Goal: Task Accomplishment & Management: Complete application form

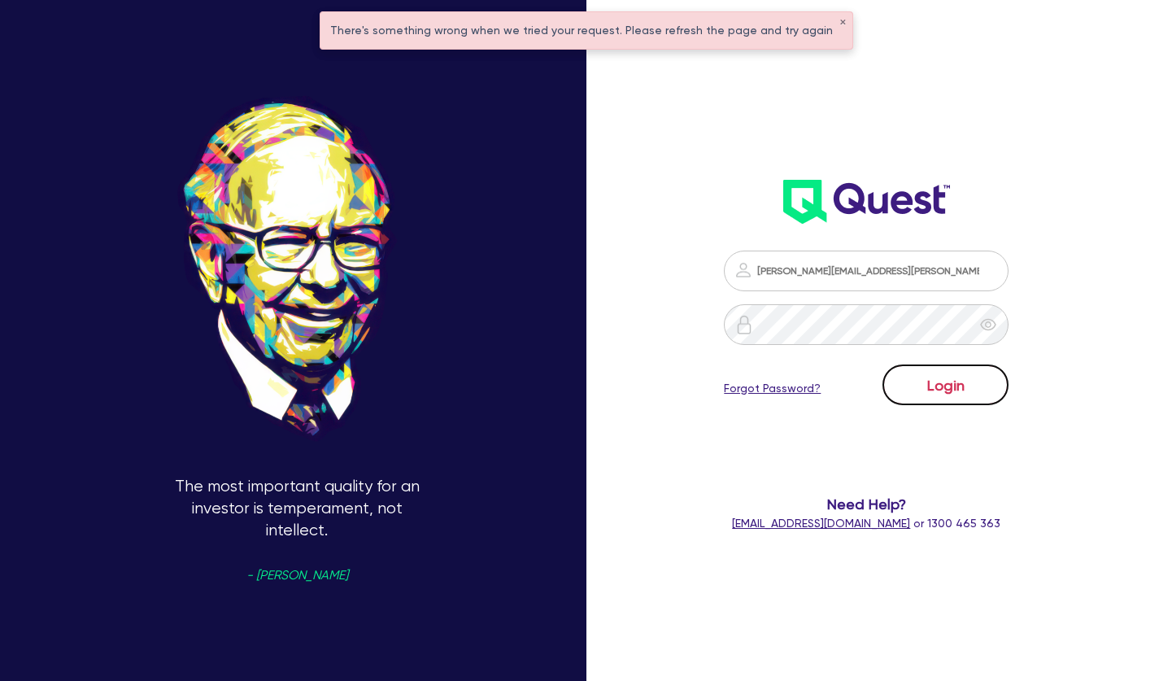
click at [954, 377] on button "Login" at bounding box center [945, 384] width 126 height 41
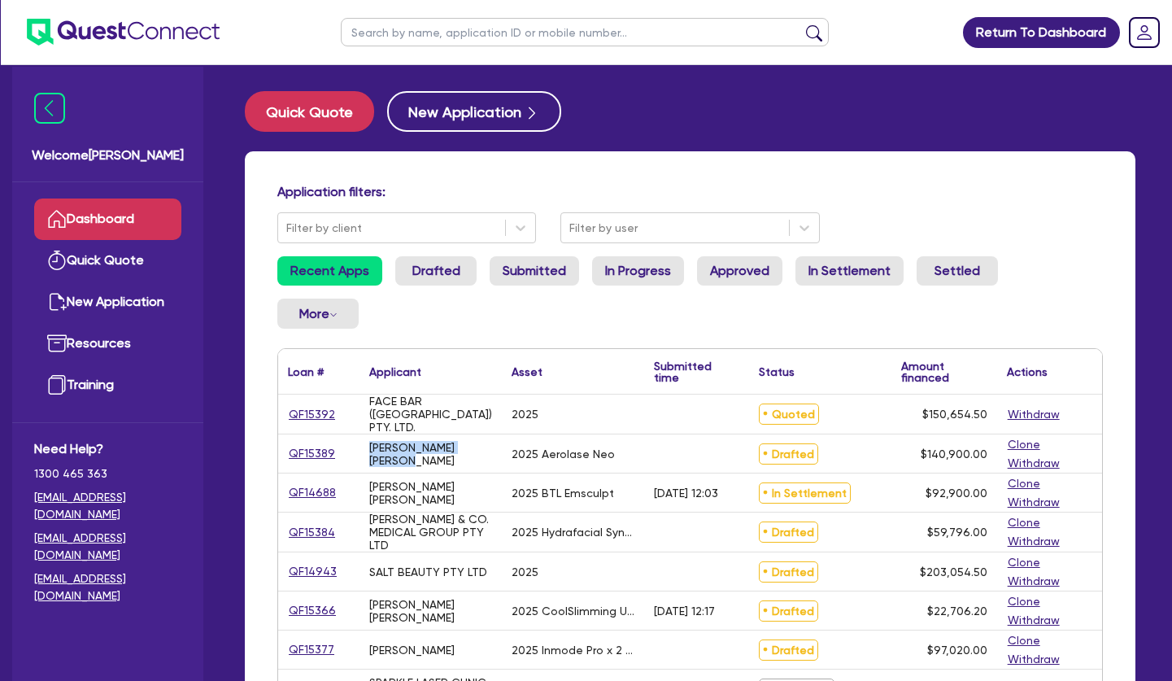
drag, startPoint x: 403, startPoint y: 459, endPoint x: 368, endPoint y: 450, distance: 37.1
click at [368, 450] on div "[PERSON_NAME] [PERSON_NAME]" at bounding box center [430, 453] width 142 height 38
copy div "[PERSON_NAME] [PERSON_NAME]"
click at [403, 29] on input "text" at bounding box center [585, 32] width 488 height 28
click at [801, 24] on button "submit" at bounding box center [814, 35] width 26 height 23
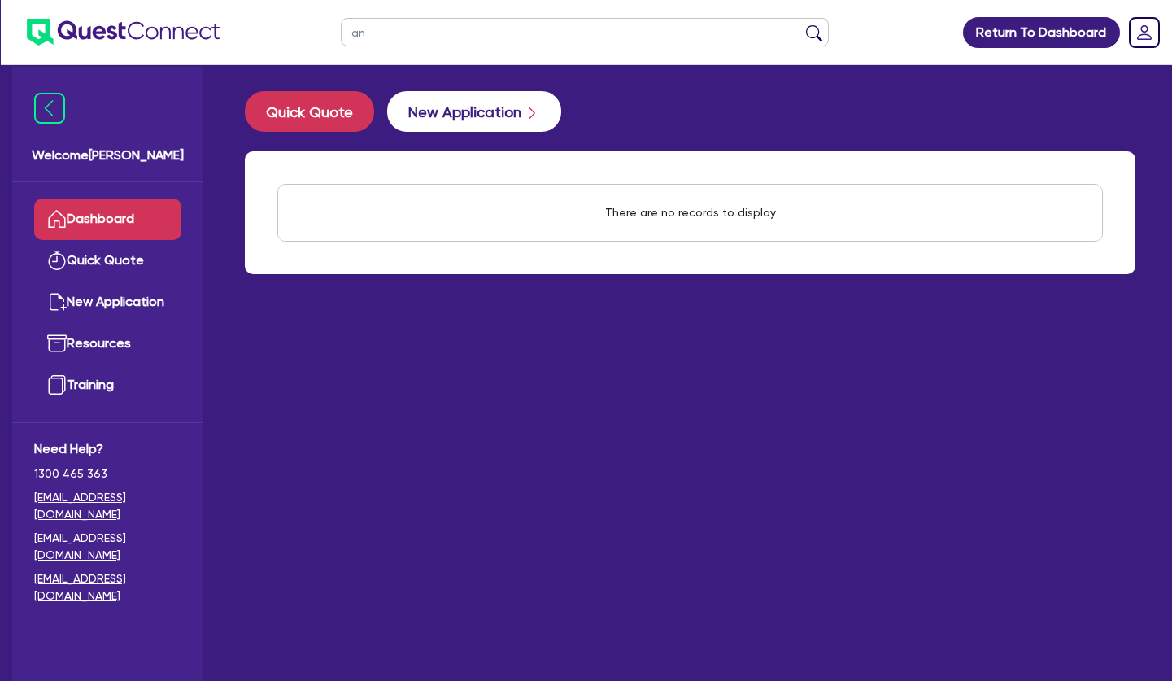
type input "a"
type input "gosia"
click at [801, 24] on button "submit" at bounding box center [814, 35] width 26 height 23
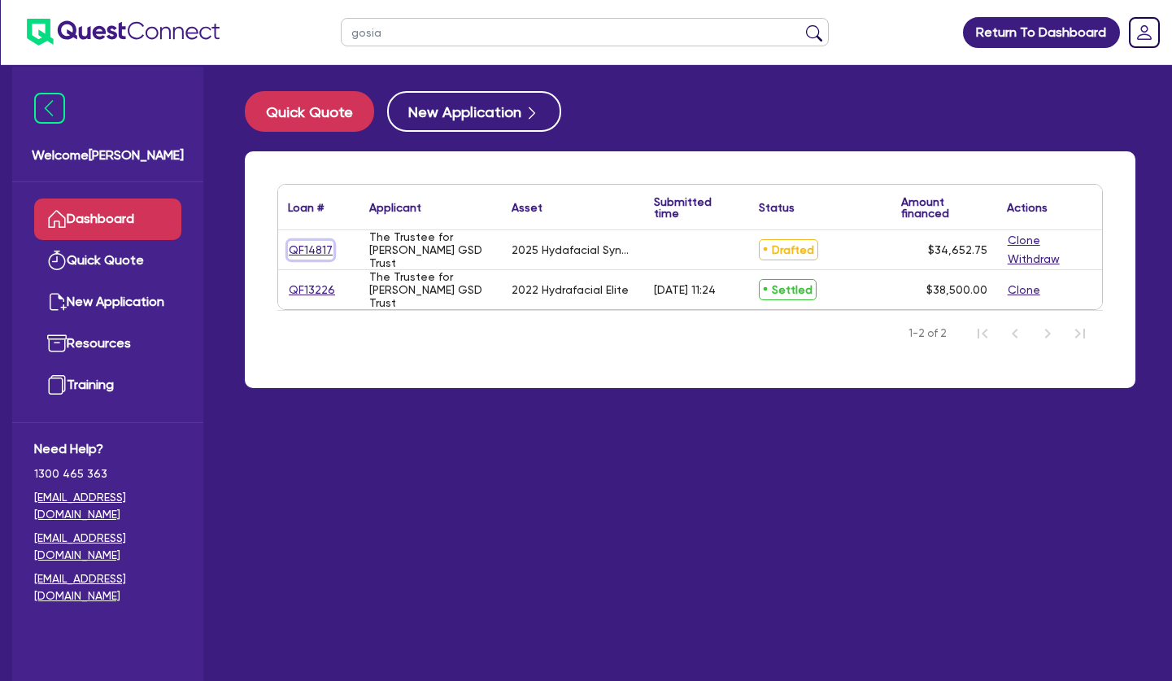
click at [308, 253] on link "QF14817" at bounding box center [311, 250] width 46 height 19
select select "Other"
select select "TERTIARY_ASSETS"
select select "BEAUTY_EQUIPMENT"
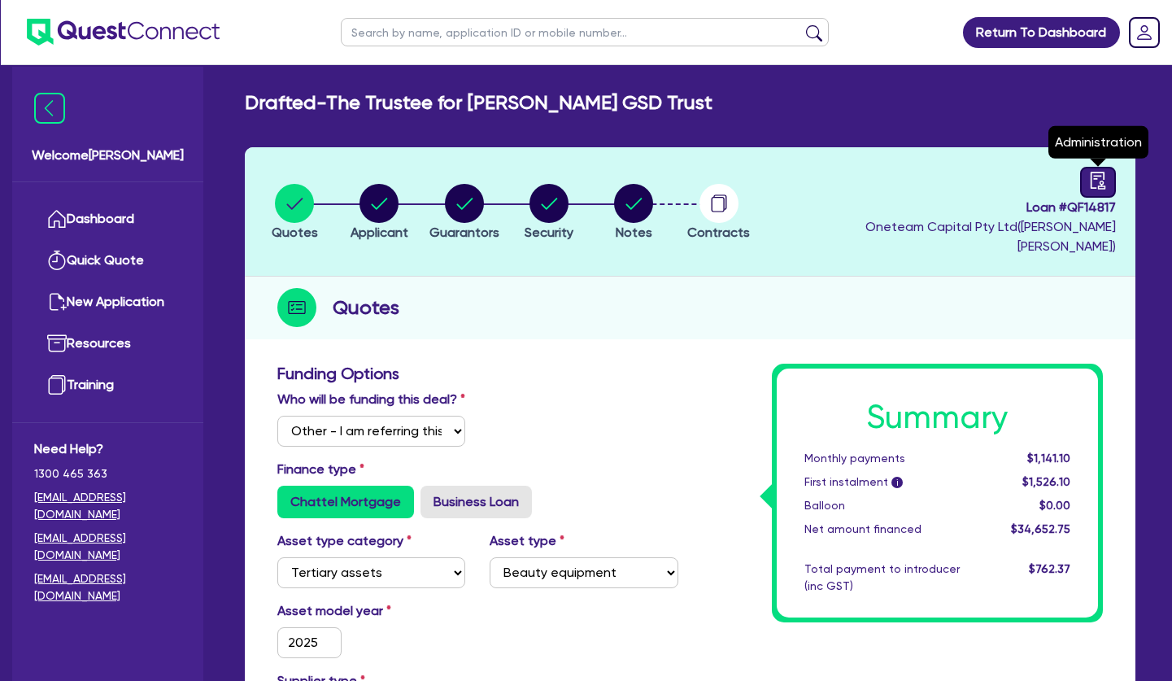
click at [1100, 178] on icon "audit" at bounding box center [1098, 181] width 18 height 18
select select "DRAFTED_NEW"
select select "Other"
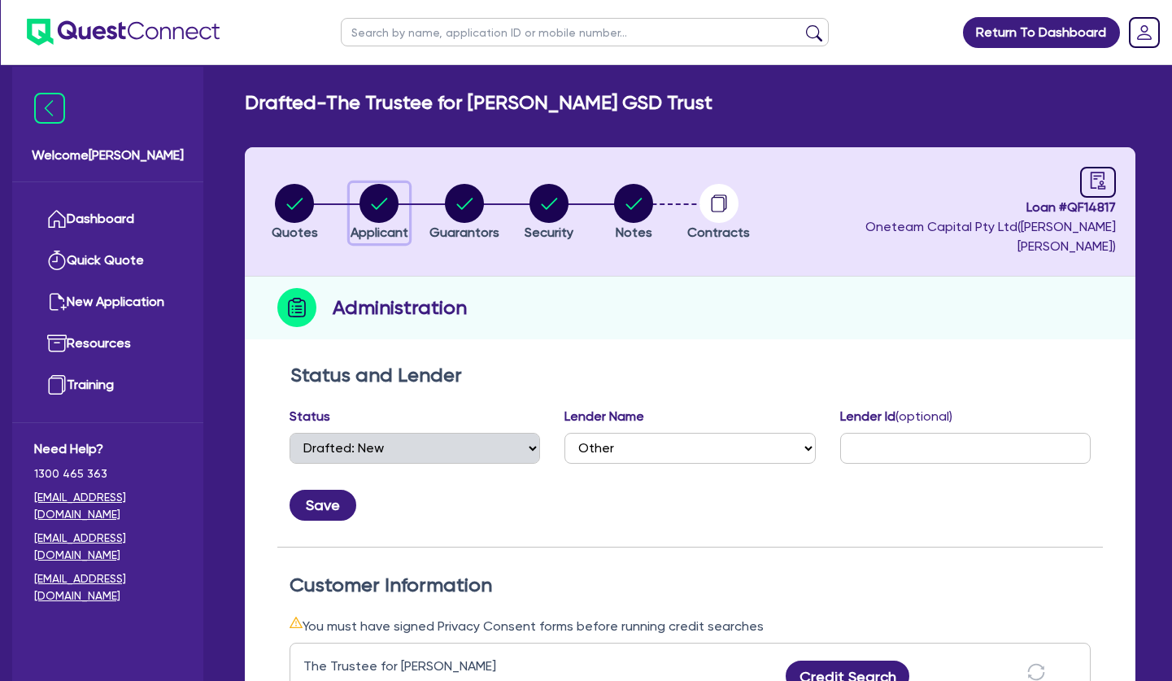
click at [385, 189] on circle "button" at bounding box center [378, 203] width 39 height 39
select select "TRUST"
select select "COMPANY"
select select "HEALTH_BEAUTY"
select select "HAIR_BEAUTY_SALONS"
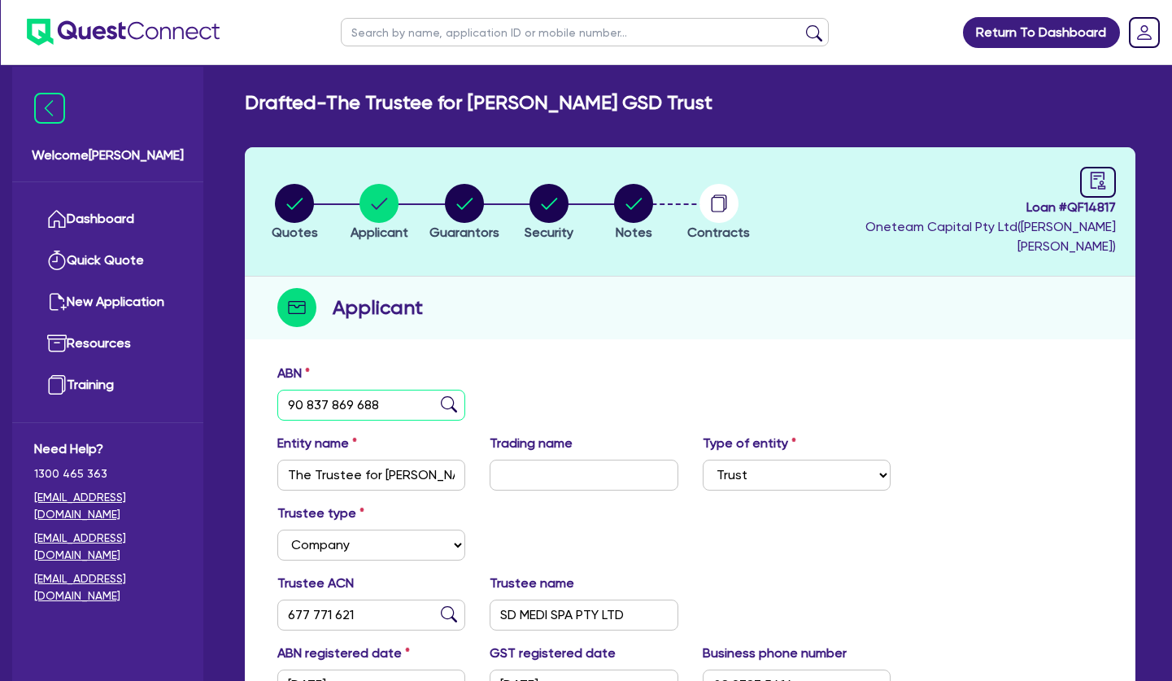
click at [347, 390] on input "90 837 869 688" at bounding box center [371, 405] width 188 height 31
click at [398, 459] on input "The Trustee for [PERSON_NAME] GSD Trust" at bounding box center [371, 474] width 188 height 31
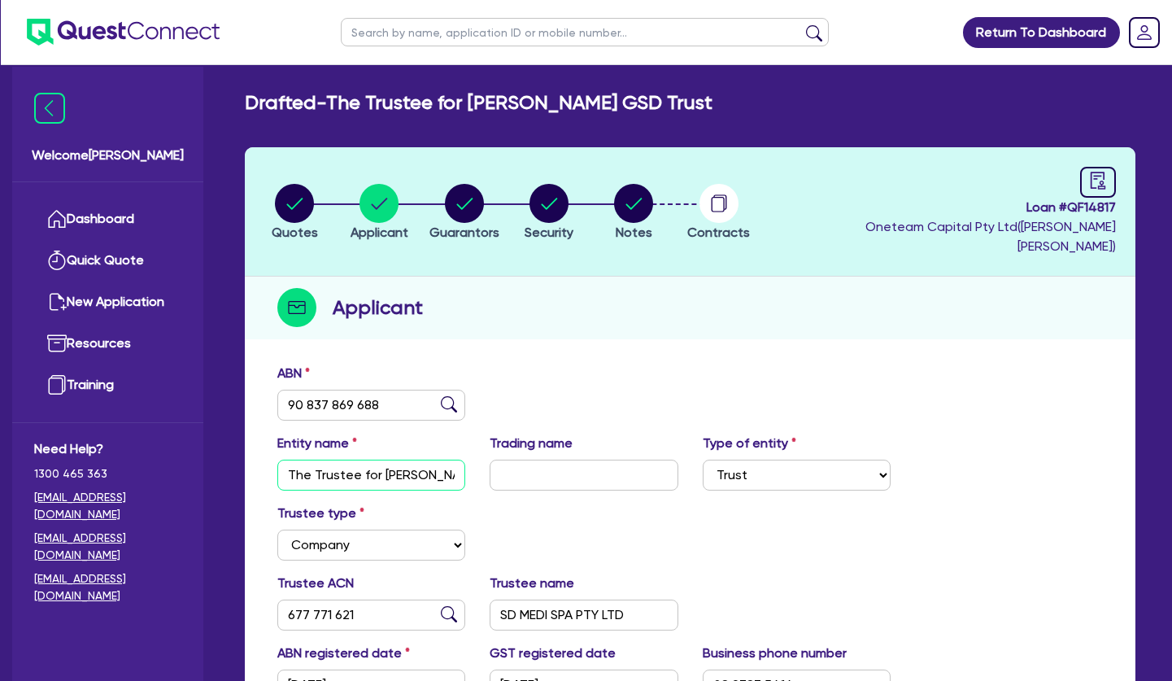
click at [398, 459] on input "The Trustee for [PERSON_NAME] GSD Trust" at bounding box center [371, 474] width 188 height 31
click at [333, 599] on input "677 771 621" at bounding box center [371, 614] width 188 height 31
click at [548, 599] on input "SD MEDI SPA PTY LTD" at bounding box center [584, 614] width 188 height 31
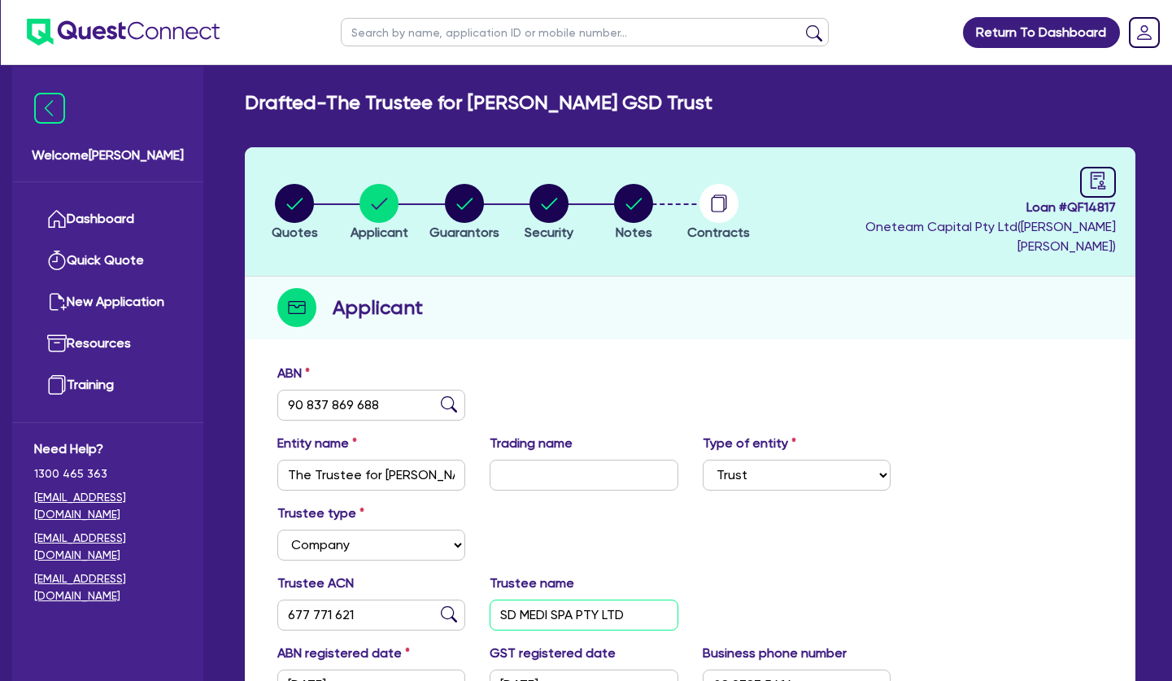
click at [548, 599] on input "SD MEDI SPA PTY LTD" at bounding box center [584, 614] width 188 height 31
click at [307, 189] on circle "button" at bounding box center [294, 203] width 39 height 39
select select "Other"
select select "TERTIARY_ASSETS"
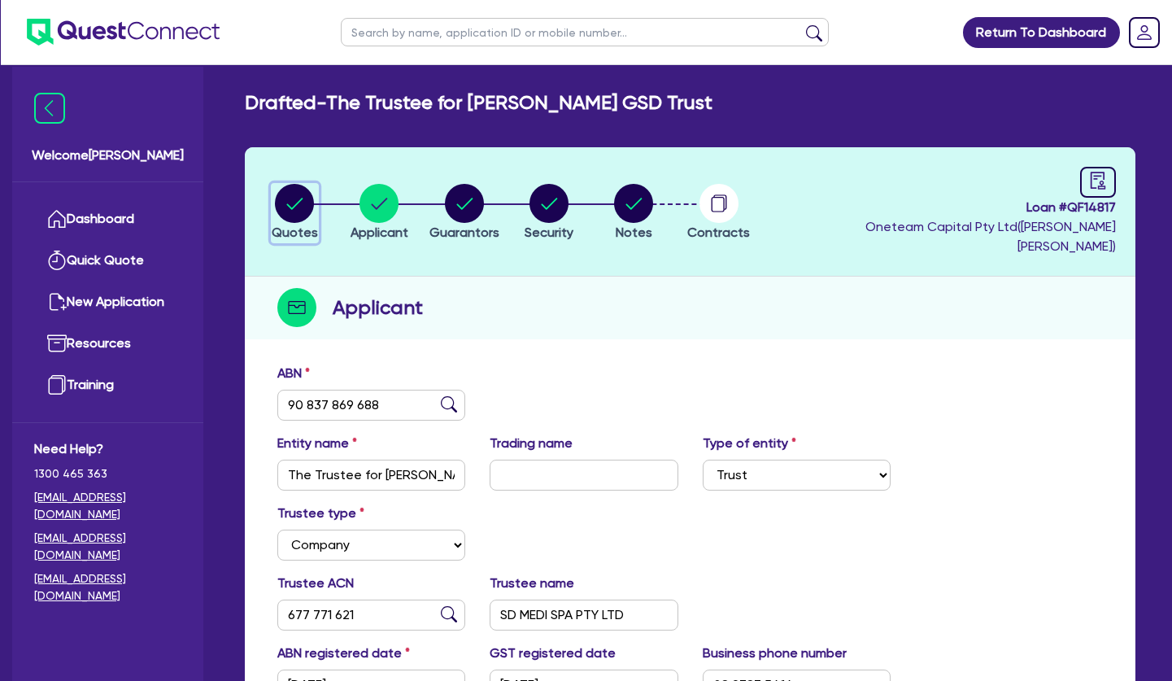
select select "BEAUTY_EQUIPMENT"
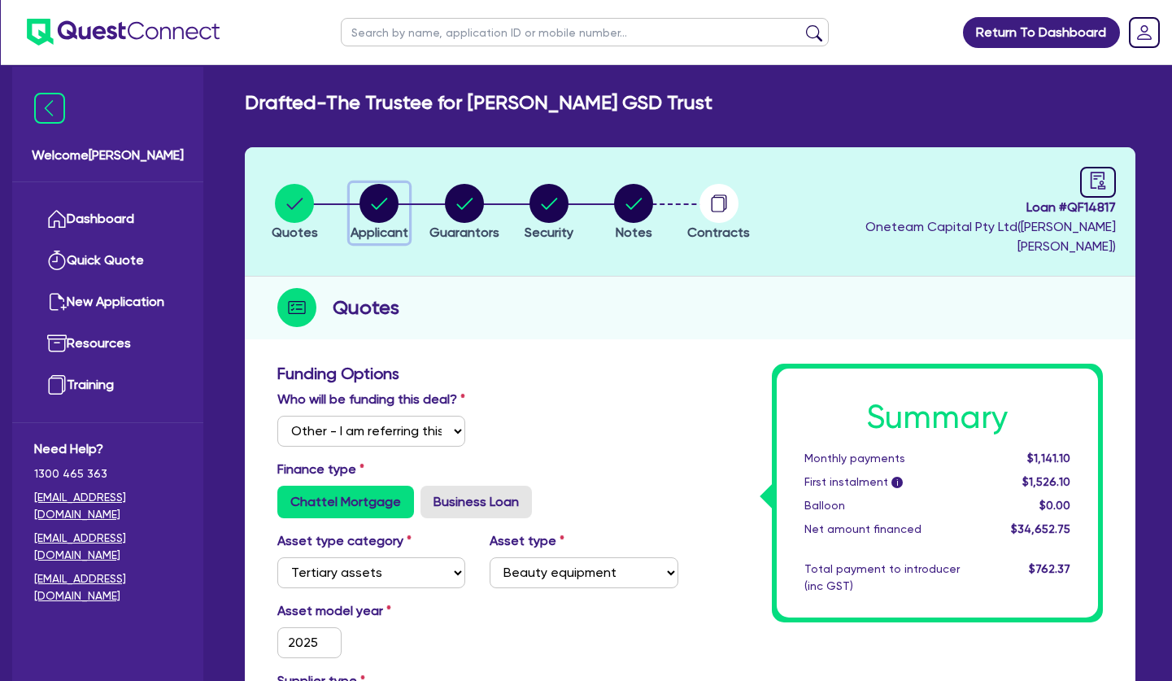
click at [376, 207] on circle "button" at bounding box center [378, 203] width 39 height 39
select select "TRUST"
select select "COMPANY"
select select "HEALTH_BEAUTY"
select select "HAIR_BEAUTY_SALONS"
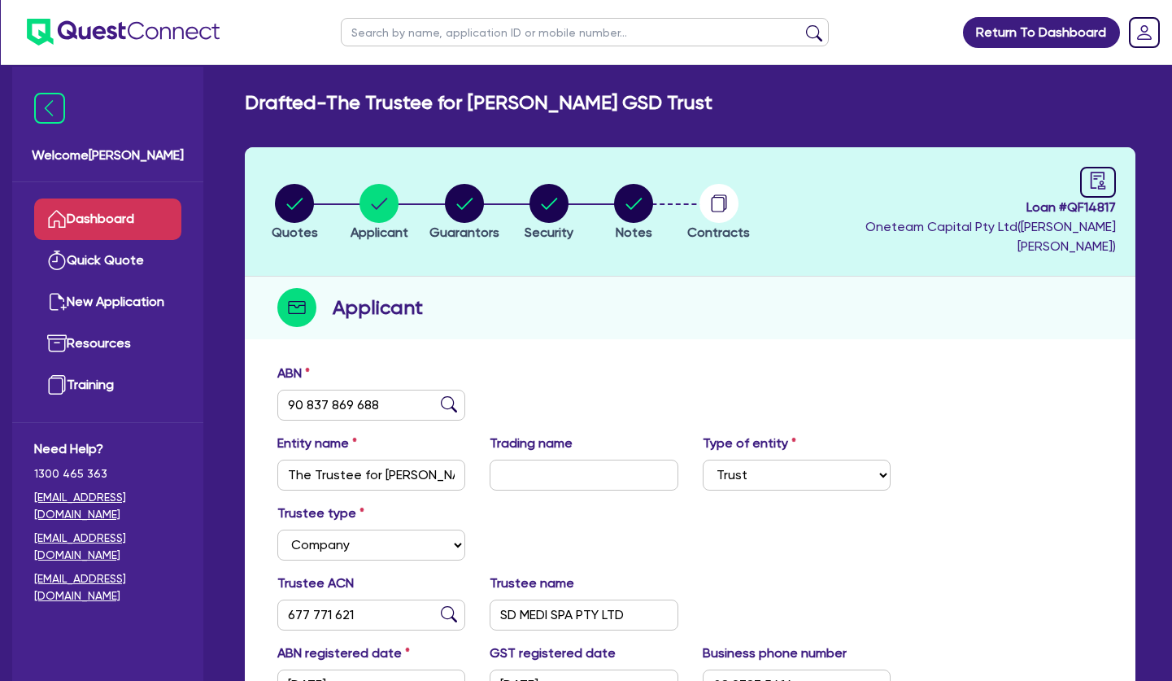
click at [148, 216] on link "Dashboard" at bounding box center [107, 218] width 147 height 41
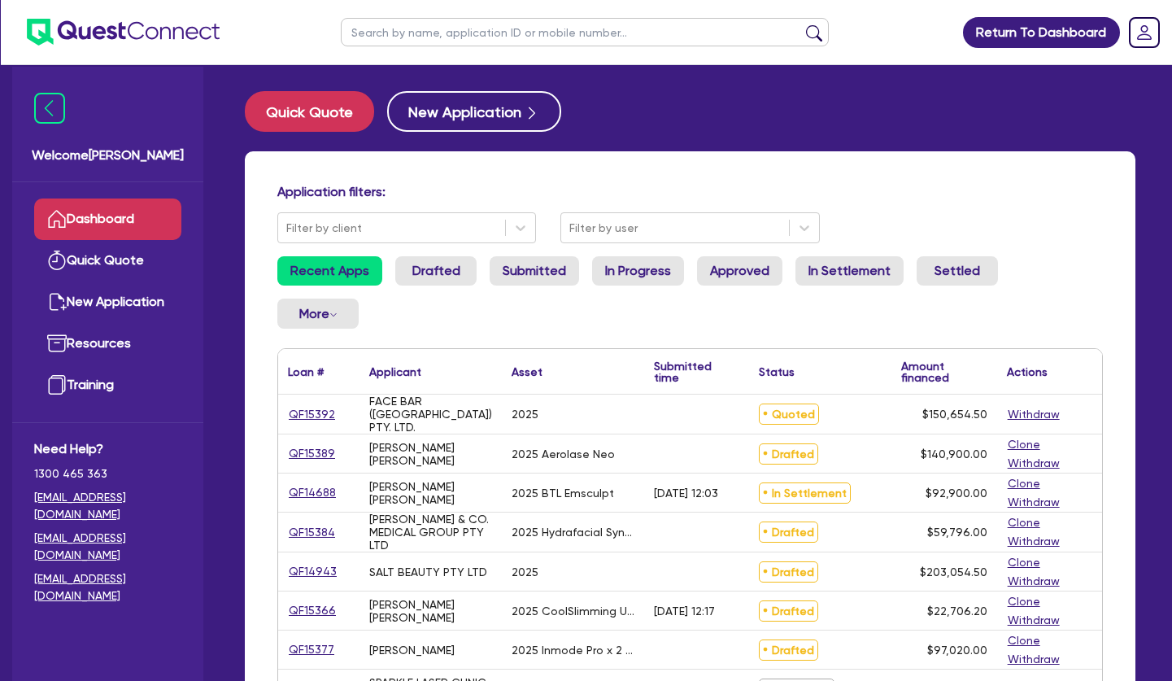
click at [600, 37] on input "text" at bounding box center [585, 32] width 488 height 28
type input "shauna"
click at [801, 24] on button "submit" at bounding box center [814, 35] width 26 height 23
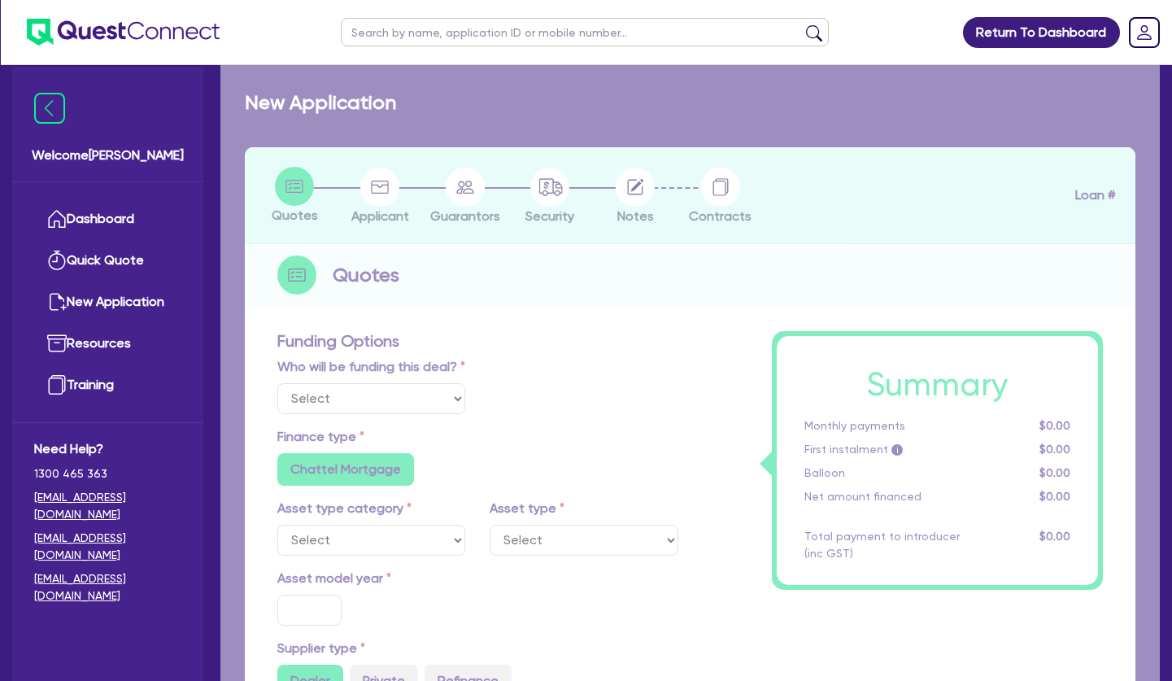
select select "Other"
select select "TERTIARY_ASSETS"
type input "2025"
radio input "true"
type input "207,900"
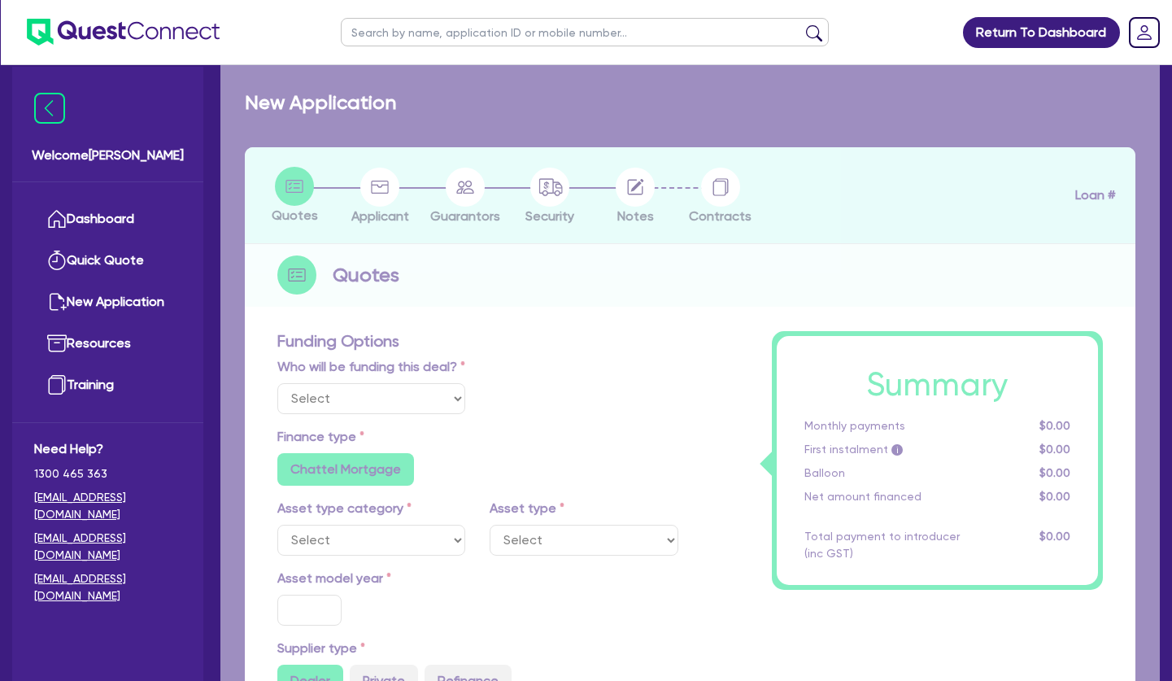
type input "67,000"
type input "4"
type input "5,636"
type input "10"
radio input "false"
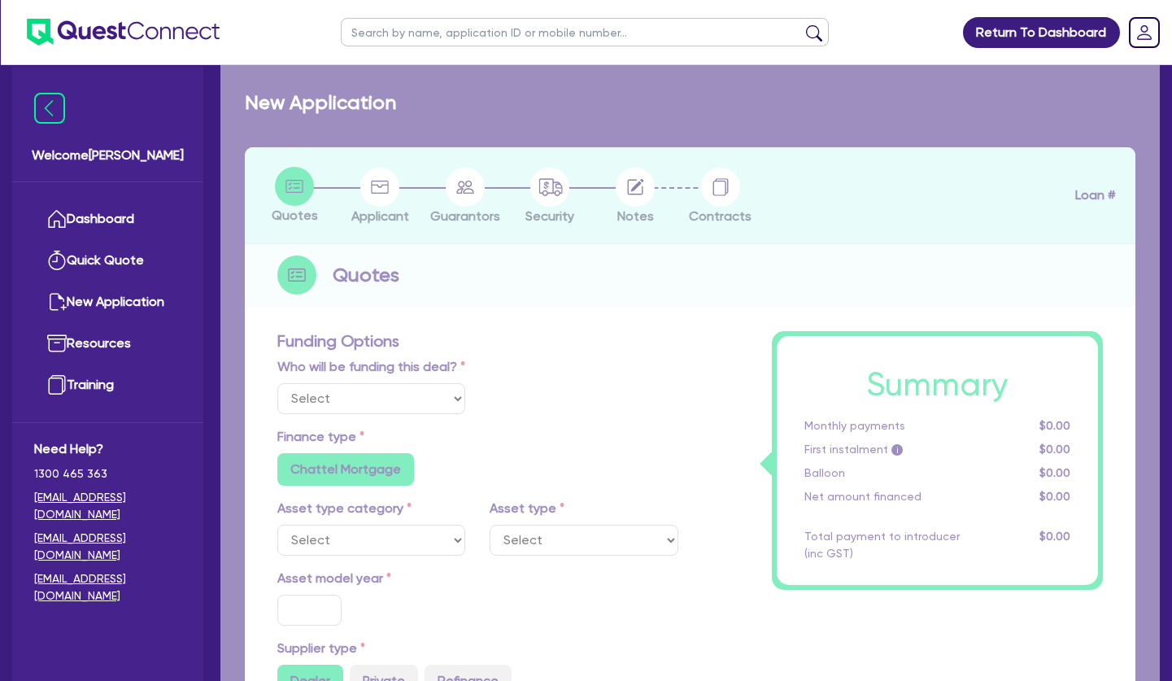
radio input "false"
select select "BEAUTY_EQUIPMENT"
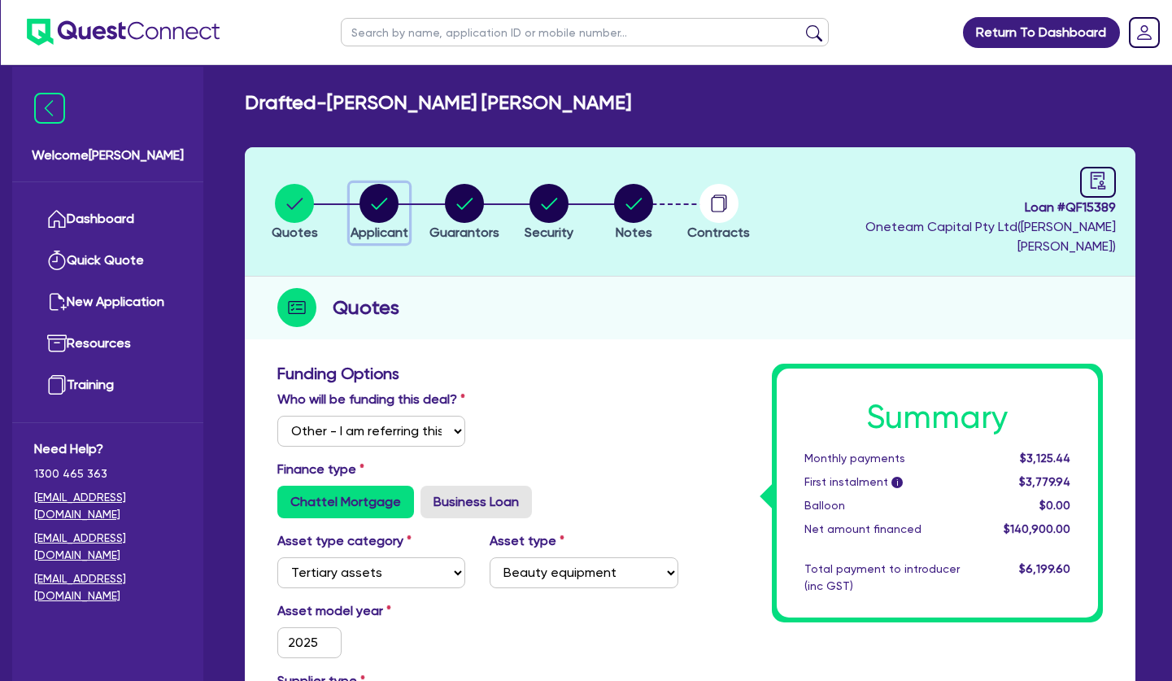
click at [377, 198] on icon "button" at bounding box center [380, 203] width 16 height 11
select select "SOLE_TRADER"
select select "HEALTH_BEAUTY"
select select "HAIR_BEAUTY_SALONS"
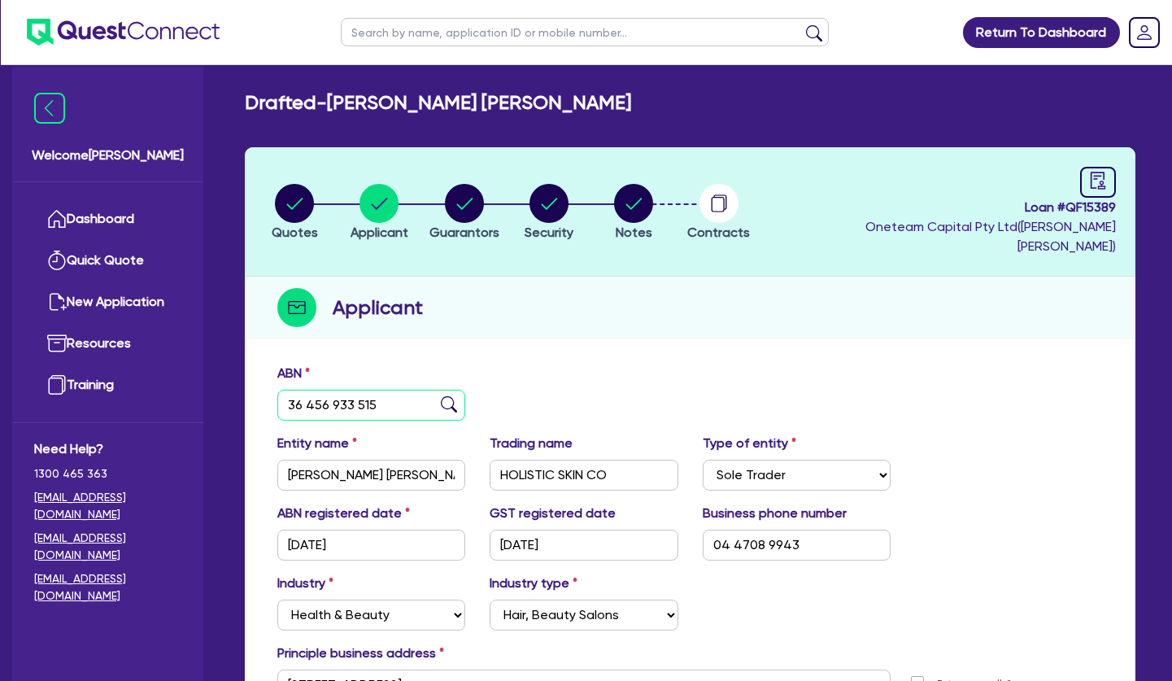
click at [359, 390] on input "36 456 933 515" at bounding box center [371, 405] width 188 height 31
drag, startPoint x: 612, startPoint y: 346, endPoint x: 606, endPoint y: 220, distance: 127.0
click at [612, 355] on div "ABN 36 456 933 515 Entity name MCCROHAN, SHAUNA RUBY Trading name HOLISTIC SKIN…" at bounding box center [690, 569] width 890 height 428
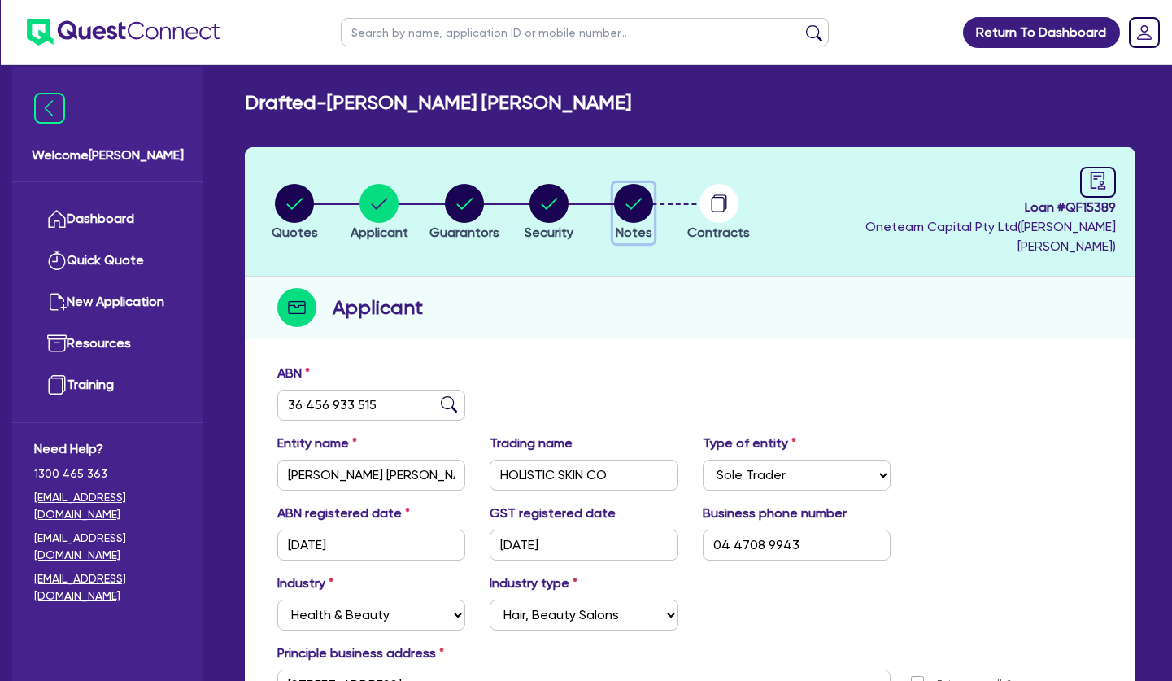
click at [634, 198] on circle "button" at bounding box center [633, 203] width 39 height 39
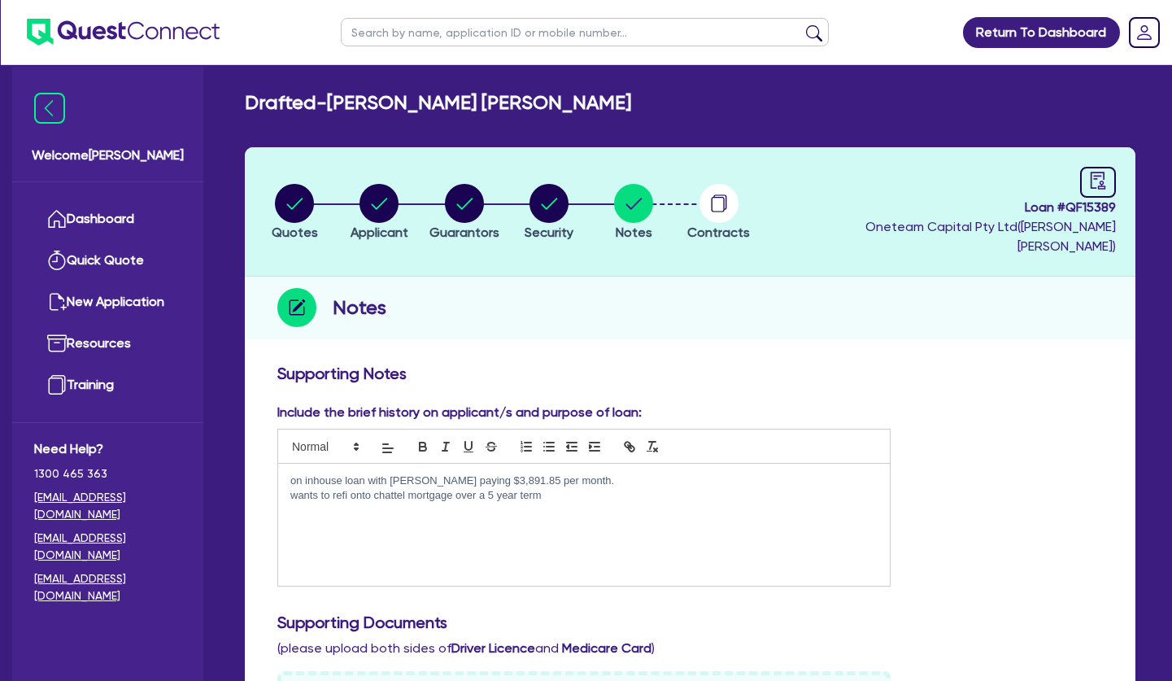
click at [586, 488] on p "wants to refi onto chattel mortgage over a 5 year term" at bounding box center [583, 495] width 587 height 15
click at [290, 518] on p "36 456 933 515" at bounding box center [583, 525] width 587 height 15
drag, startPoint x: 442, startPoint y: 96, endPoint x: 536, endPoint y: 90, distance: 94.5
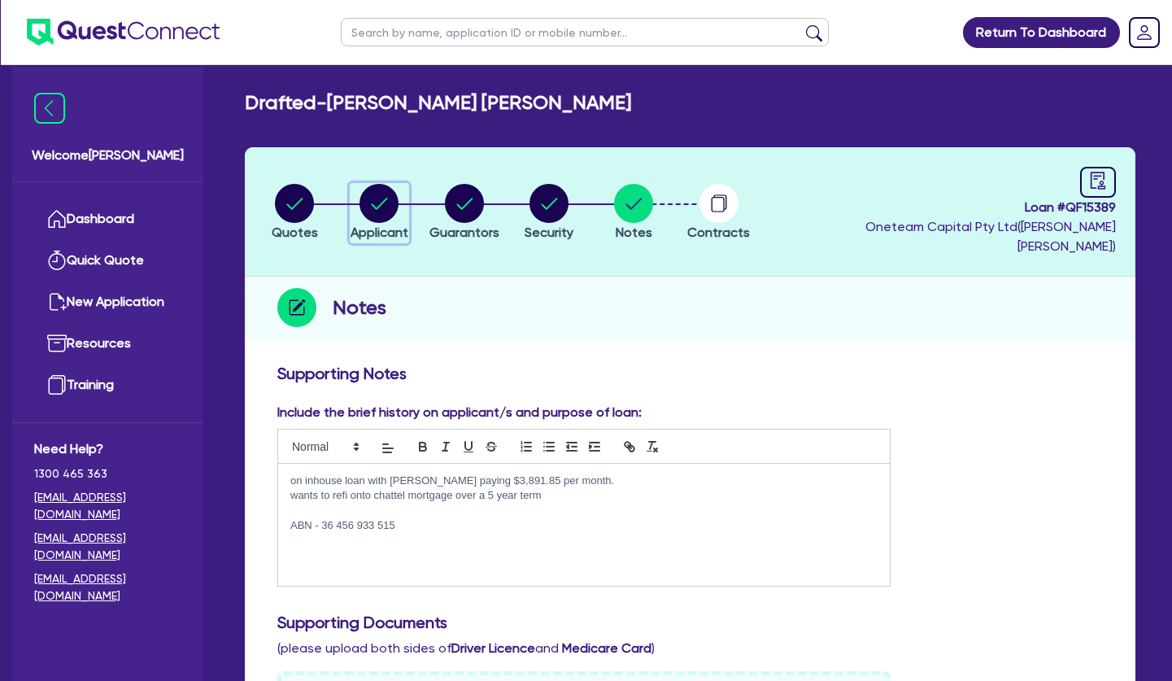
click at [380, 198] on icon "button" at bounding box center [380, 203] width 16 height 11
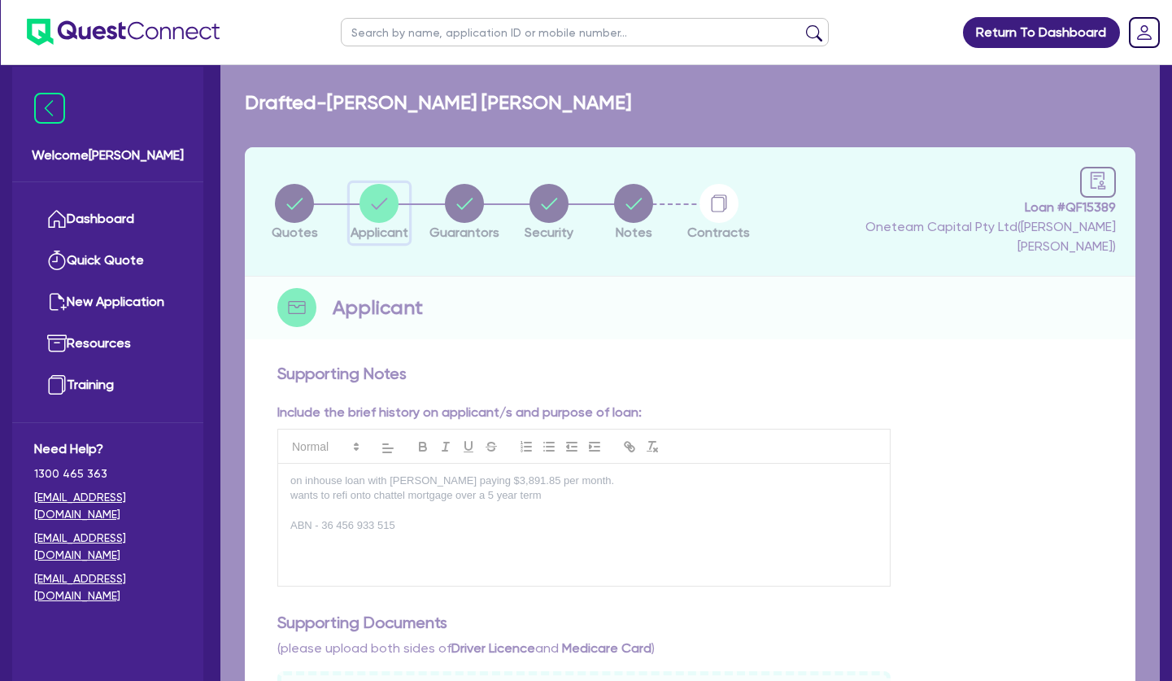
select select "SOLE_TRADER"
select select "HEALTH_BEAUTY"
select select "HAIR_BEAUTY_SALONS"
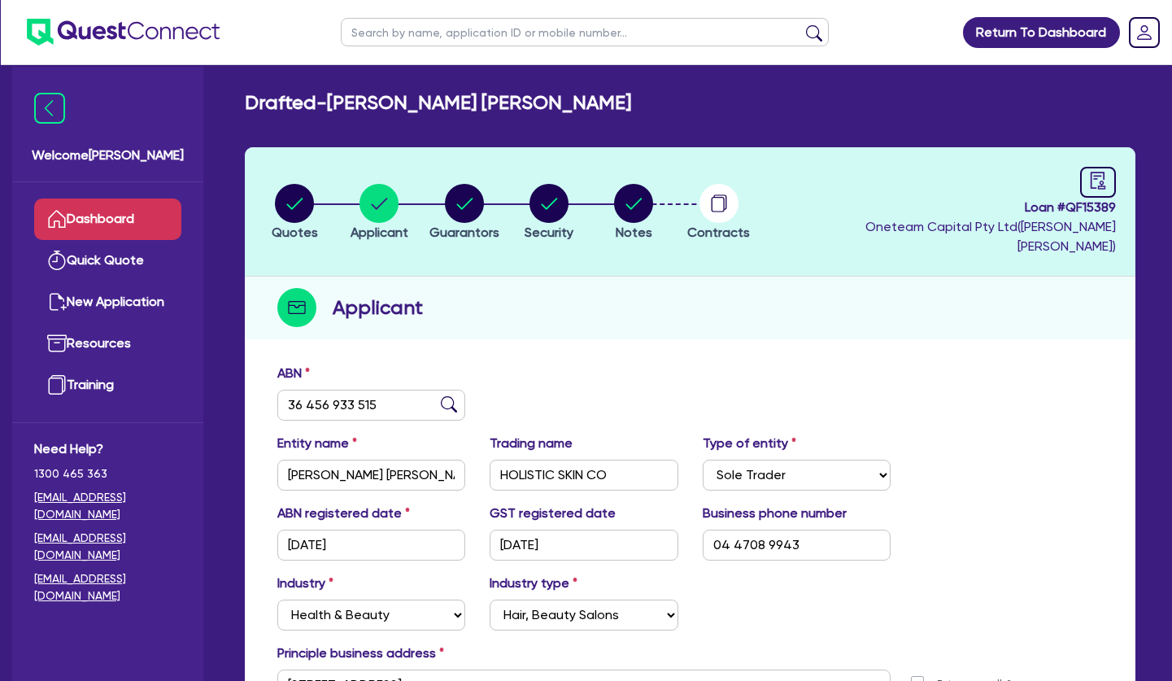
click at [127, 217] on link "Dashboard" at bounding box center [107, 218] width 147 height 41
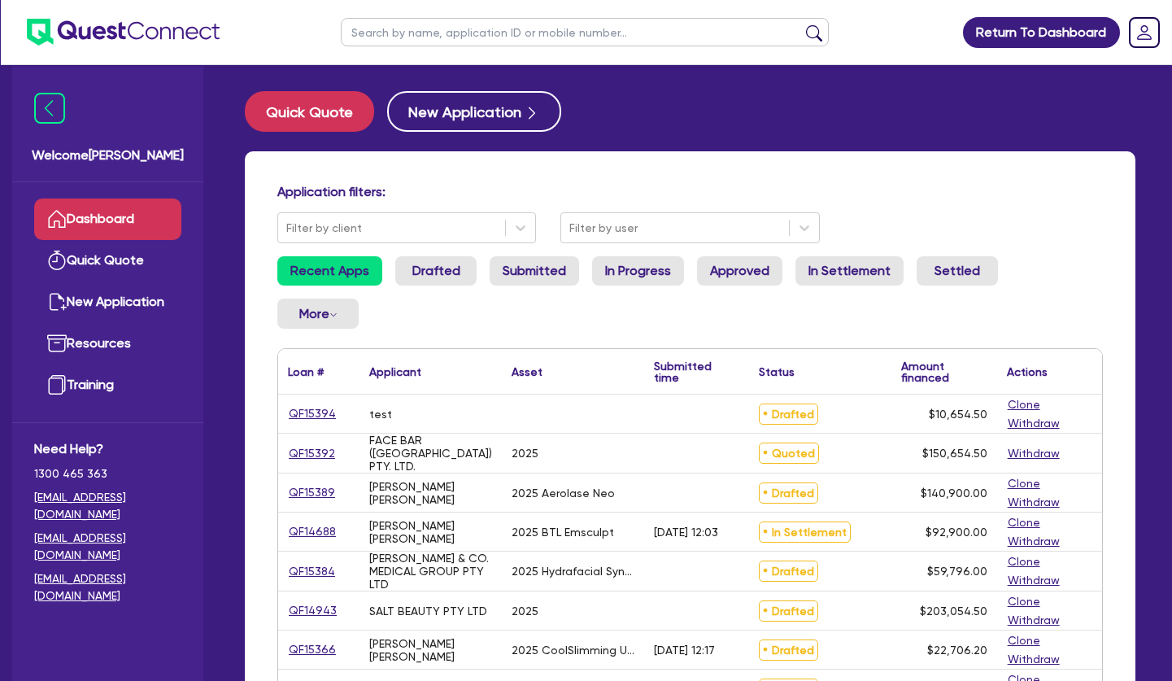
click at [485, 31] on input "text" at bounding box center [585, 32] width 488 height 28
click at [801, 24] on button "submit" at bounding box center [814, 35] width 26 height 23
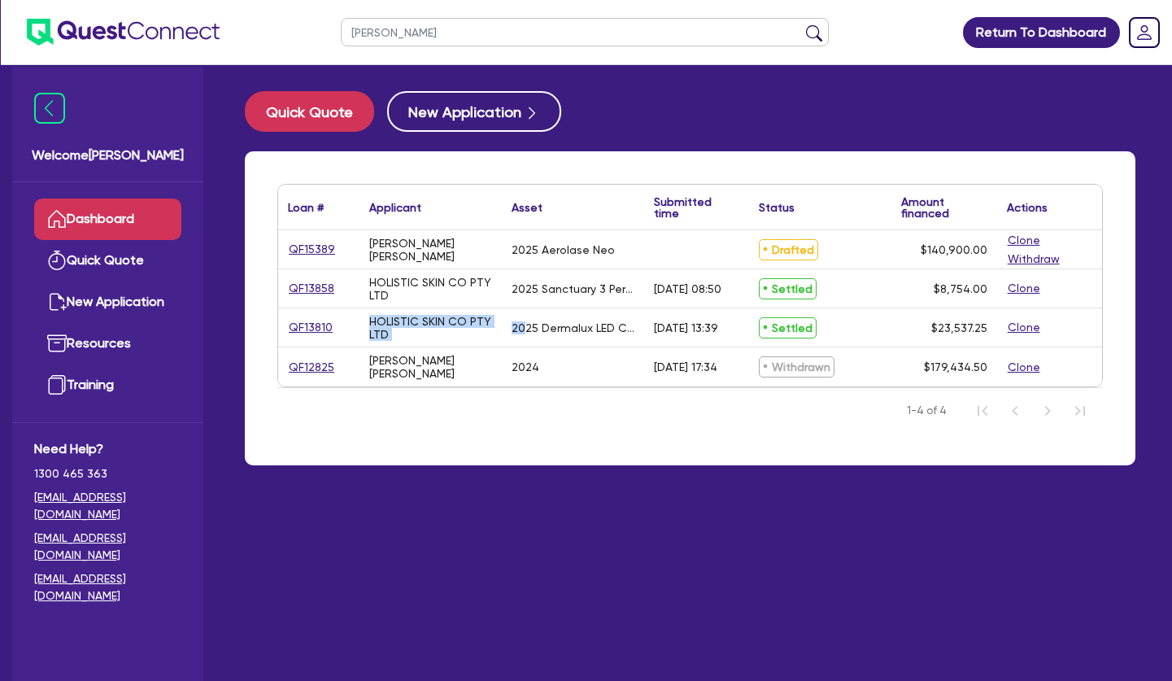
drag, startPoint x: 428, startPoint y: 243, endPoint x: 522, endPoint y: 341, distance: 135.7
click at [522, 341] on div "QF15389 MCCROHAN, SHAUNA RUBY 2025 Aerolase Neo Drafted $140,900.00 Clone Withd…" at bounding box center [690, 308] width 824 height 156
click at [522, 341] on div "2025 Dermalux LED Compact LITE" at bounding box center [573, 327] width 142 height 38
drag, startPoint x: 451, startPoint y: 36, endPoint x: 328, endPoint y: 28, distance: 123.8
click at [341, 33] on input "shauna" at bounding box center [585, 32] width 488 height 28
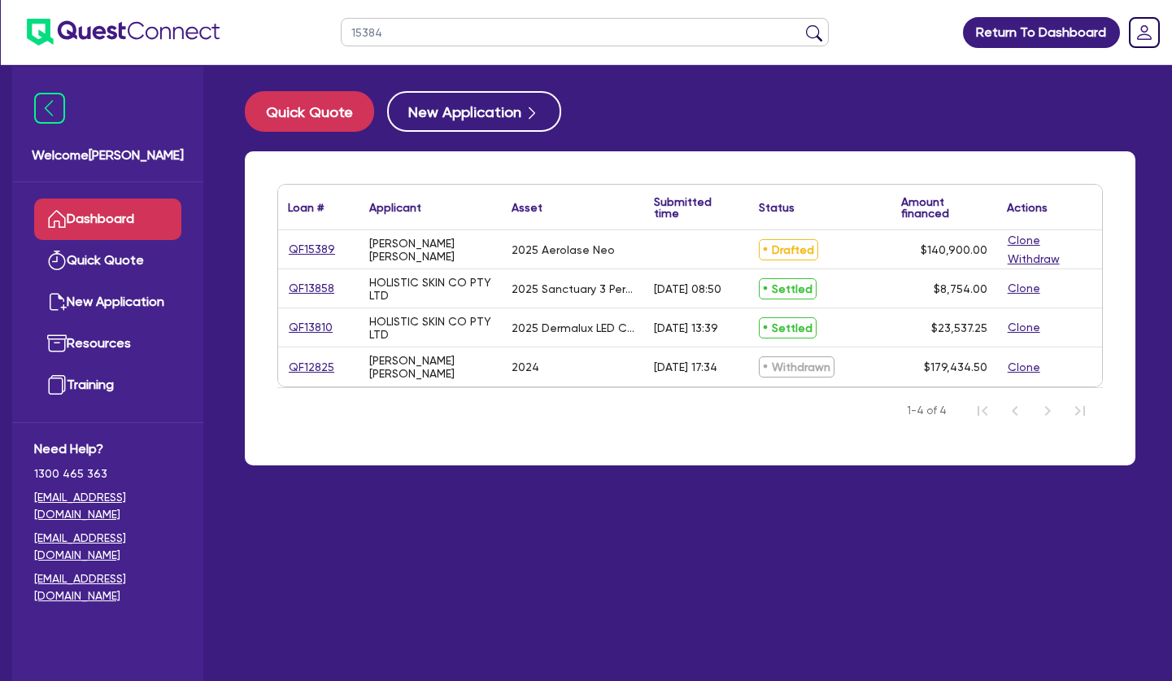
type input "15384"
click at [801, 24] on button "submit" at bounding box center [814, 35] width 26 height 23
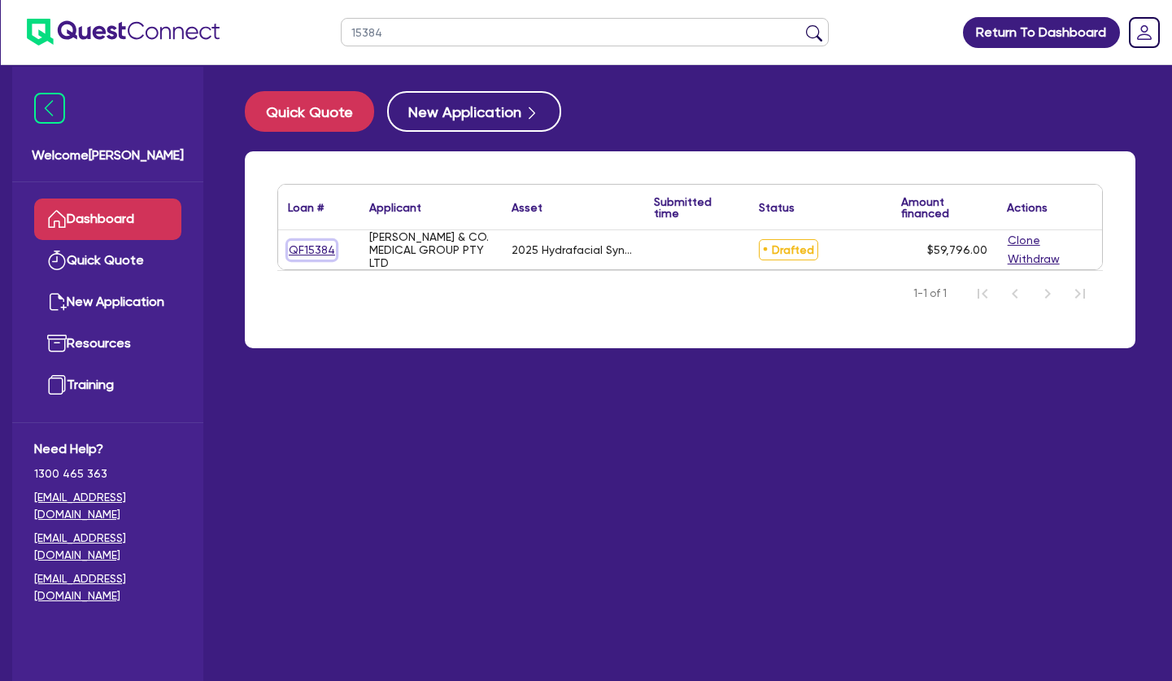
click at [309, 250] on link "QF15384" at bounding box center [312, 250] width 48 height 19
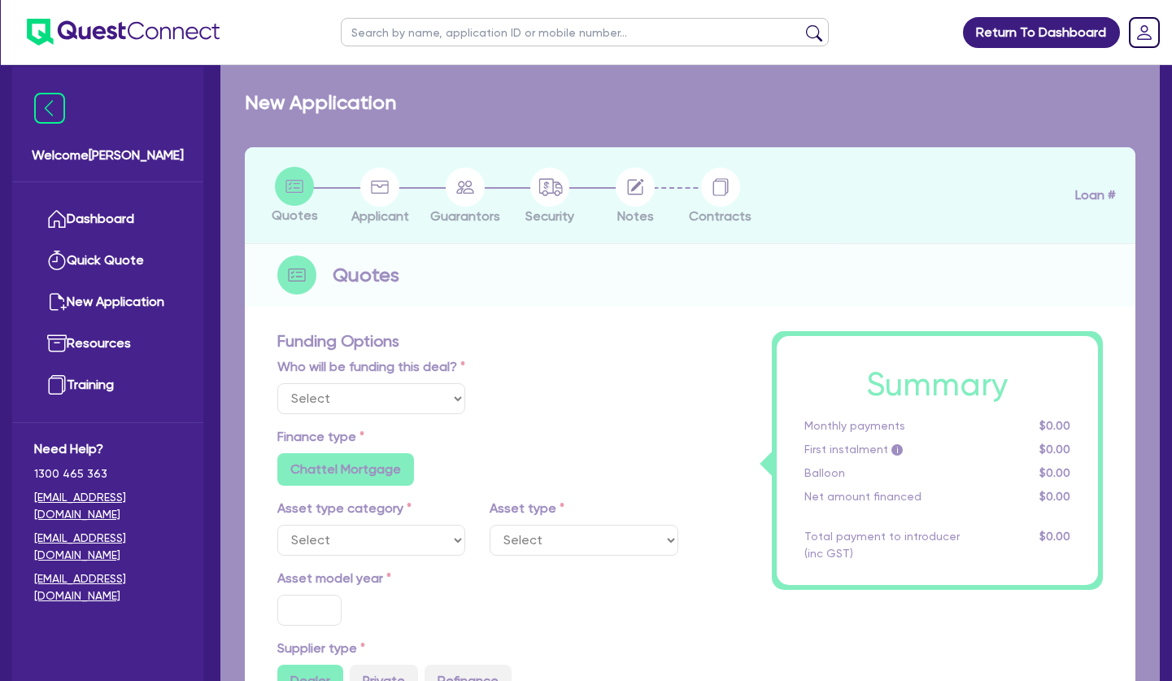
select select "TERTIARY_ASSETS"
type input "2025"
type input "59,796"
type input "4"
type input "2,391.84"
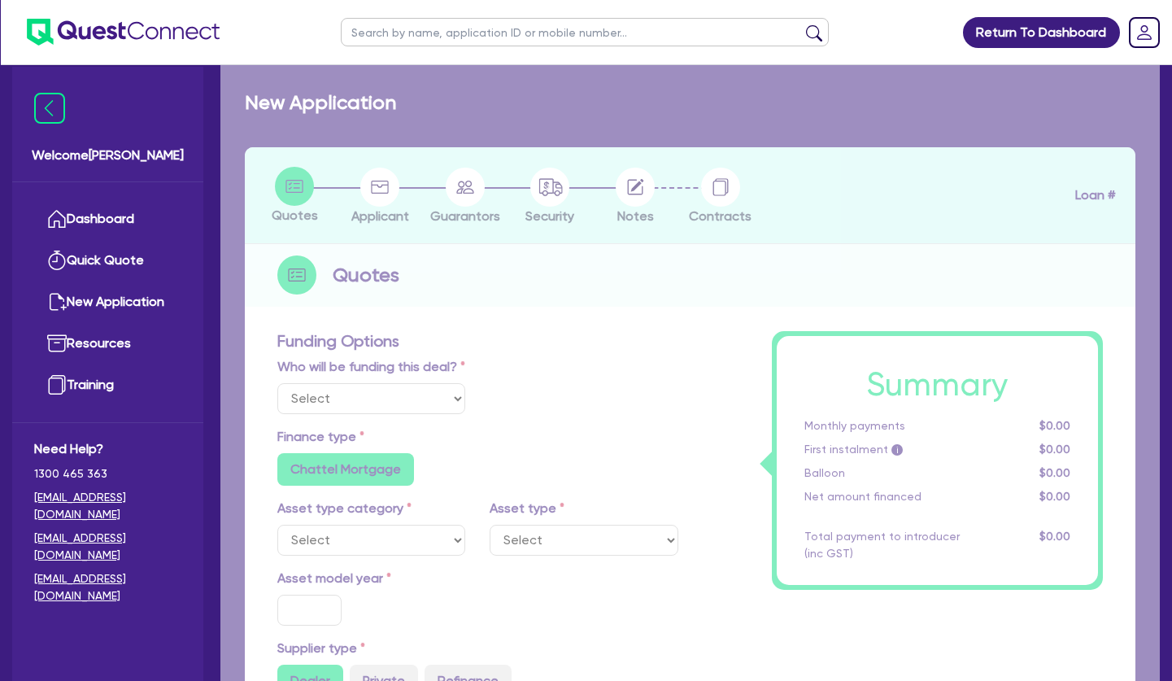
type input "10.5"
radio input "false"
select select "BEAUTY_EQUIPMENT"
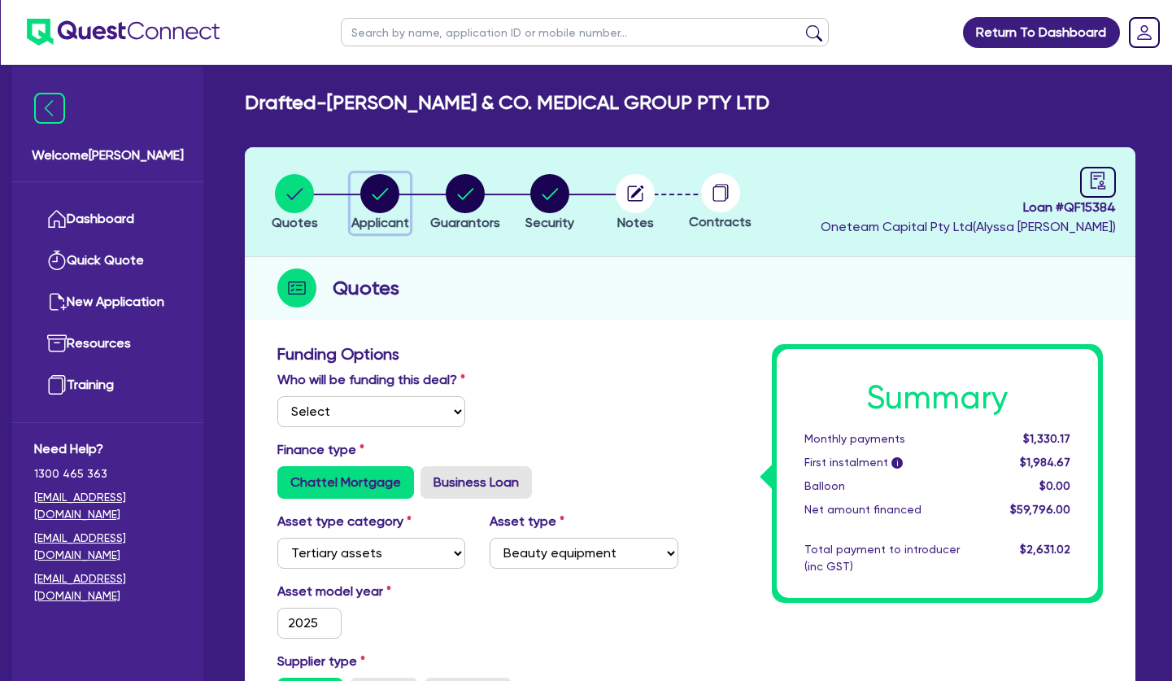
click at [394, 193] on circle "button" at bounding box center [379, 193] width 39 height 39
select select "COMPANY"
select select "HEALTH_BEAUTY"
select select "HAIR_BEAUTY_SALONS"
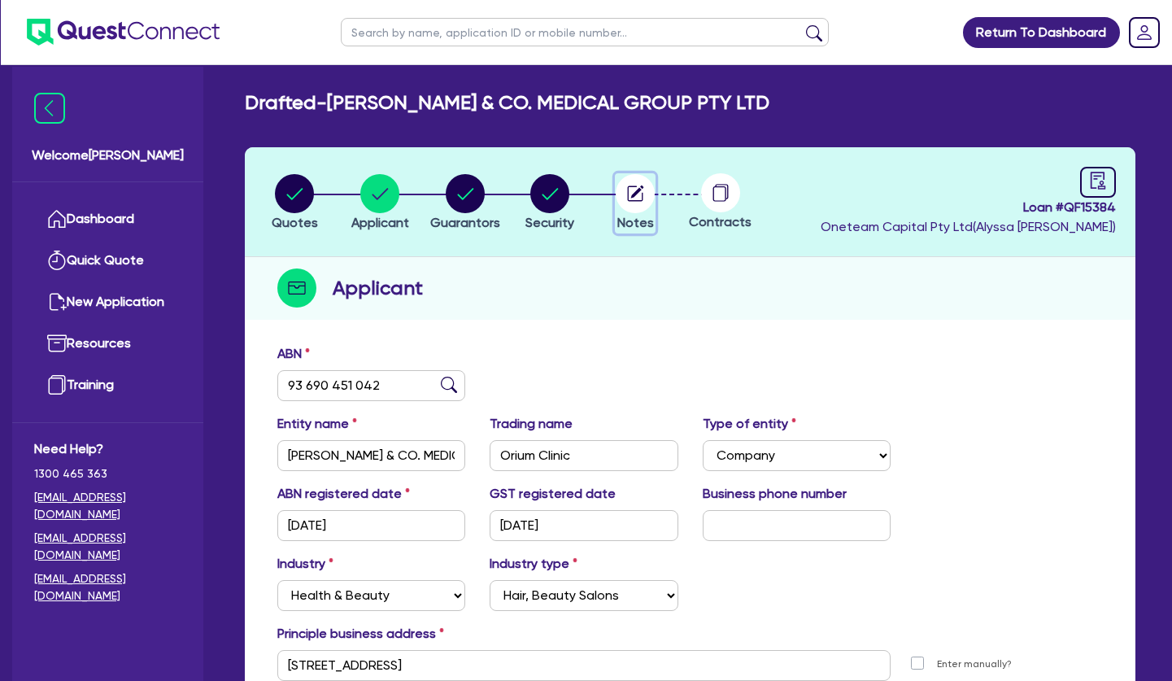
click at [625, 194] on circle "button" at bounding box center [635, 193] width 39 height 39
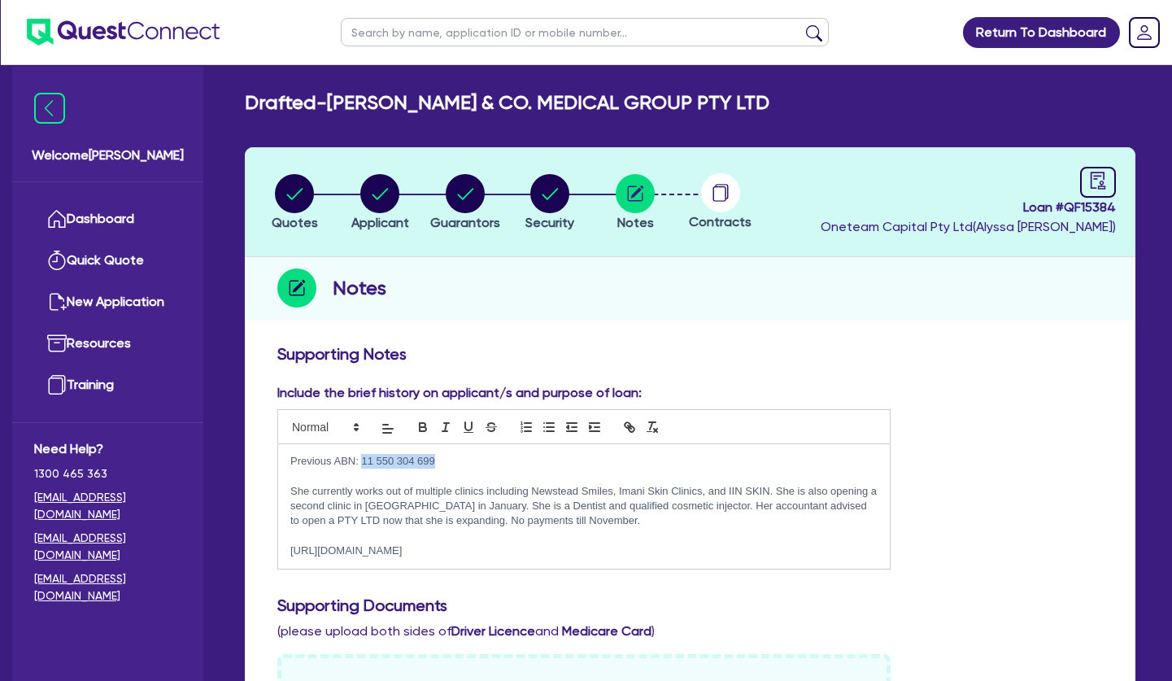
drag, startPoint x: 448, startPoint y: 466, endPoint x: 363, endPoint y: 459, distance: 84.8
click at [363, 459] on p "Previous ABN: 11 550 304 699" at bounding box center [583, 461] width 587 height 15
copy p "11 550 304 699"
click at [633, 202] on circle "button" at bounding box center [635, 193] width 39 height 39
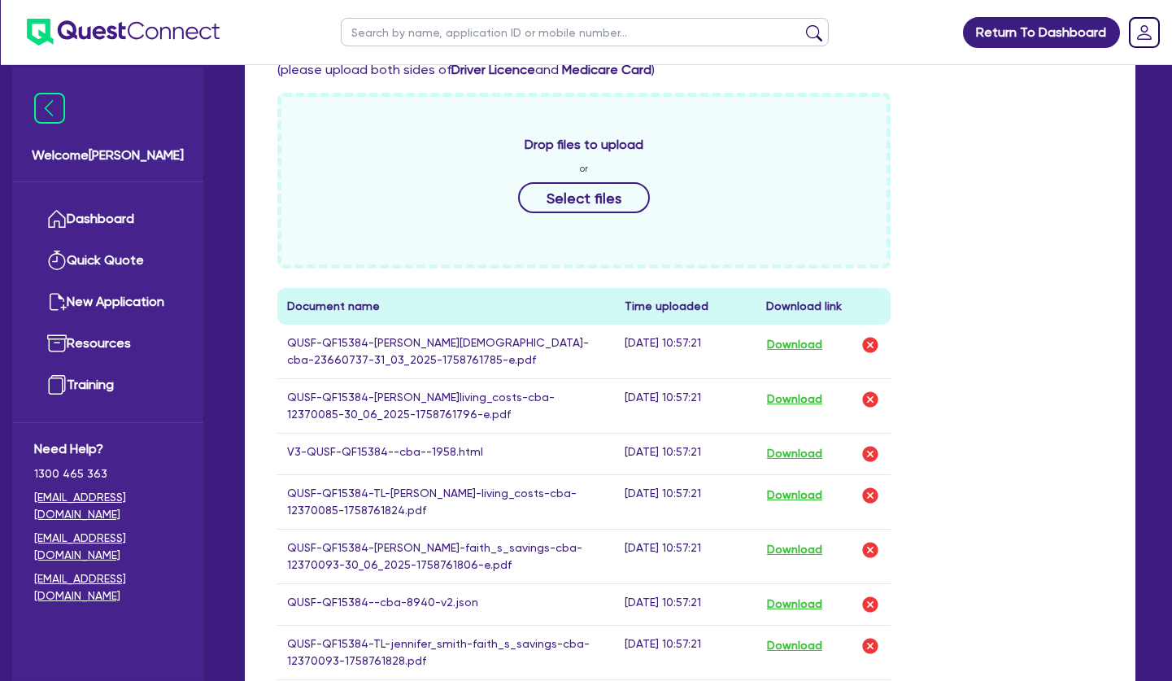
scroll to position [581, 0]
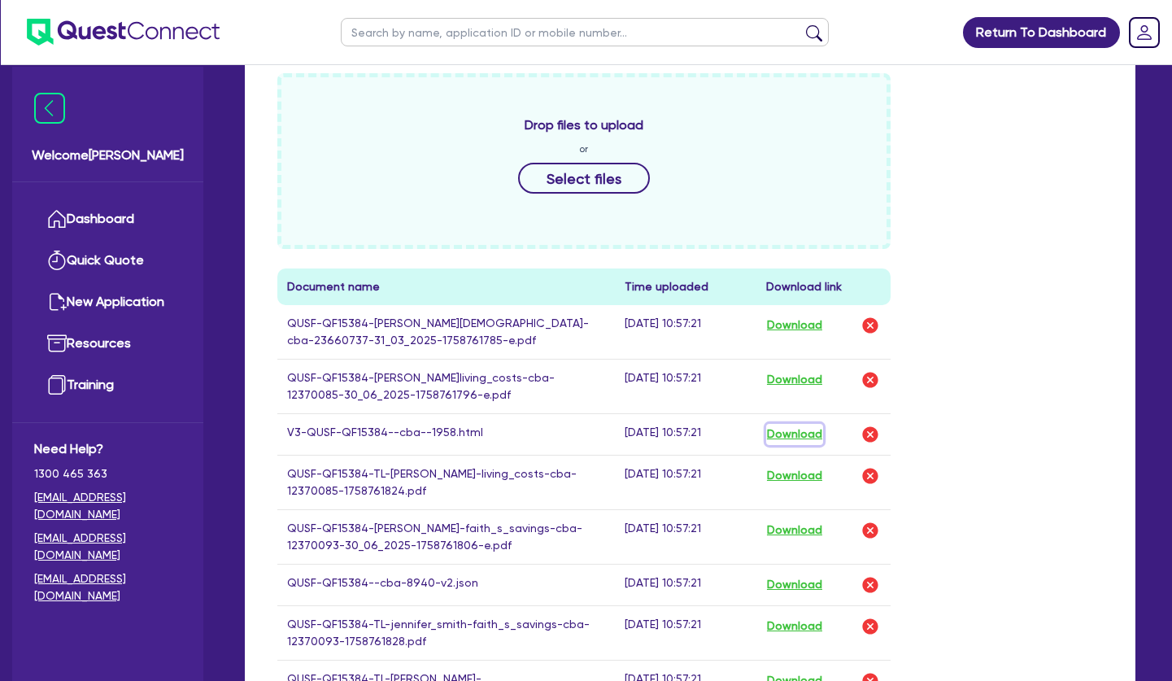
click at [797, 445] on button "Download" at bounding box center [794, 434] width 57 height 21
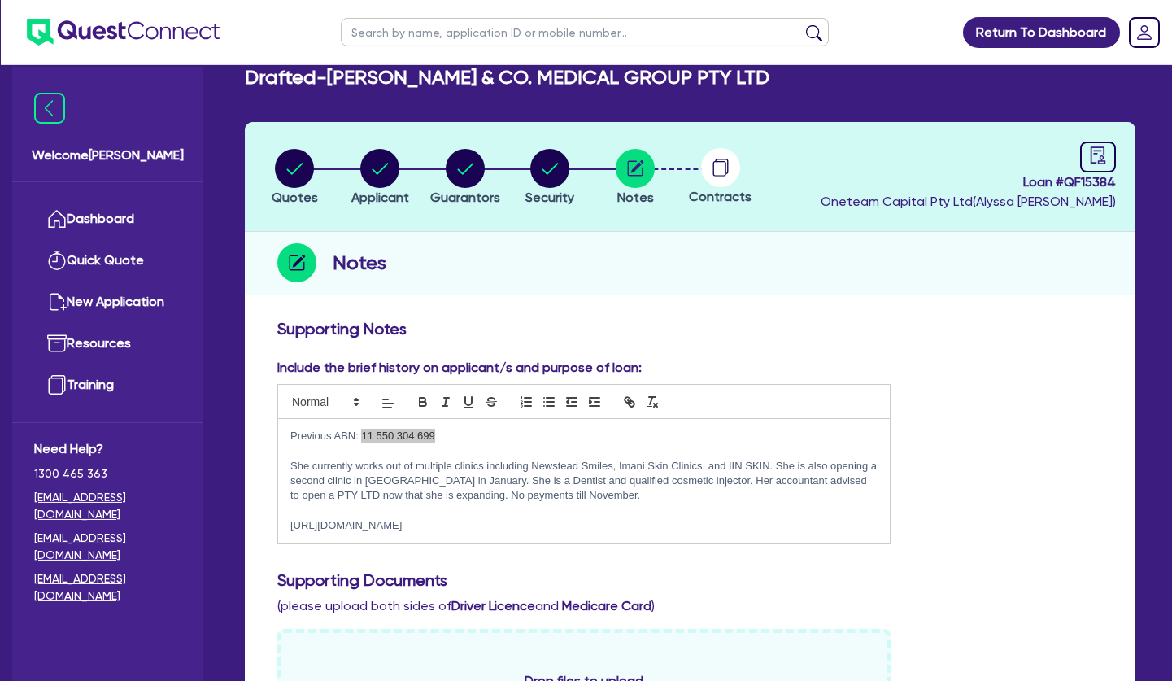
scroll to position [0, 0]
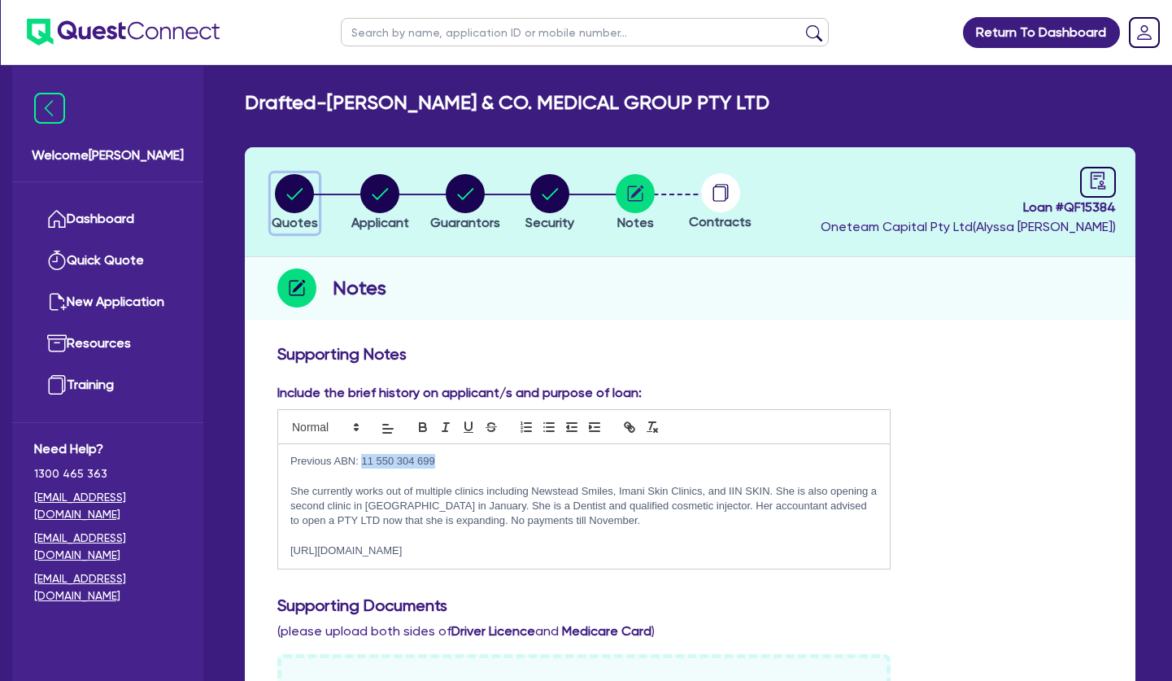
click at [300, 198] on circle "button" at bounding box center [294, 193] width 39 height 39
select select "TERTIARY_ASSETS"
select select "BEAUTY_EQUIPMENT"
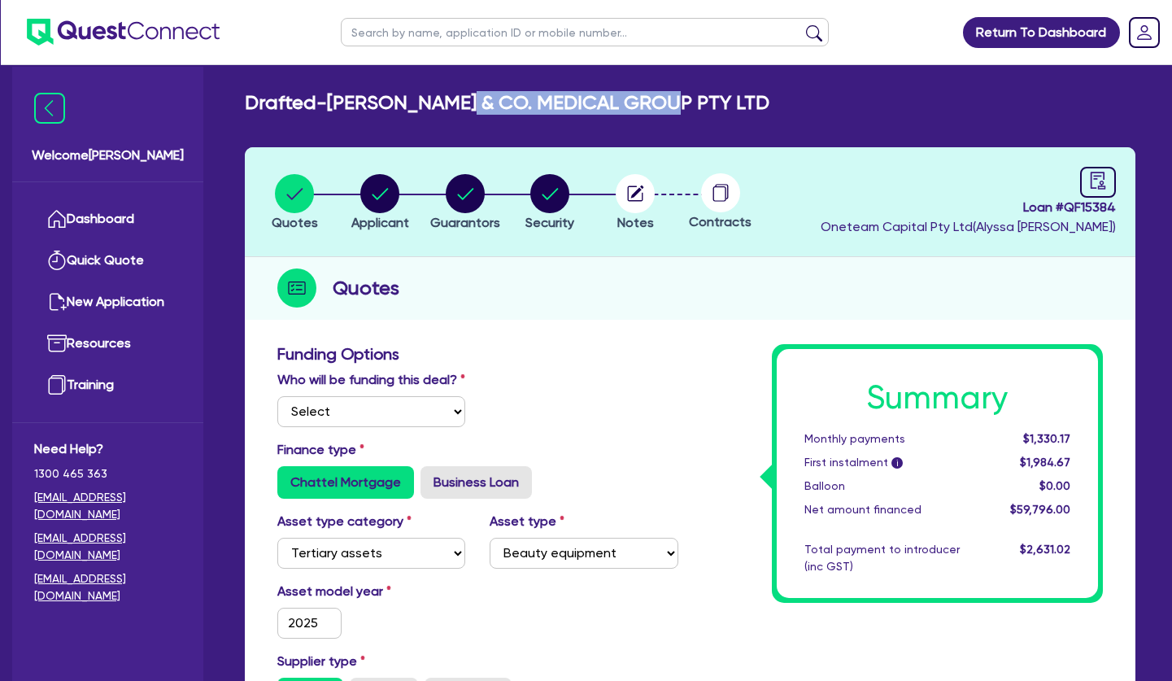
drag, startPoint x: 521, startPoint y: 103, endPoint x: 685, endPoint y: 105, distance: 163.5
click at [685, 105] on h2 "Drafted - SMITH & CO. MEDICAL GROUP PTY LTD" at bounding box center [507, 103] width 525 height 24
drag, startPoint x: 507, startPoint y: 279, endPoint x: 490, endPoint y: 213, distance: 67.8
click at [507, 275] on div "Quotes" at bounding box center [690, 288] width 890 height 63
click at [466, 190] on circle "button" at bounding box center [465, 193] width 39 height 39
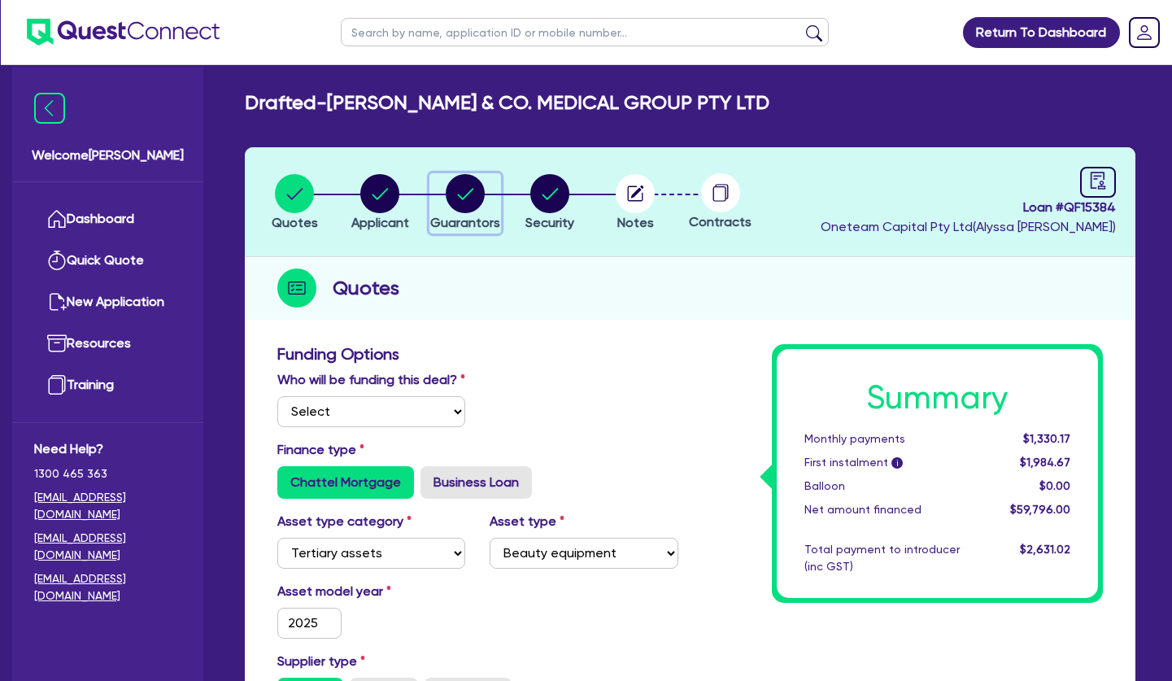
select select "DR"
select select "QLD"
select select "SINGLE"
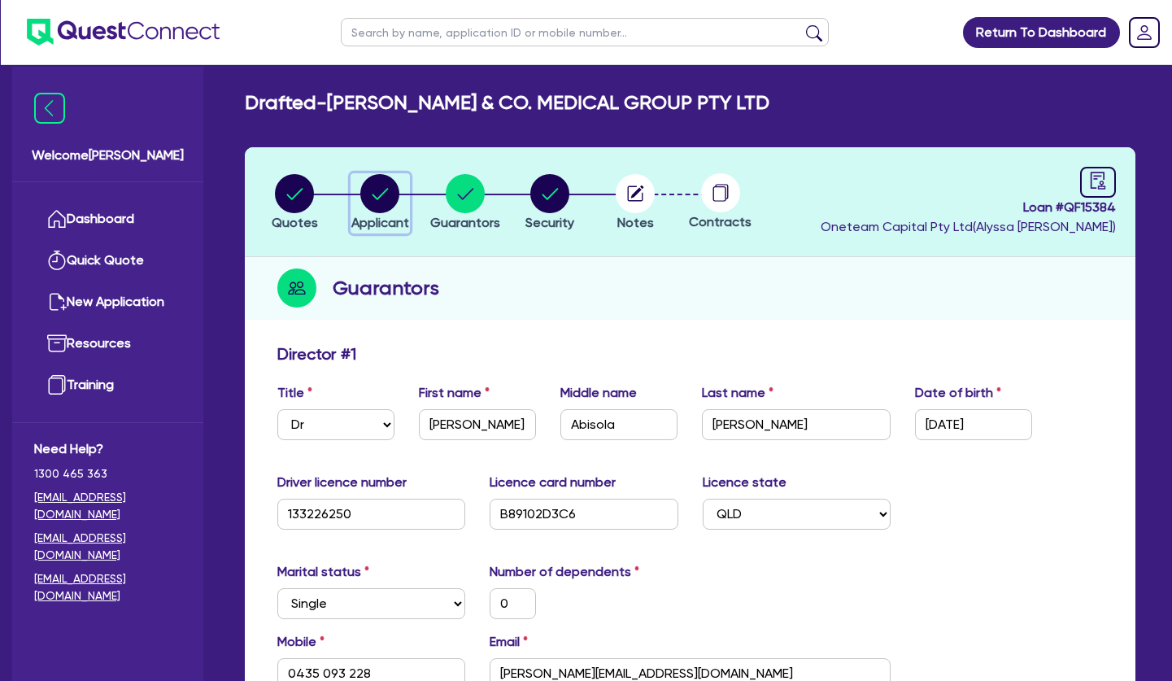
click at [393, 198] on circle "button" at bounding box center [379, 193] width 39 height 39
select select "COMPANY"
select select "HEALTH_BEAUTY"
select select "HAIR_BEAUTY_SALONS"
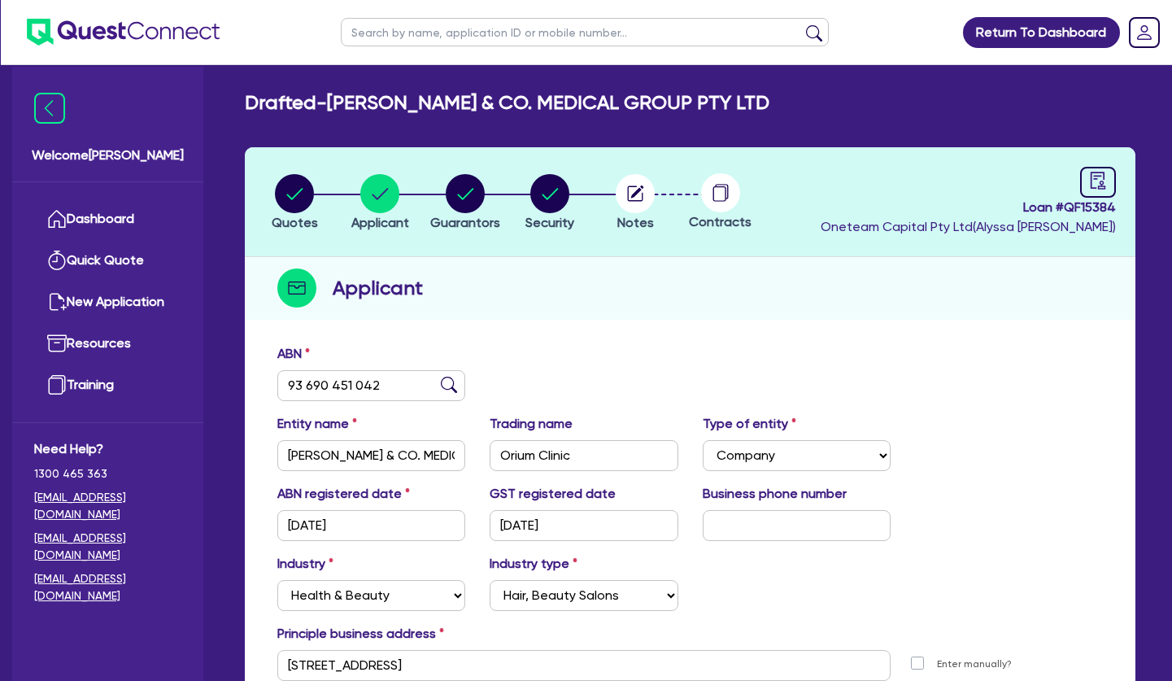
click at [320, 194] on li "Quotes" at bounding box center [294, 201] width 85 height 57
click at [293, 194] on circle "button" at bounding box center [294, 193] width 39 height 39
select select "TERTIARY_ASSETS"
select select "BEAUTY_EQUIPMENT"
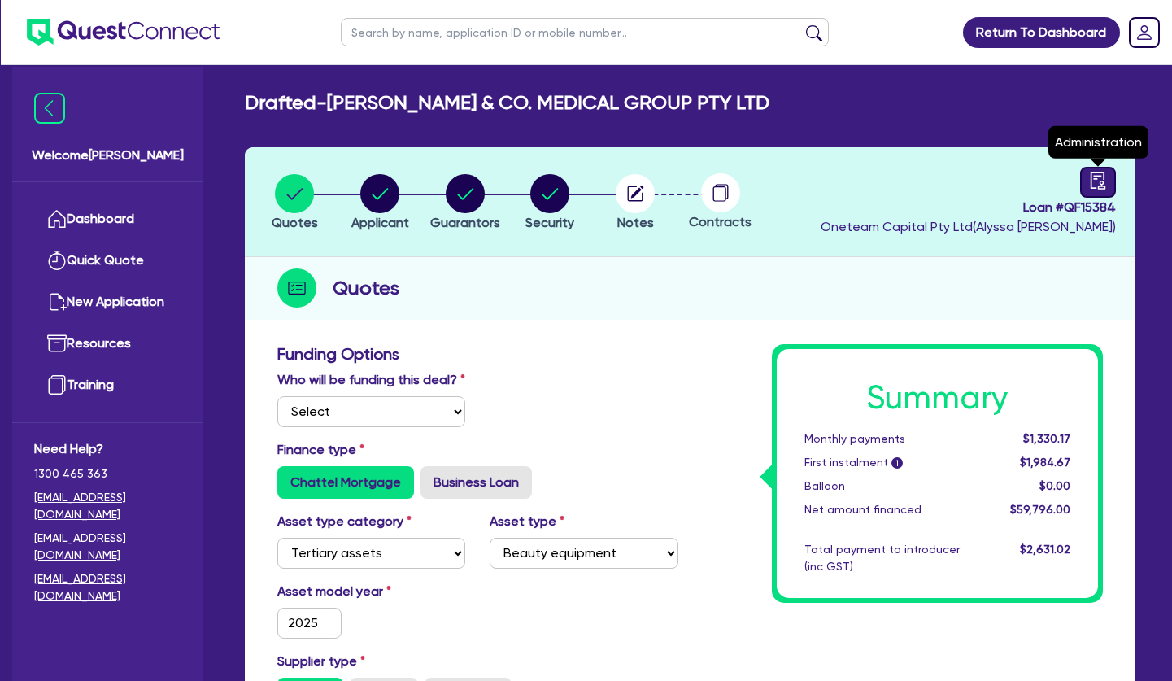
click at [1095, 181] on icon "audit" at bounding box center [1098, 181] width 18 height 18
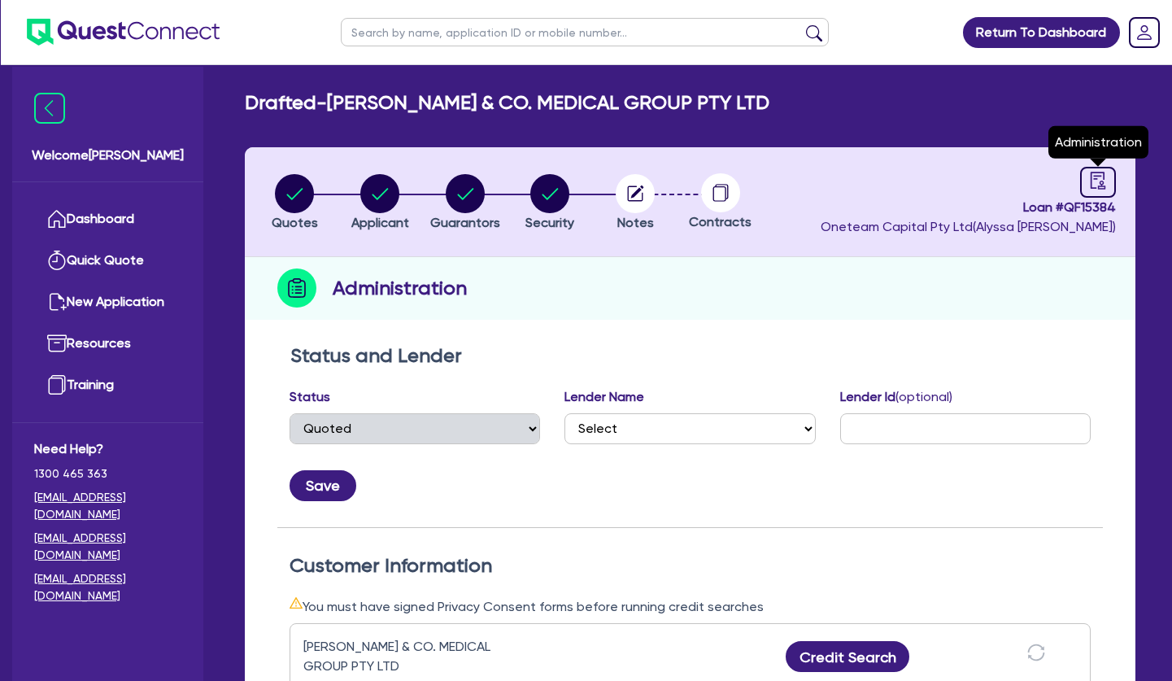
select select "DRAFTED_NEW"
click at [389, 187] on circle "button" at bounding box center [379, 193] width 39 height 39
select select "COMPANY"
select select "HEALTH_BEAUTY"
select select "HAIR_BEAUTY_SALONS"
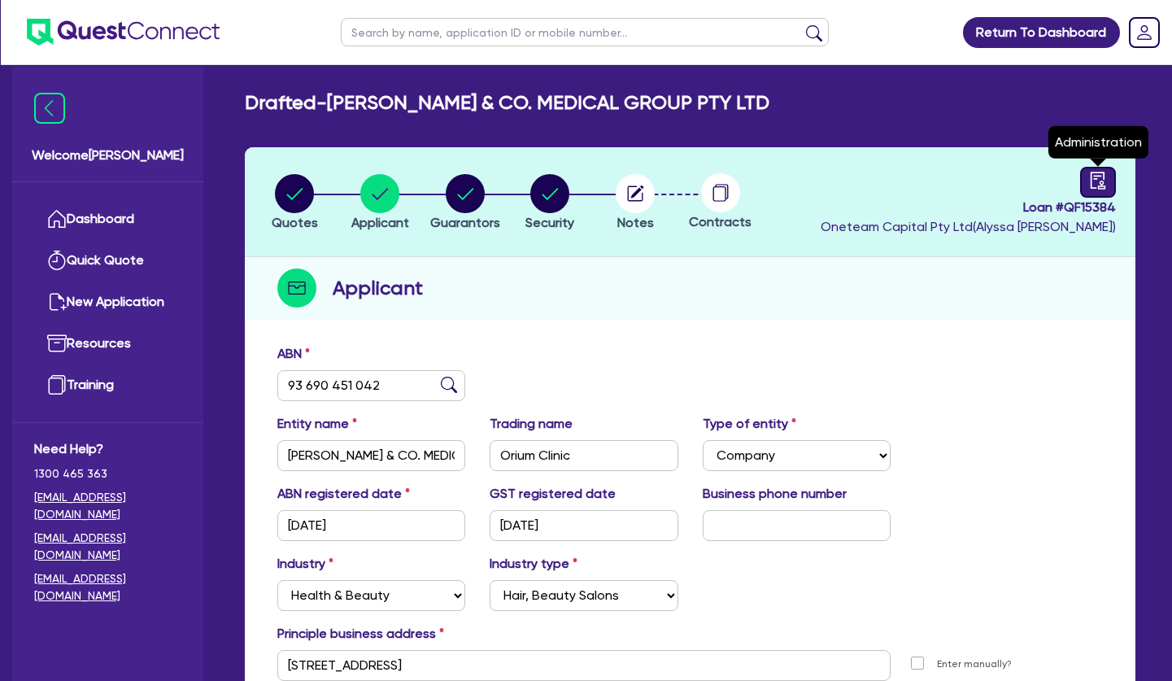
click at [1101, 182] on icon "audit" at bounding box center [1098, 181] width 18 height 18
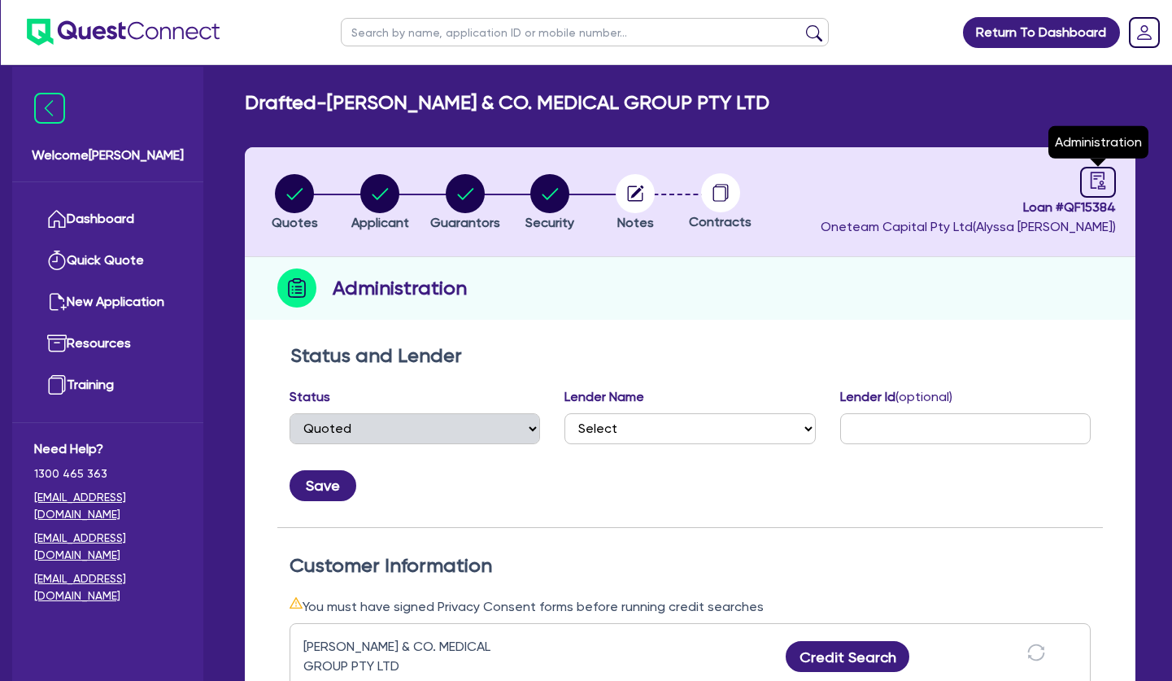
select select "DRAFTED_NEW"
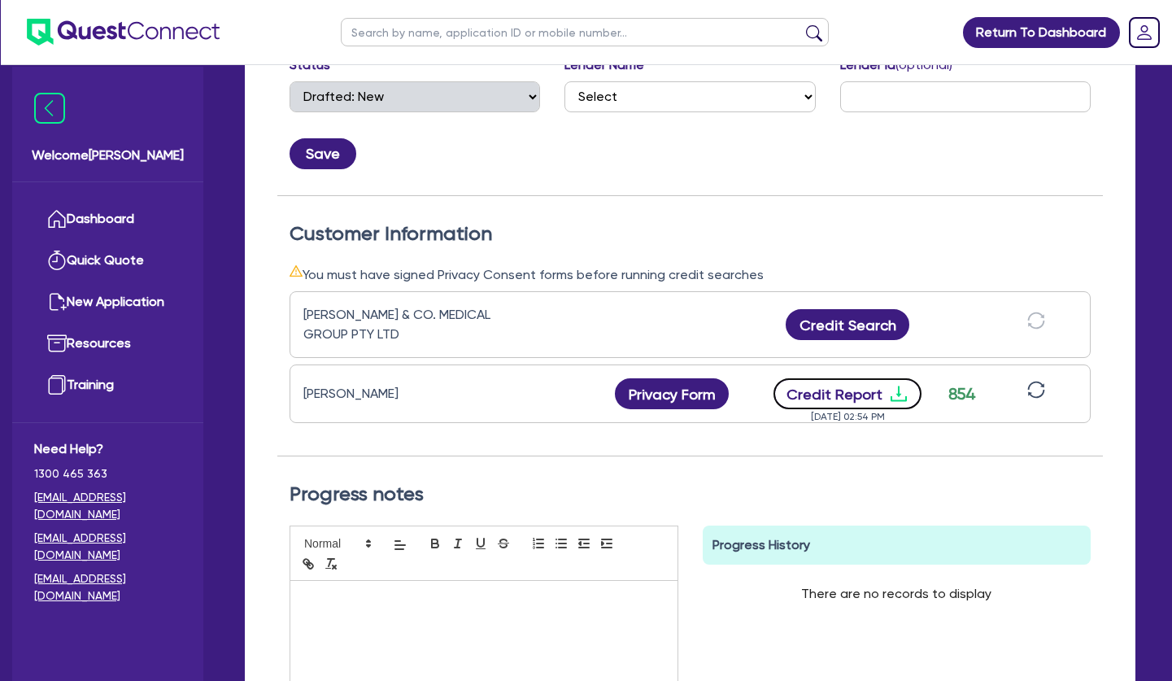
click at [903, 400] on icon "download" at bounding box center [898, 393] width 16 height 15
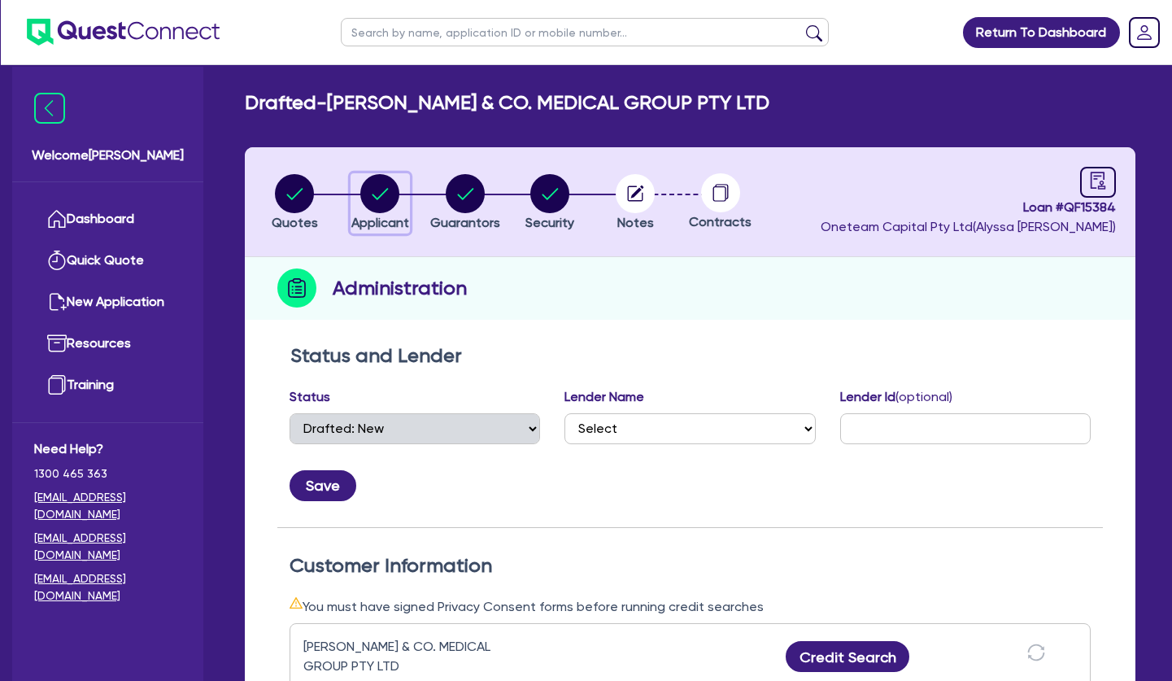
click at [385, 196] on circle "button" at bounding box center [379, 193] width 39 height 39
select select "COMPANY"
select select "HEALTH_BEAUTY"
select select "HAIR_BEAUTY_SALONS"
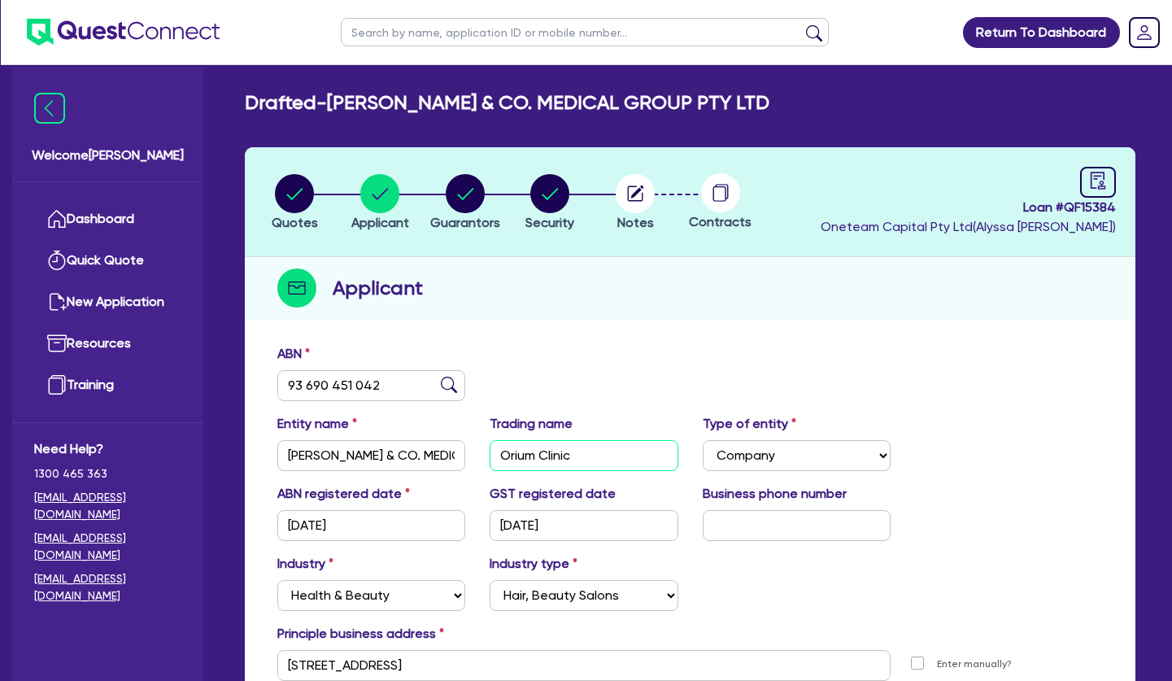
click at [529, 455] on input "Orium Clinic" at bounding box center [584, 455] width 188 height 31
click at [835, 279] on div "Applicant" at bounding box center [690, 288] width 890 height 63
click at [736, 286] on div "Applicant" at bounding box center [690, 288] width 890 height 63
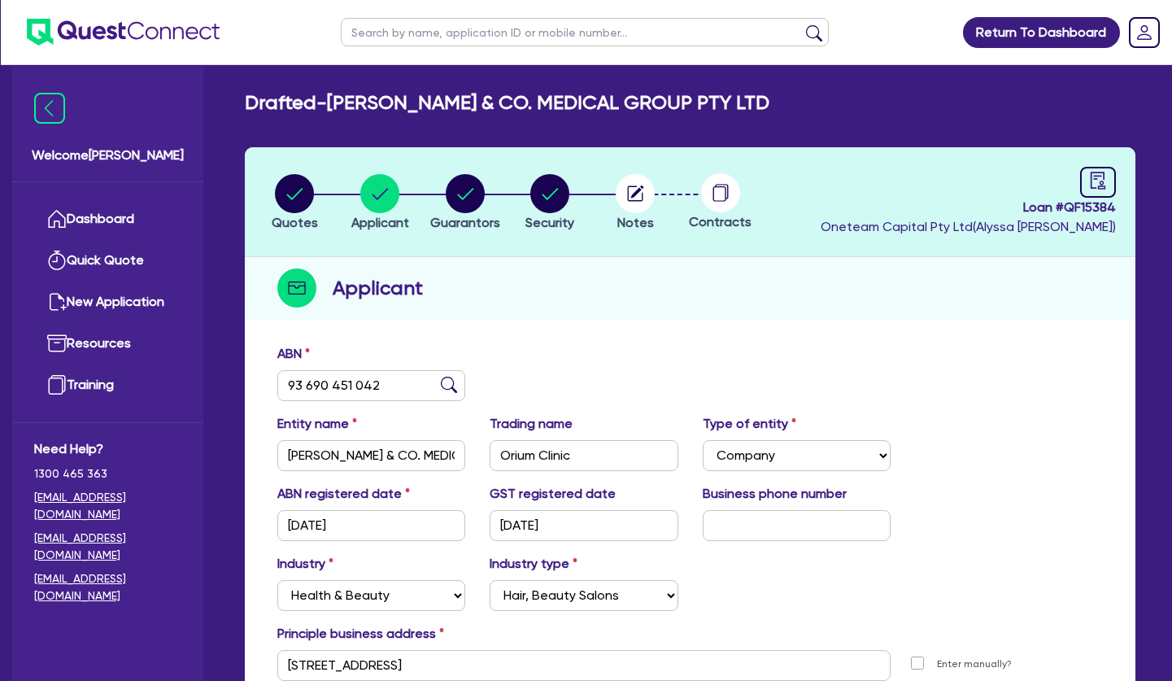
click at [768, 263] on div "Applicant" at bounding box center [690, 288] width 890 height 63
click at [456, 37] on input "text" at bounding box center [585, 32] width 488 height 28
type input "nuu"
click button "submit" at bounding box center [814, 35] width 26 height 23
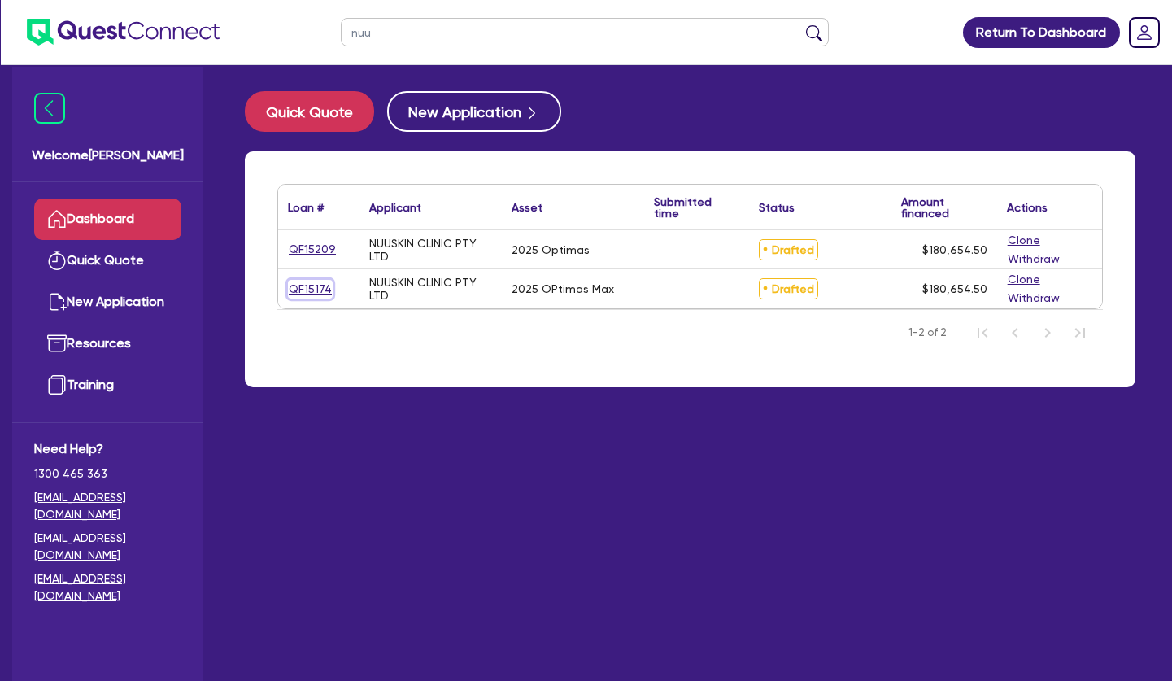
click at [316, 289] on link "QF15174" at bounding box center [310, 289] width 45 height 19
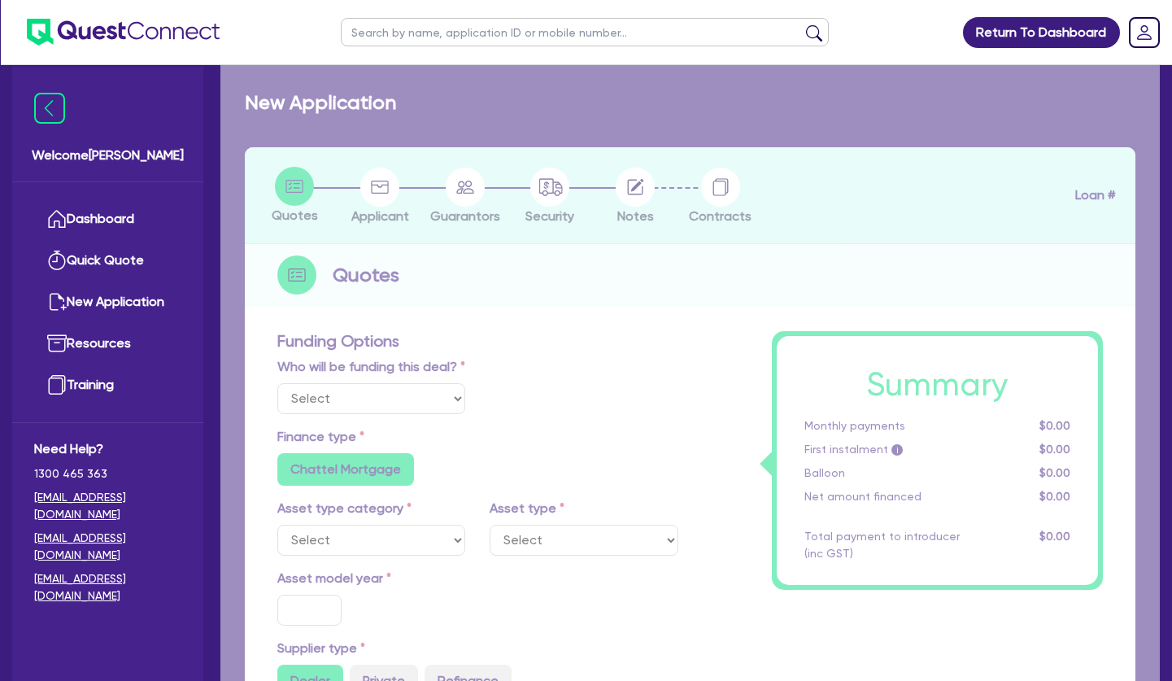
select select "Other"
select select "TERTIARY_ASSETS"
type input "2025"
radio input "true"
type input "180,000"
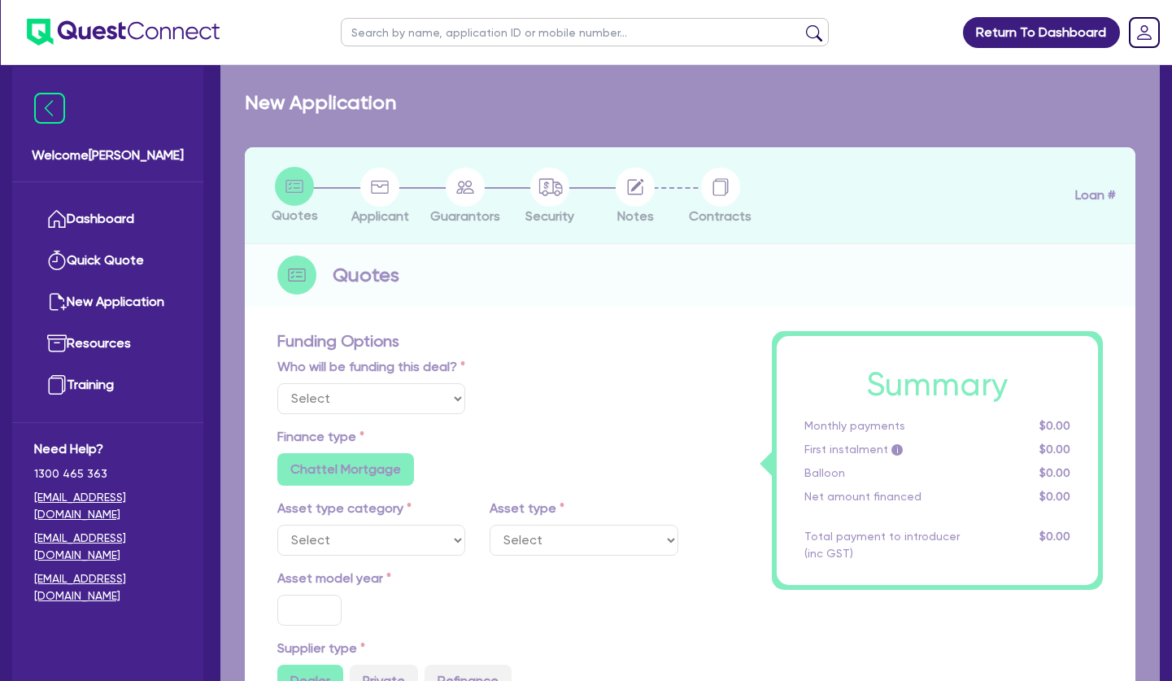
type input "10"
radio input "true"
radio input "false"
select select "BEAUTY_EQUIPMENT"
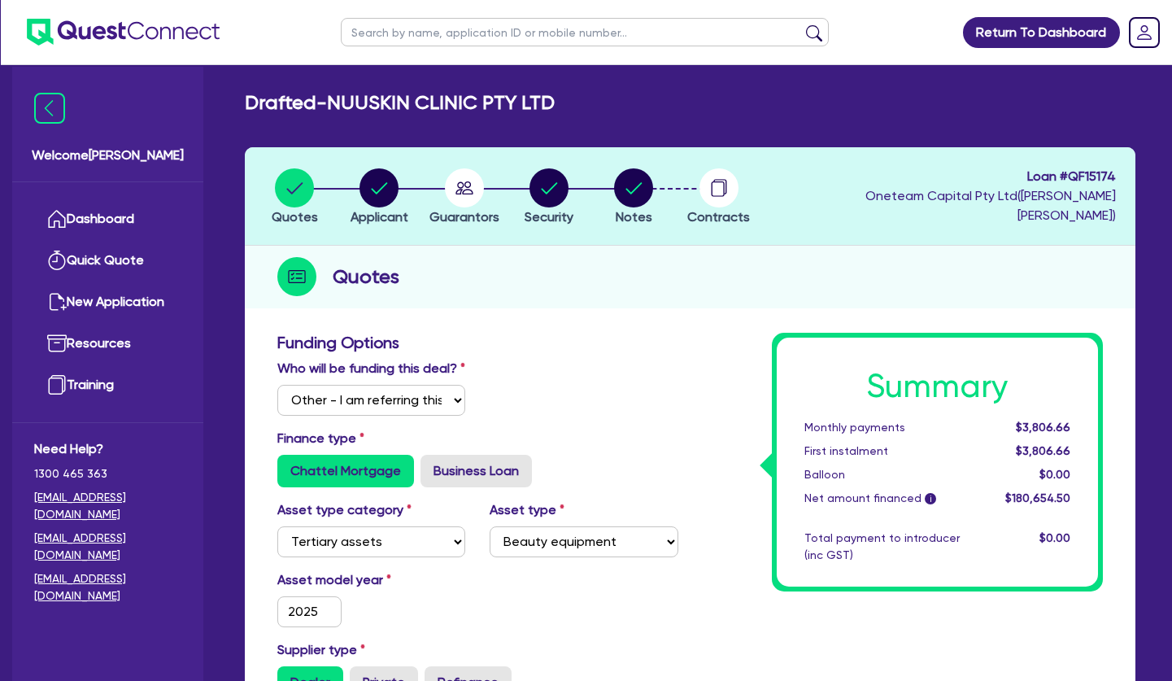
click at [375, 31] on input "text" at bounding box center [585, 32] width 488 height 28
type input "nuu"
click button "submit" at bounding box center [814, 35] width 26 height 23
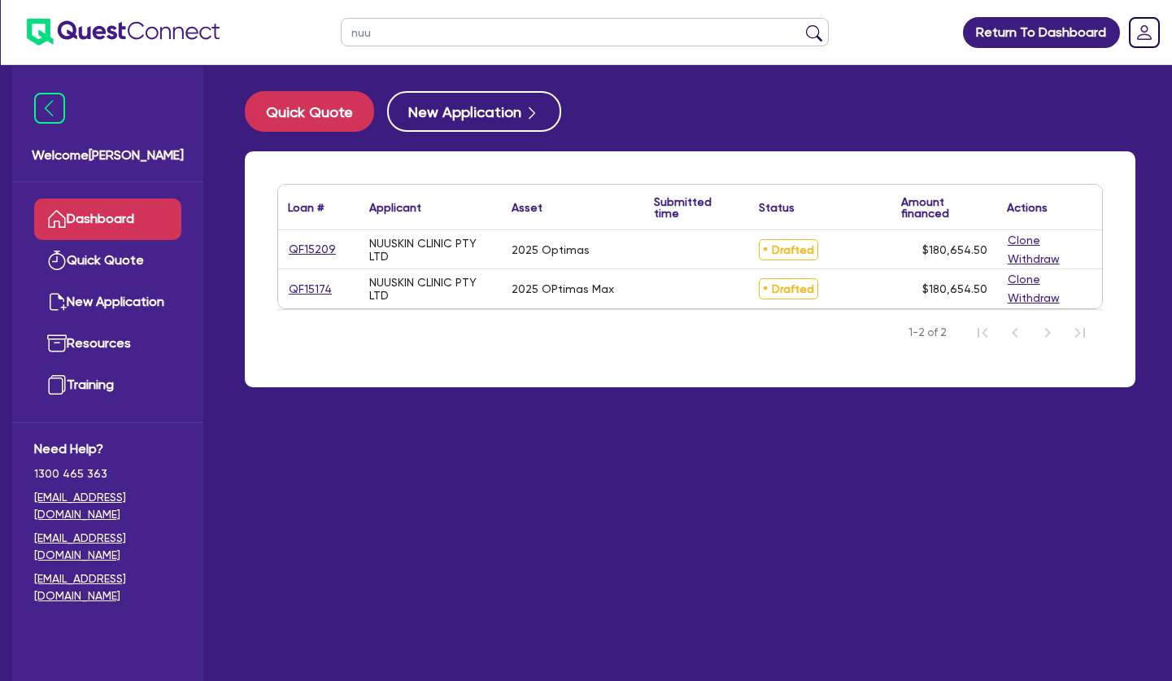
click at [310, 260] on div "QF15209" at bounding box center [318, 249] width 81 height 38
click at [311, 252] on link "QF15209" at bounding box center [312, 249] width 49 height 19
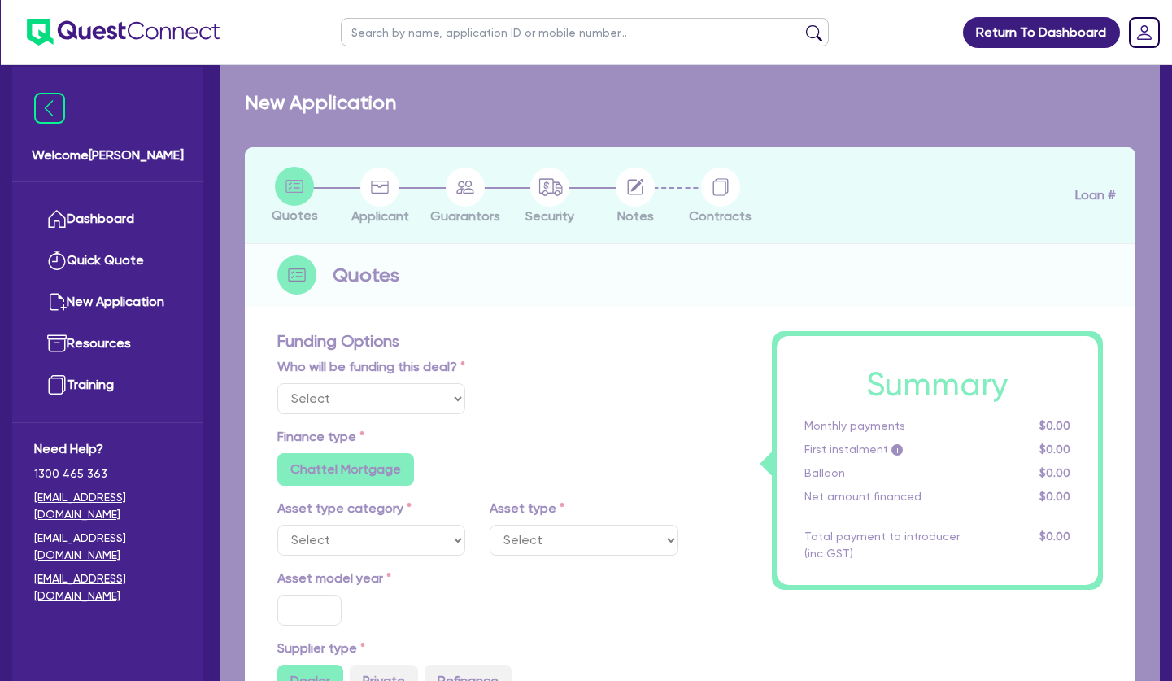
select select "Other"
select select "TERTIARY_ASSETS"
type input "2025"
type input "180,000"
type input "5"
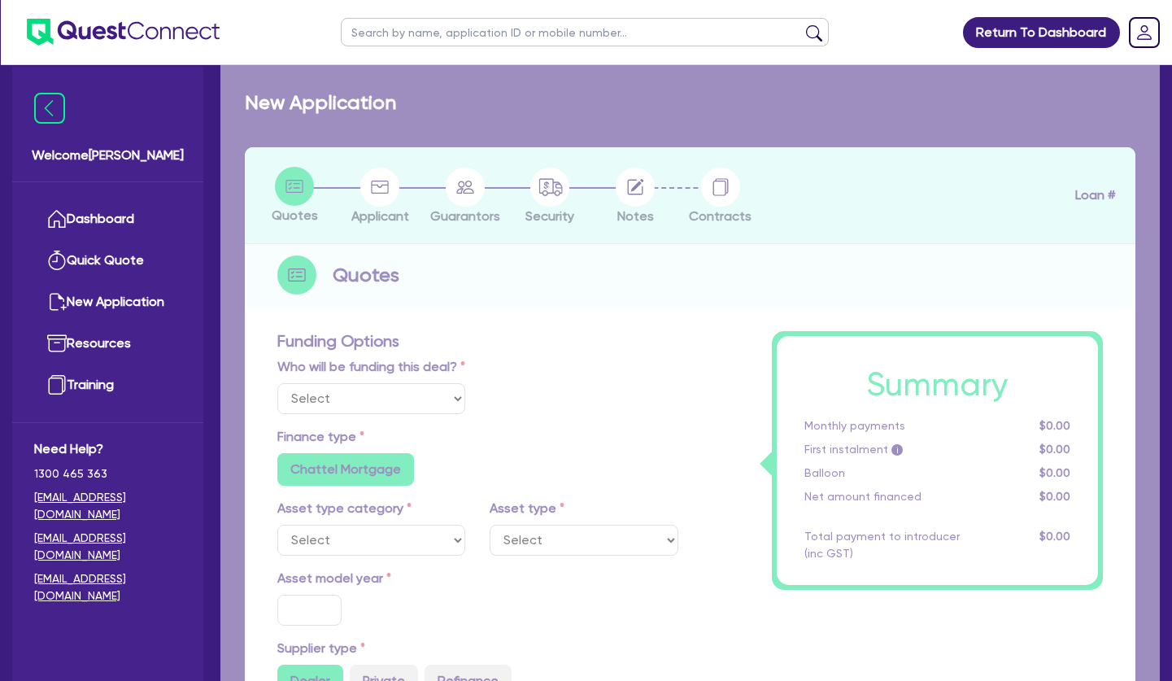
type input "9,032.73"
type input "10.5"
radio input "true"
radio input "false"
select select "BEAUTY_EQUIPMENT"
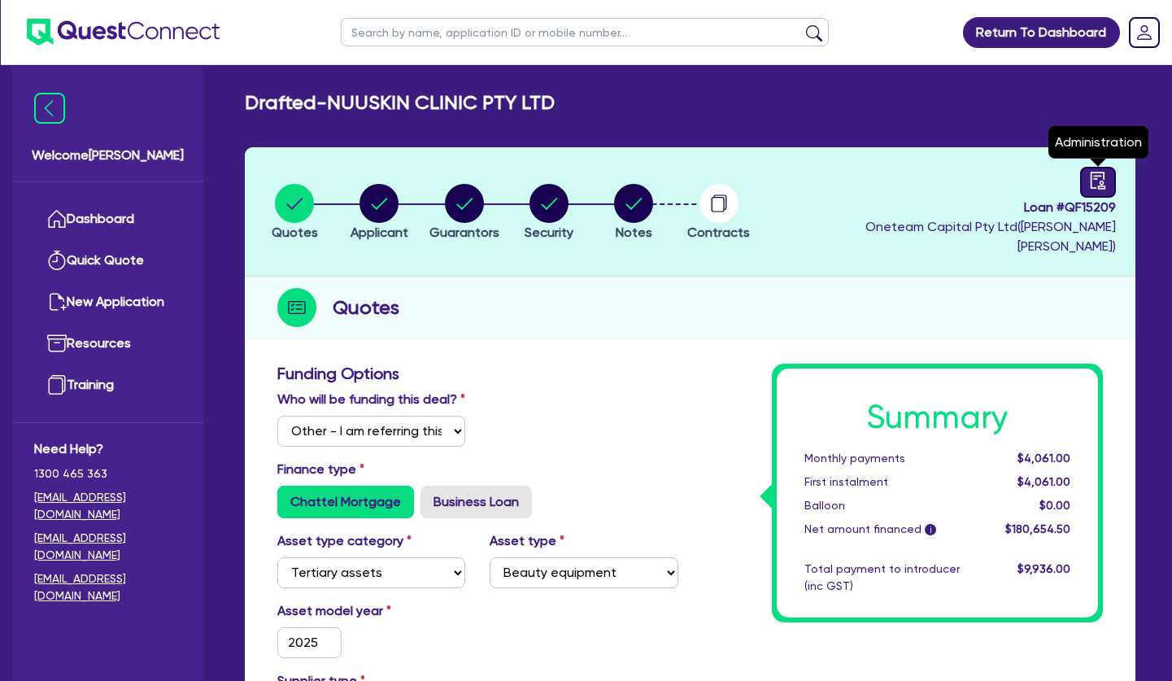
click at [1092, 186] on icon "audit" at bounding box center [1098, 181] width 18 height 18
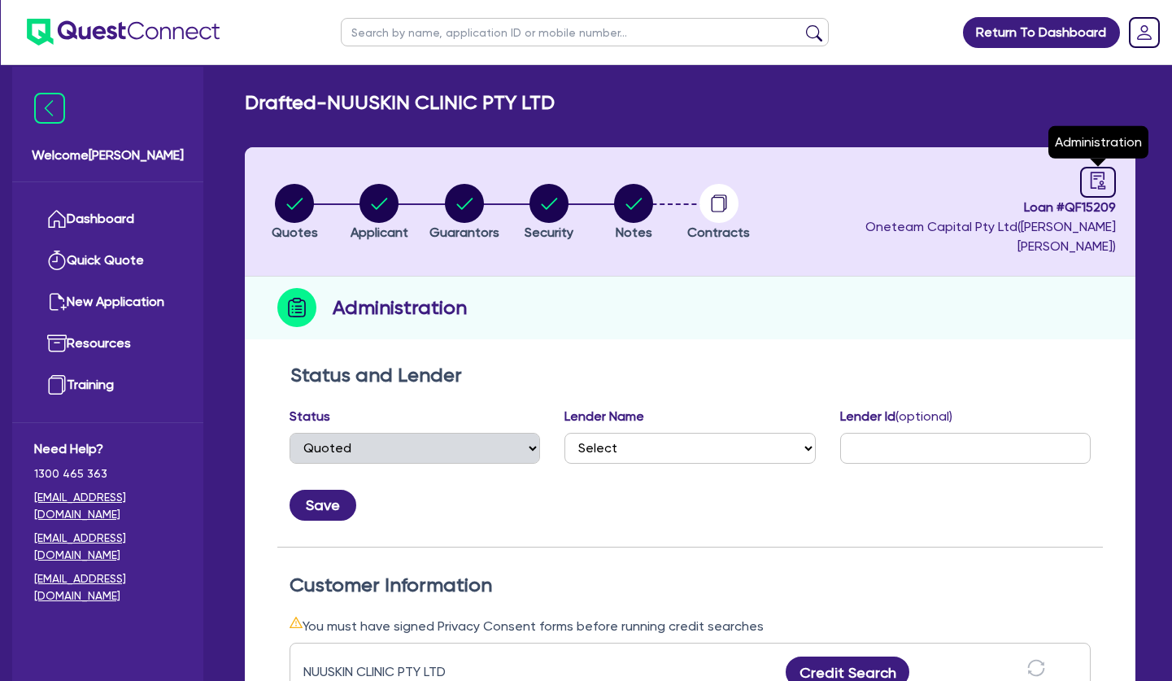
select select "DRAFTED_NEW"
select select "Other"
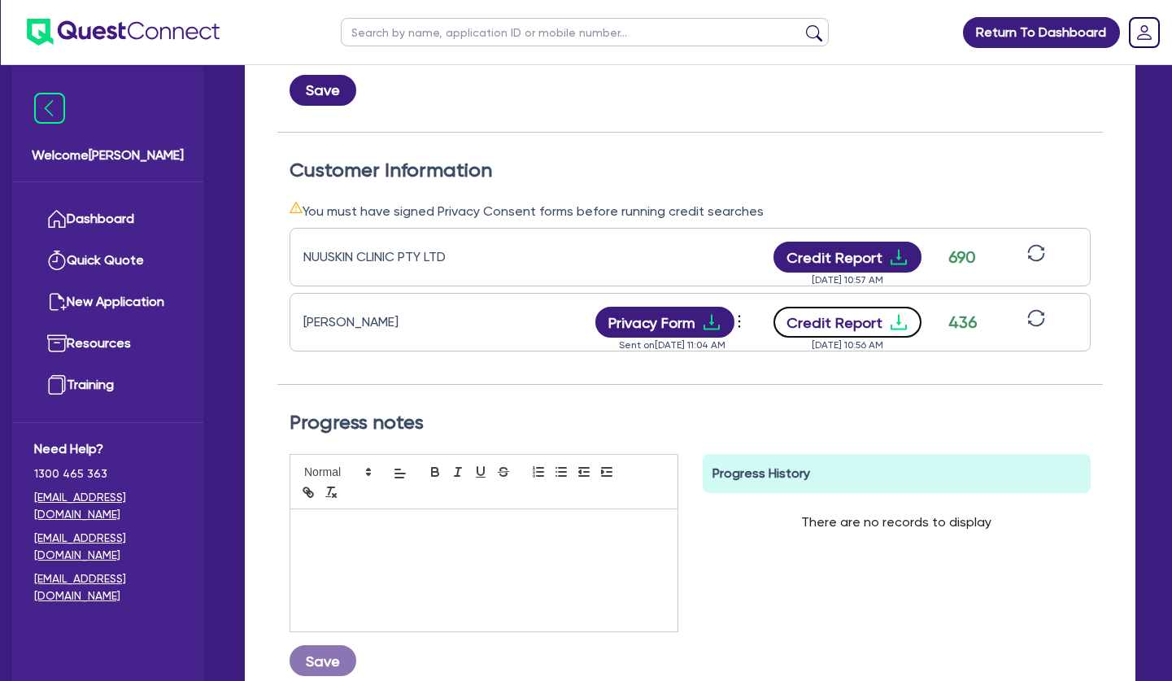
click at [902, 315] on icon "download" at bounding box center [898, 322] width 16 height 15
click at [947, 385] on div "Progress notes Save Progress History There are no records to display Delete Int…" at bounding box center [689, 549] width 825 height 329
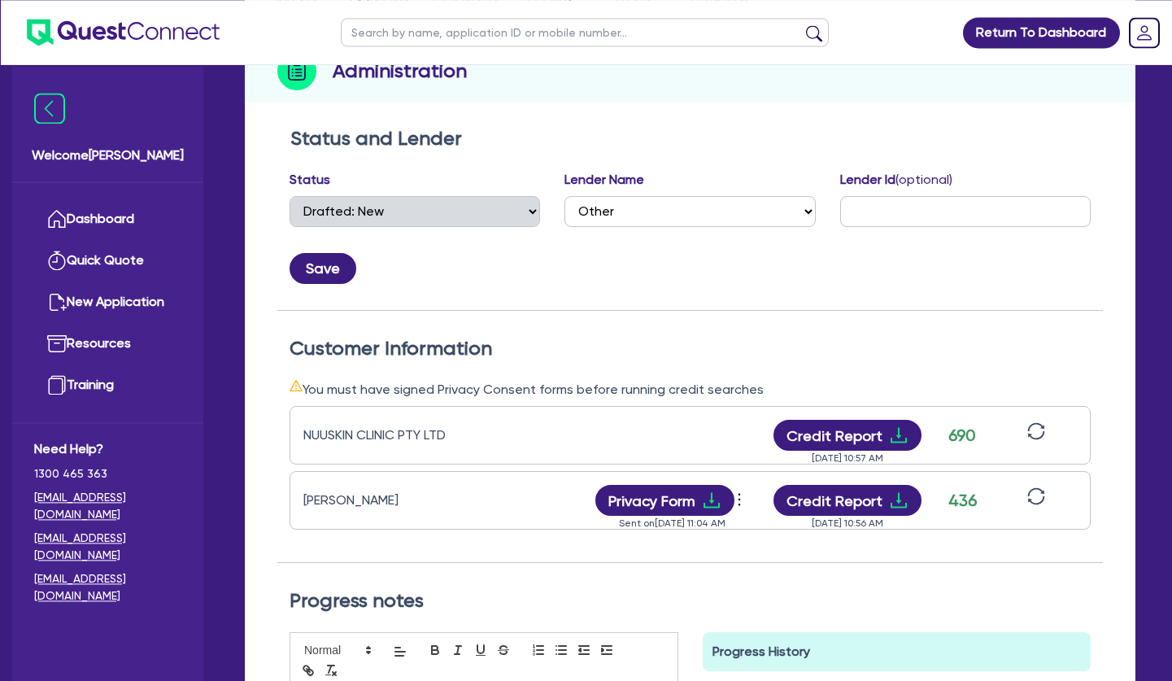
scroll to position [0, 0]
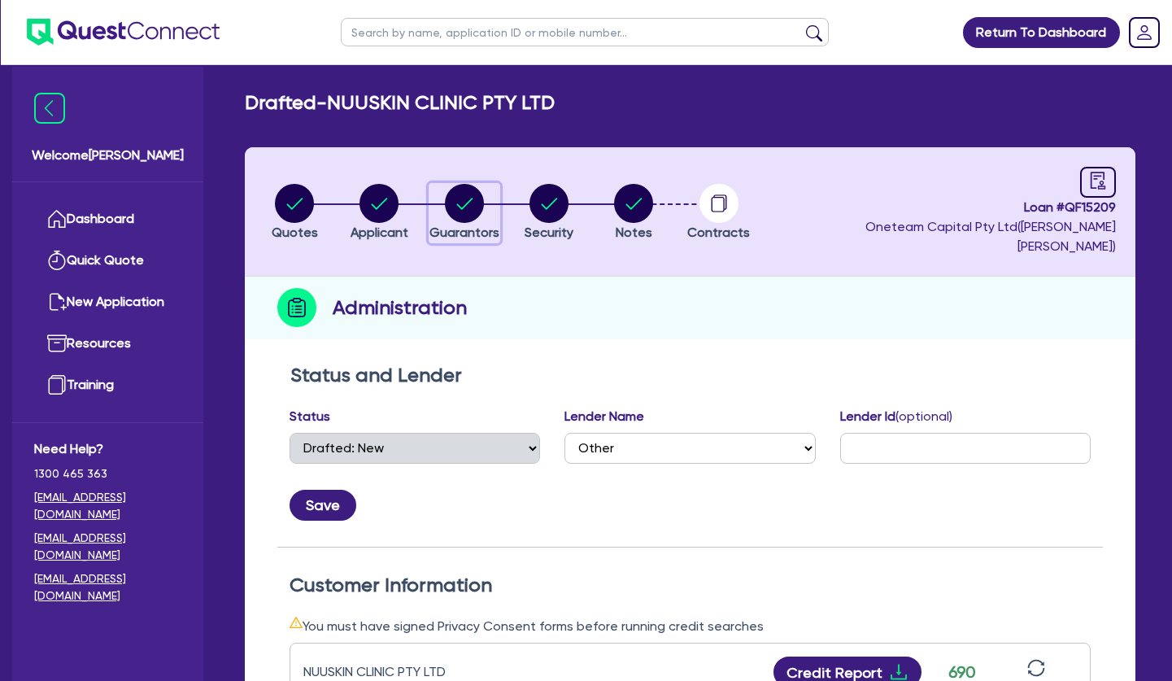
click at [459, 193] on circle "button" at bounding box center [464, 203] width 39 height 39
select select "MRS"
select select "[GEOGRAPHIC_DATA]"
select select "SINGLE"
select select "CASH"
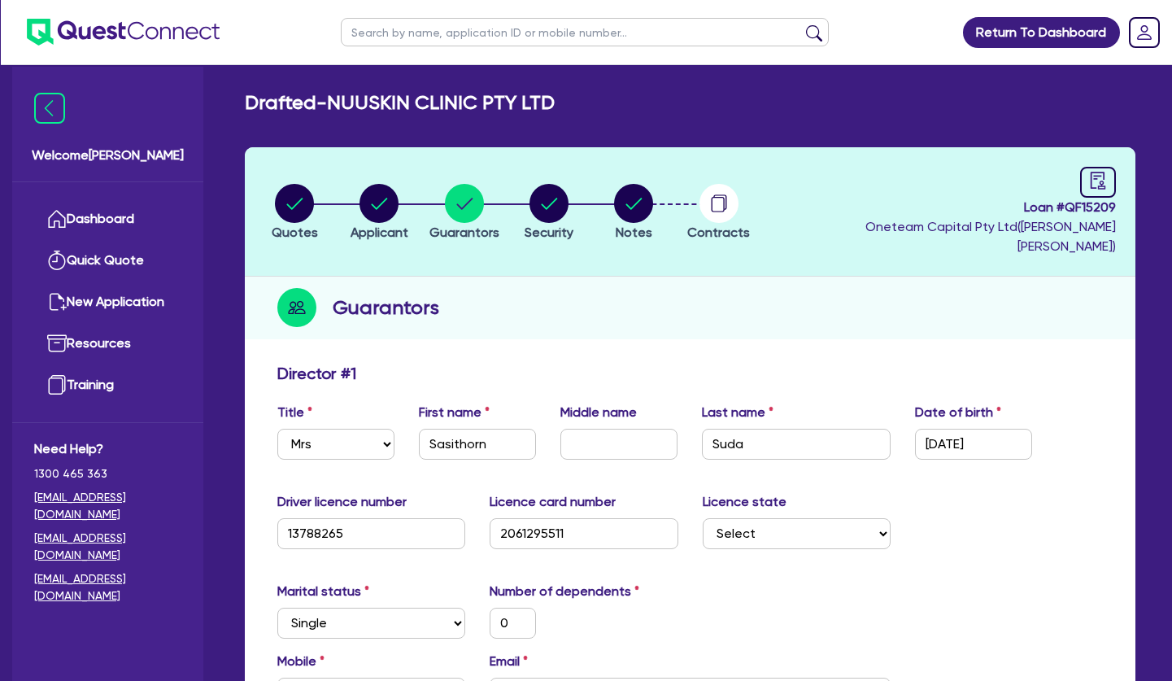
click at [594, 282] on div "Guarantors" at bounding box center [690, 307] width 890 height 63
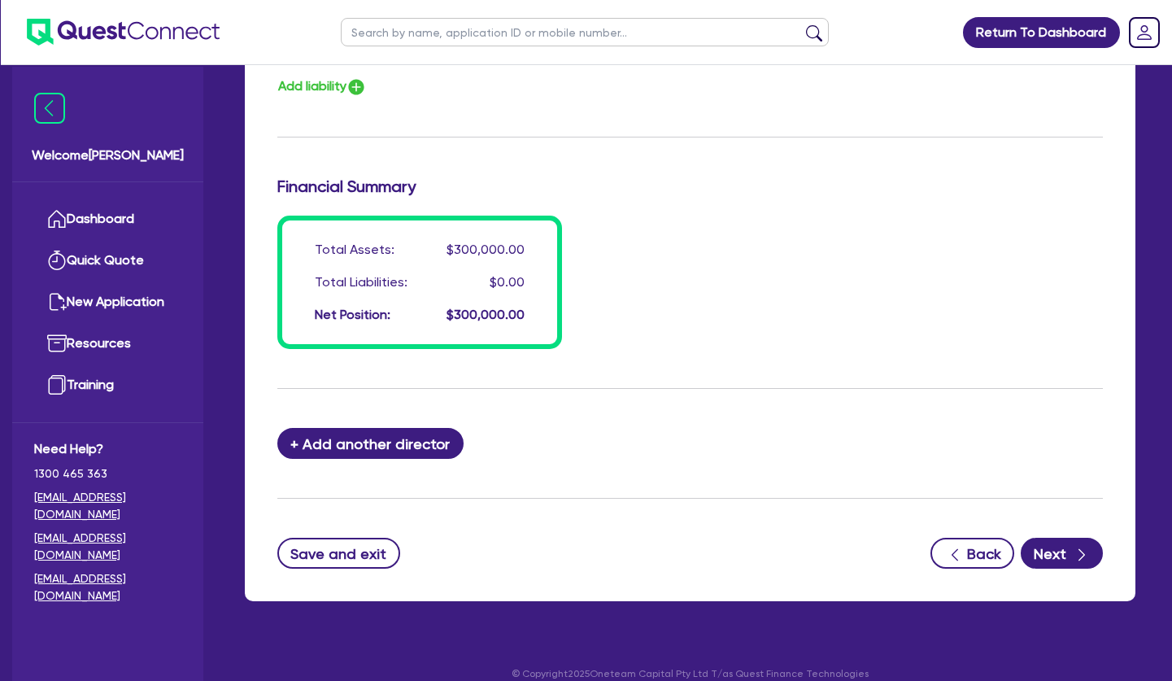
scroll to position [720, 0]
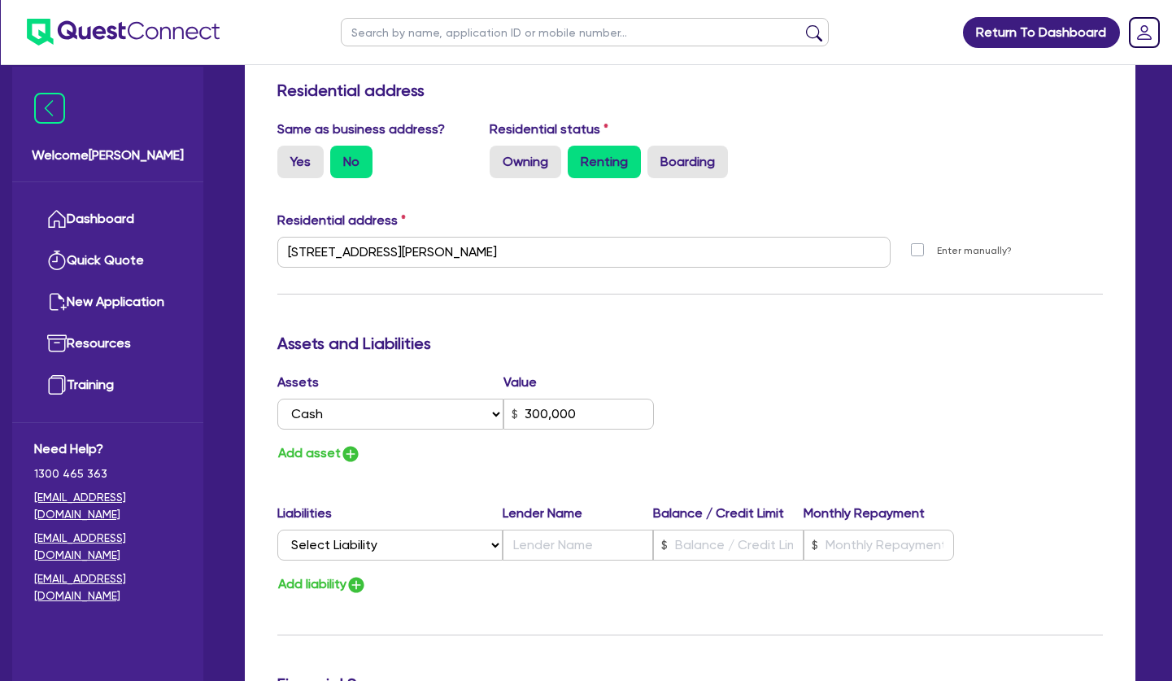
click at [694, 333] on h3 "Assets and Liabilities" at bounding box center [689, 343] width 825 height 20
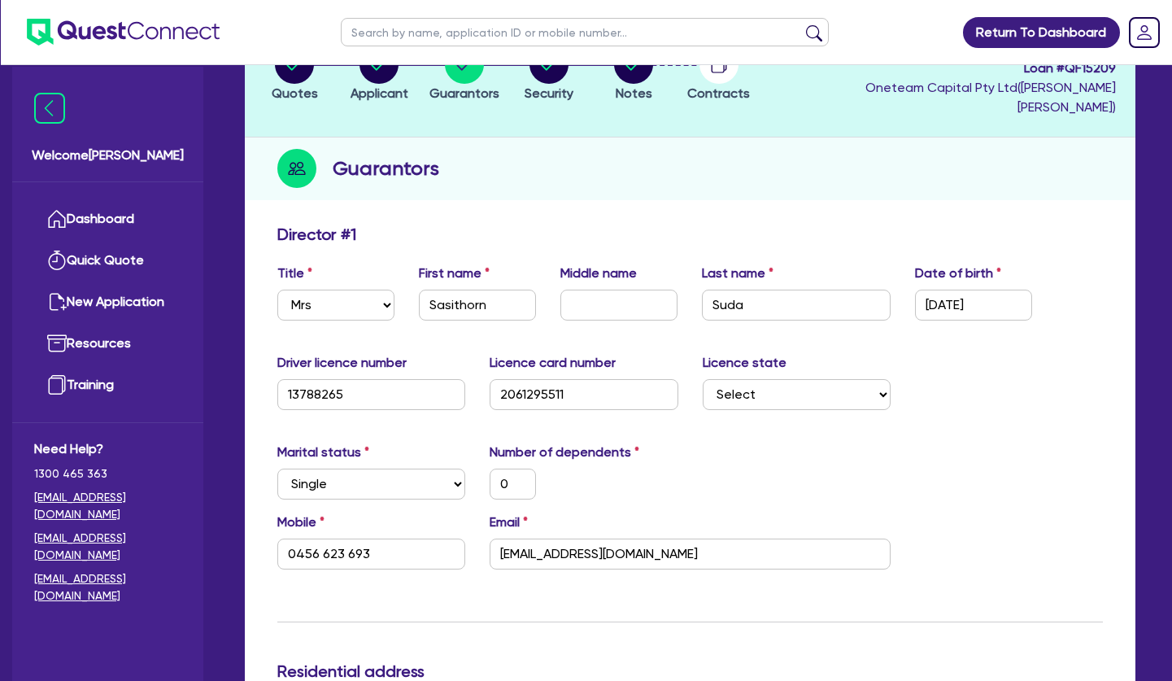
scroll to position [0, 0]
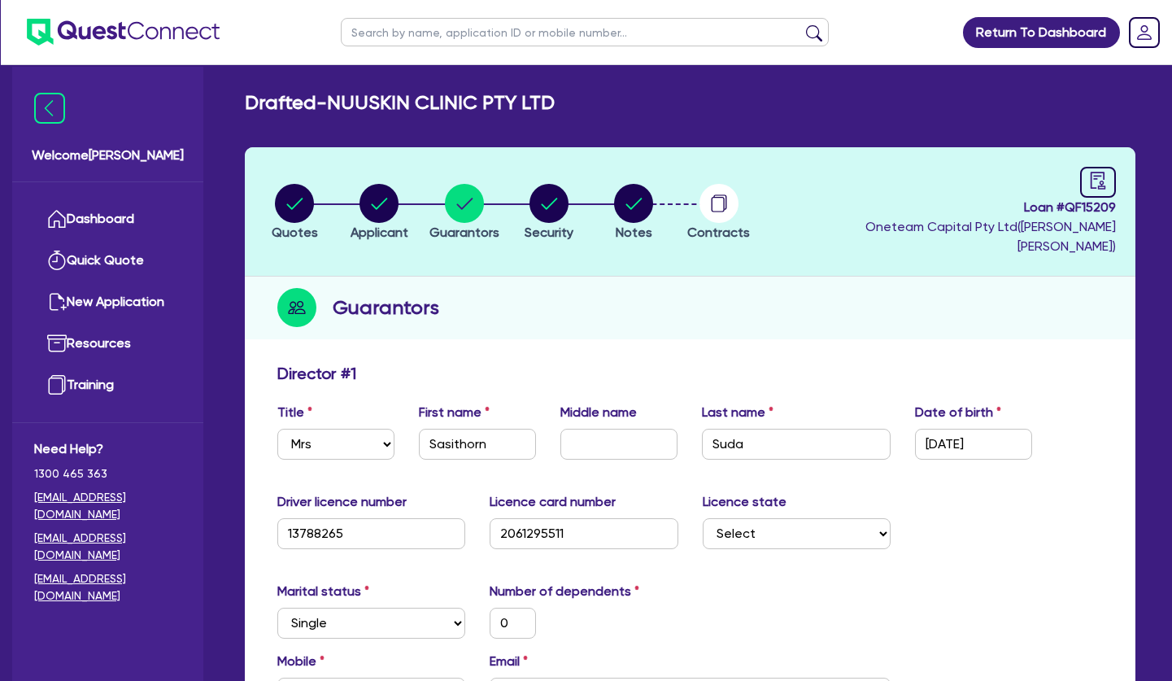
click at [677, 287] on div "Guarantors" at bounding box center [690, 307] width 890 height 63
click at [563, 189] on circle "button" at bounding box center [548, 203] width 39 height 39
select select "TERTIARY_ASSETS"
select select "BEAUTY_EQUIPMENT"
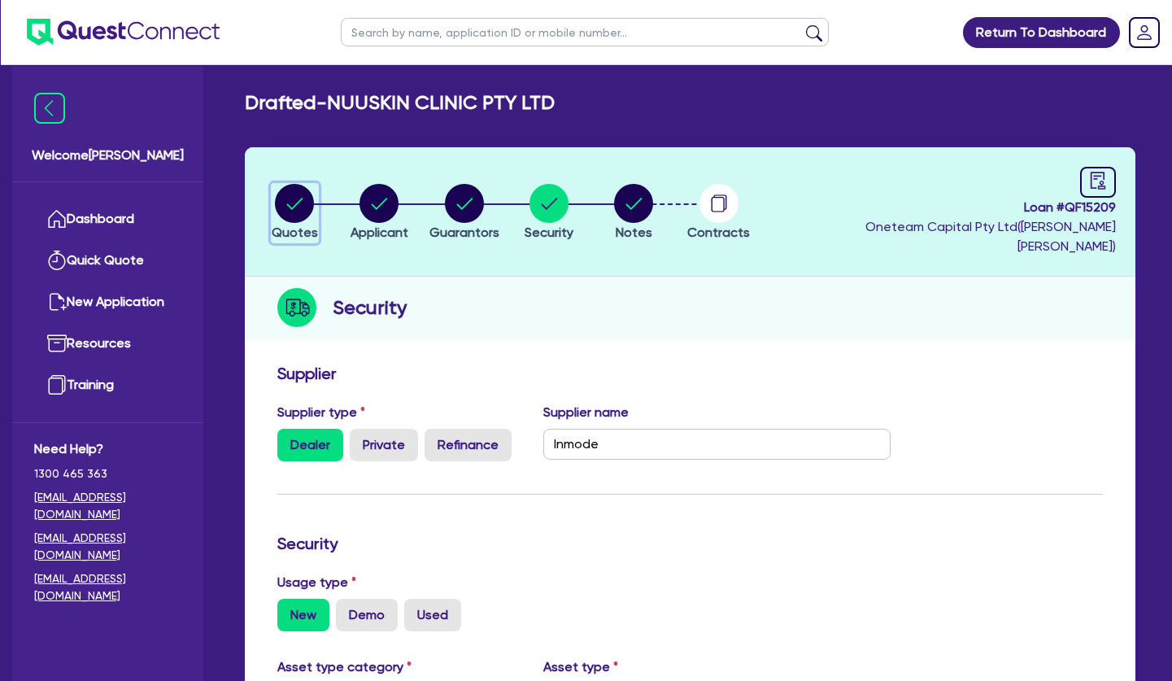
click at [291, 196] on circle "button" at bounding box center [294, 203] width 39 height 39
select select "Other"
select select "TERTIARY_ASSETS"
select select "BEAUTY_EQUIPMENT"
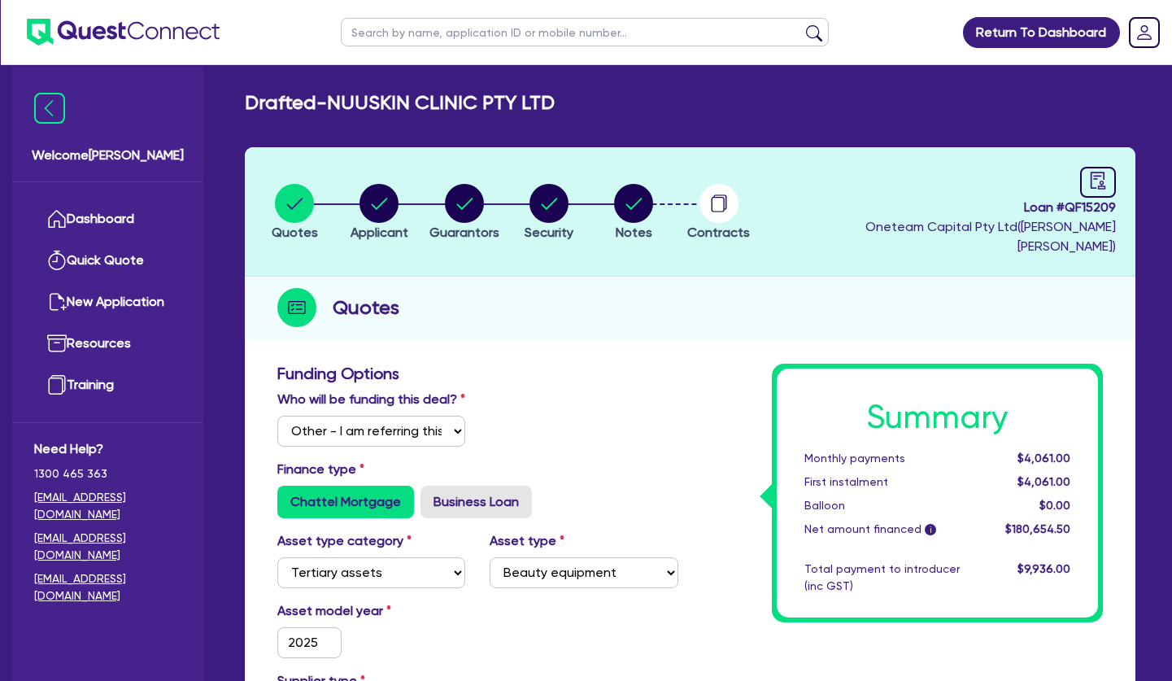
drag, startPoint x: 488, startPoint y: 251, endPoint x: 424, endPoint y: 232, distance: 67.1
click at [485, 251] on header "Quotes Applicant Guarantors Security Notes Contracts Loan # QF15209 Oneteam Cap…" at bounding box center [690, 211] width 890 height 129
click at [379, 202] on circle "button" at bounding box center [378, 203] width 39 height 39
select select "COMPANY"
select select "HEALTH_BEAUTY"
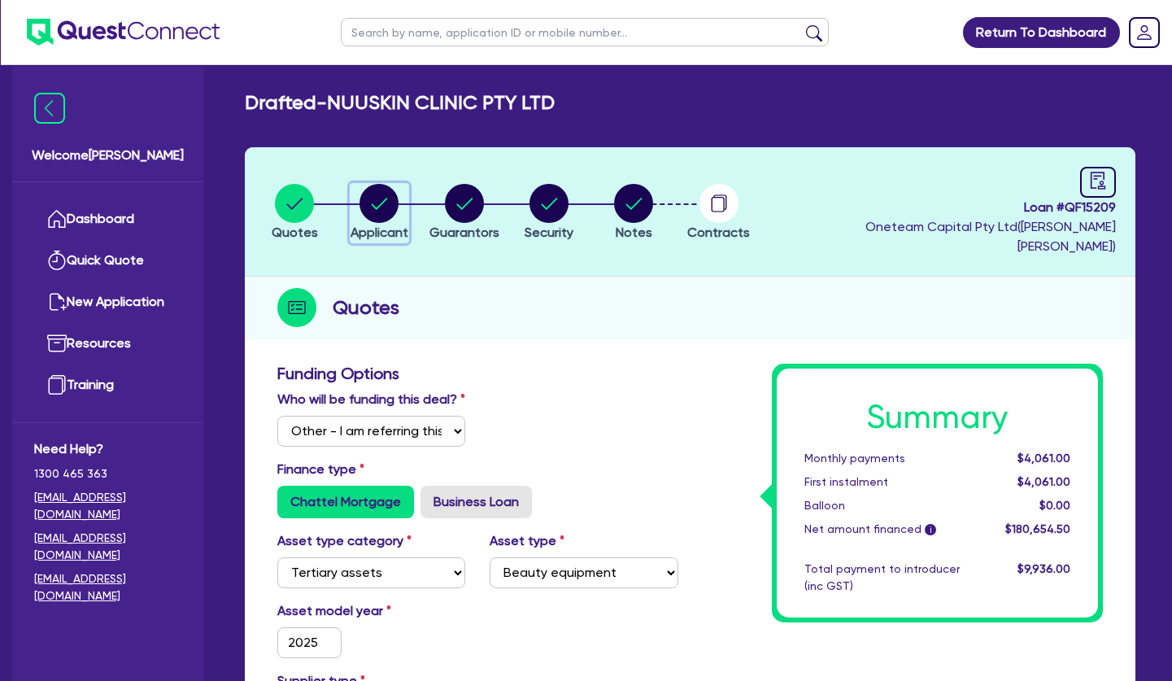
select select "HAIR_BEAUTY_SALONS"
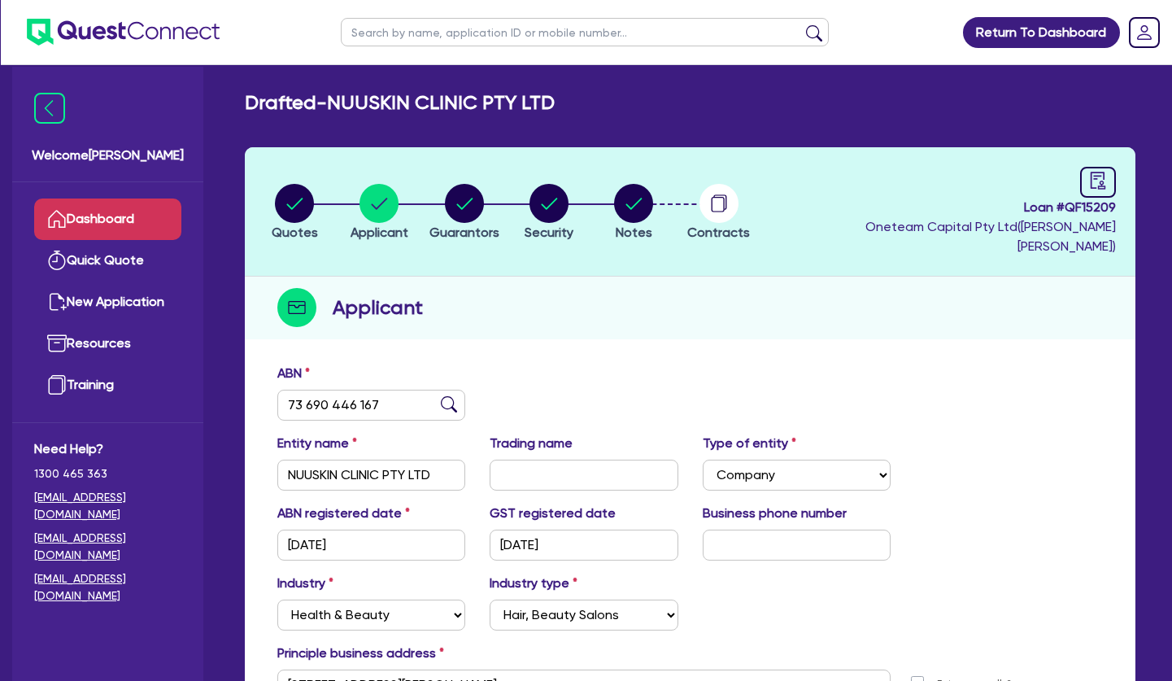
click at [122, 215] on link "Dashboard" at bounding box center [107, 218] width 147 height 41
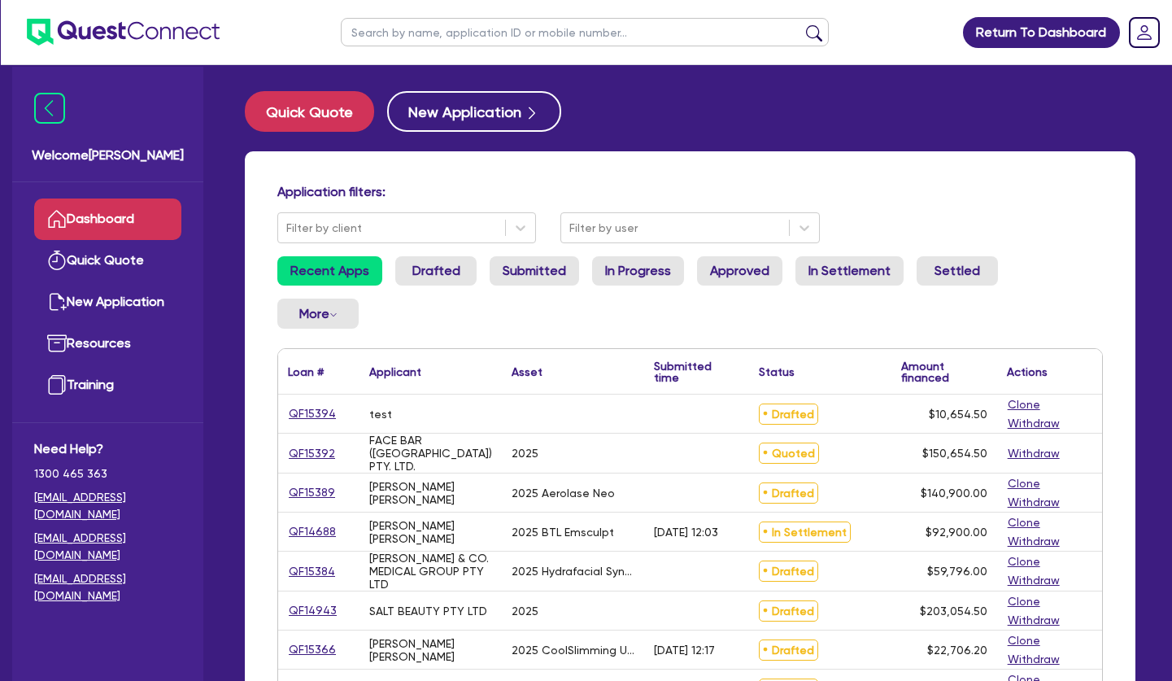
click at [408, 486] on div "[PERSON_NAME] [PERSON_NAME]" at bounding box center [430, 493] width 123 height 26
drag, startPoint x: 400, startPoint y: 484, endPoint x: 468, endPoint y: 555, distance: 98.9
click at [468, 555] on div "[PERSON_NAME] & CO. MEDICAL GROUP PTY LTD" at bounding box center [430, 570] width 142 height 39
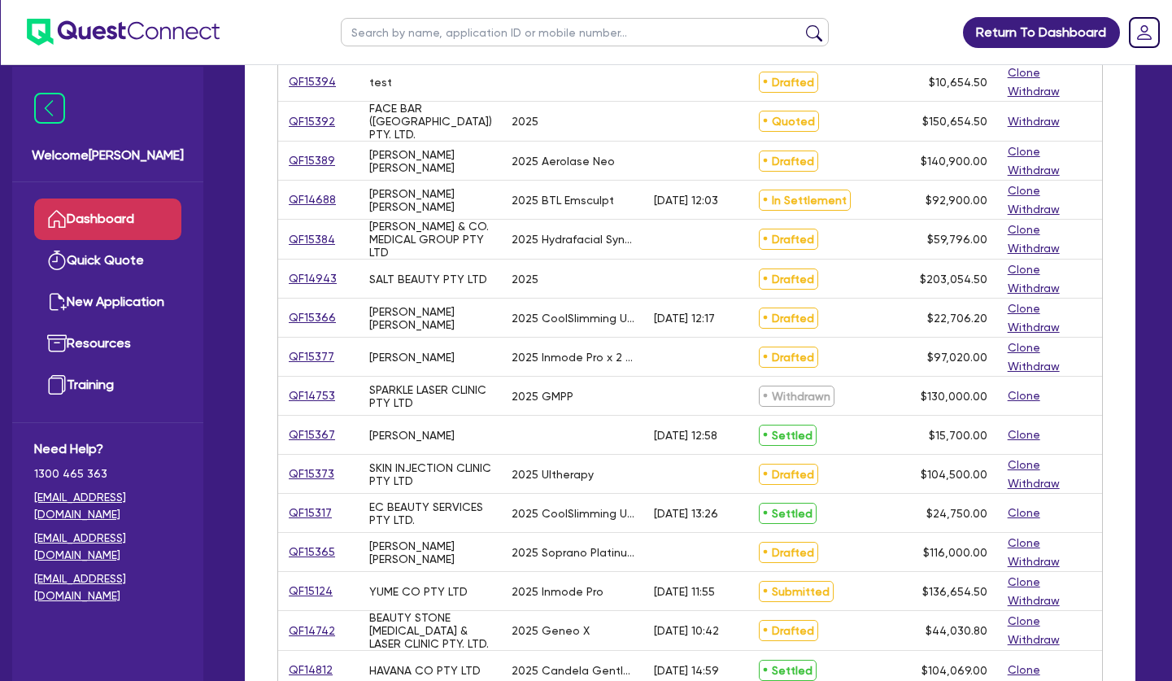
drag, startPoint x: 425, startPoint y: 593, endPoint x: 691, endPoint y: 594, distance: 265.9
click at [691, 594] on div "QF15124 YUME CO PTY LTD 2025 Inmode Pro 23/09/2025 - 11:55 Submitted $136,654.5…" at bounding box center [690, 591] width 824 height 39
click at [691, 594] on div "[DATE] 11:55" at bounding box center [684, 591] width 61 height 13
drag, startPoint x: 686, startPoint y: 594, endPoint x: 360, endPoint y: 592, distance: 325.3
click at [360, 592] on div "QF15124 YUME CO PTY LTD 2025 Inmode Pro 23/09/2025 - 11:55 Submitted $136,654.5…" at bounding box center [690, 591] width 824 height 39
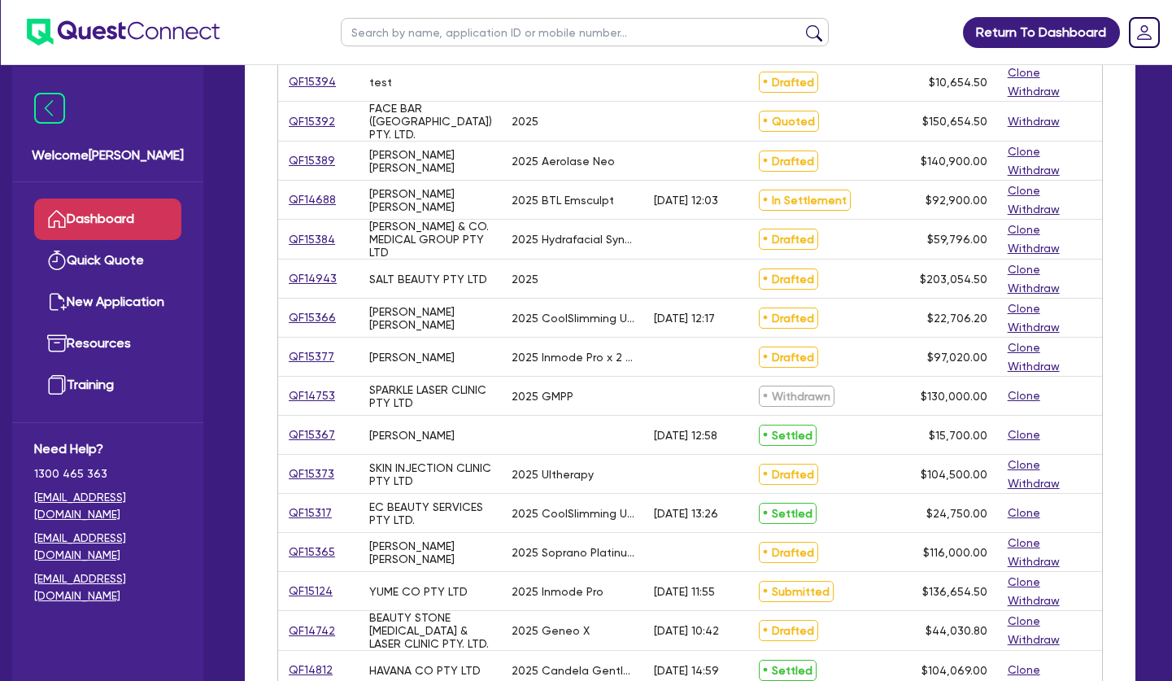
click at [360, 592] on div "YUME CO PTY LTD" at bounding box center [430, 591] width 142 height 38
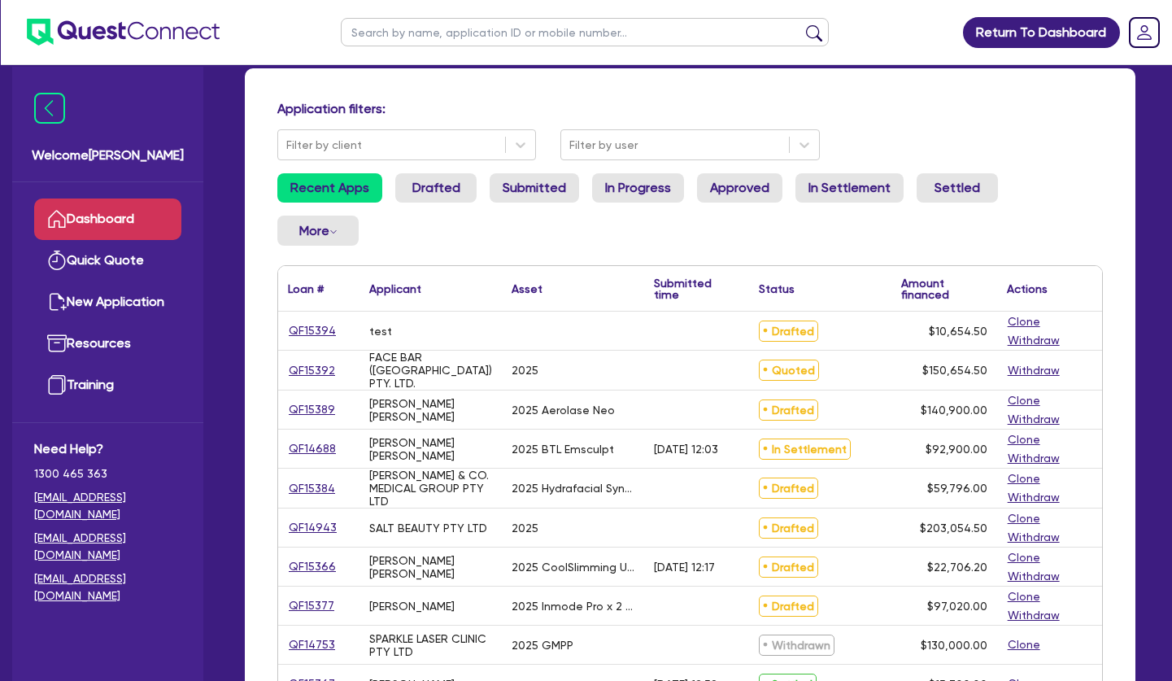
scroll to position [0, 0]
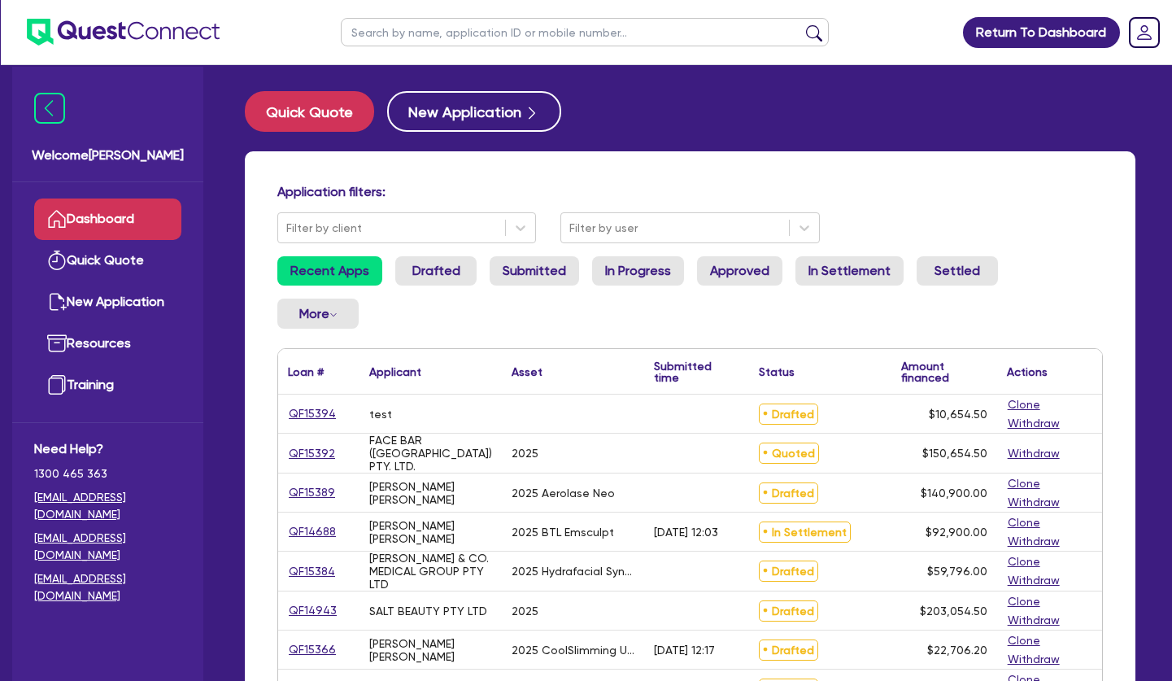
click at [1083, 259] on ul "Recent Apps Drafted Submitted In Progress Approved In Settlement Settled More W…" at bounding box center [689, 298] width 825 height 85
click at [138, 263] on link "Quick Quote" at bounding box center [107, 260] width 147 height 41
select select "Other"
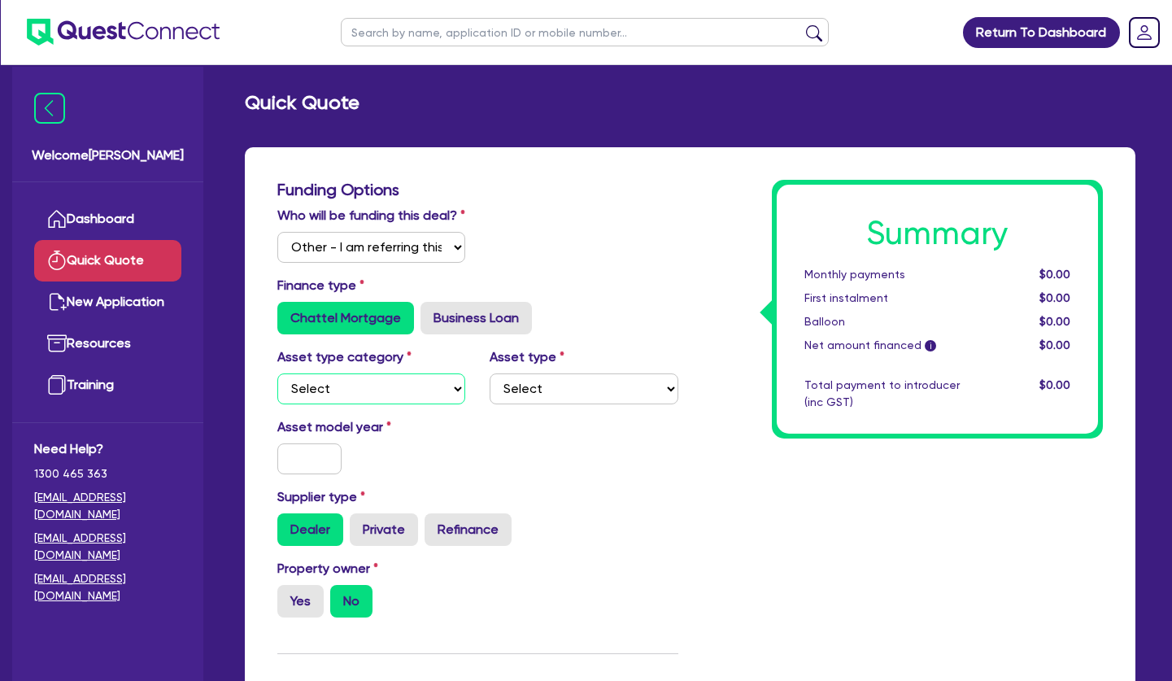
click at [277, 373] on select "Select Cars and light trucks Primary assets Secondary assets Tertiary assets" at bounding box center [371, 388] width 188 height 31
select select "TERTIARY_ASSETS"
click option "Tertiary assets" at bounding box center [0, 0] width 0 height 0
click at [490, 373] on select "Select Beauty equipment IT equipment IT software Watercraft Other" at bounding box center [584, 388] width 188 height 31
select select "BEAUTY_EQUIPMENT"
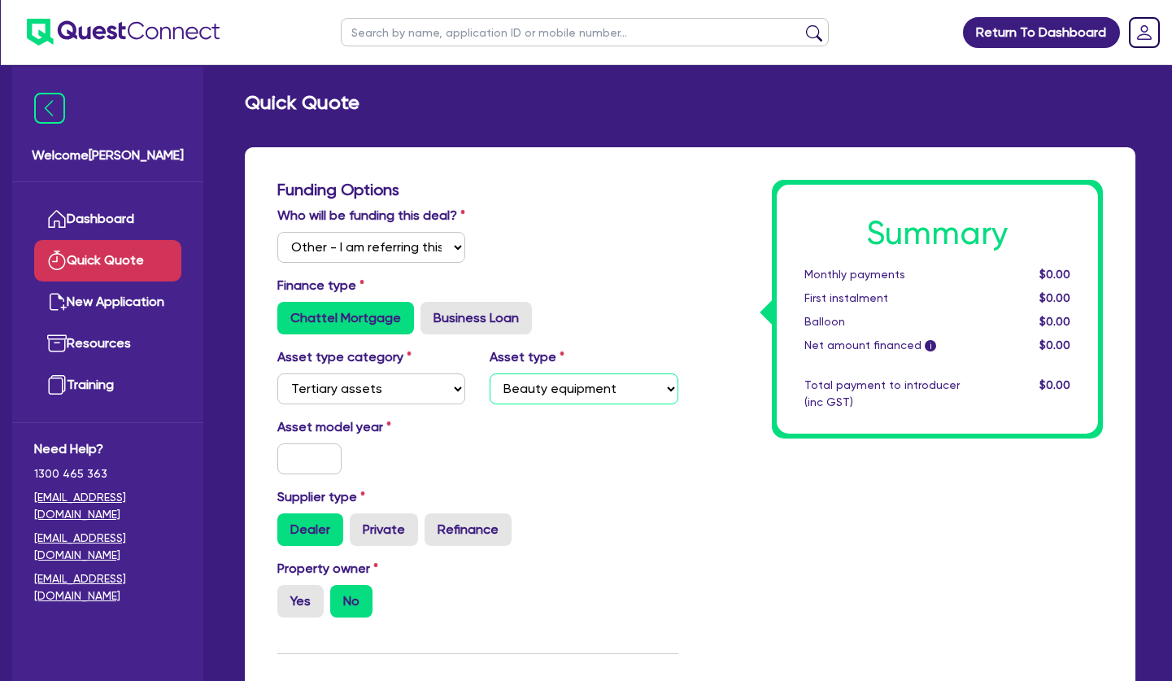
click option "Beauty equipment" at bounding box center [0, 0] width 0 height 0
drag, startPoint x: 266, startPoint y: 484, endPoint x: 276, endPoint y: 484, distance: 9.8
click at [271, 474] on div at bounding box center [309, 458] width 89 height 31
click at [291, 474] on input "text" at bounding box center [309, 458] width 64 height 31
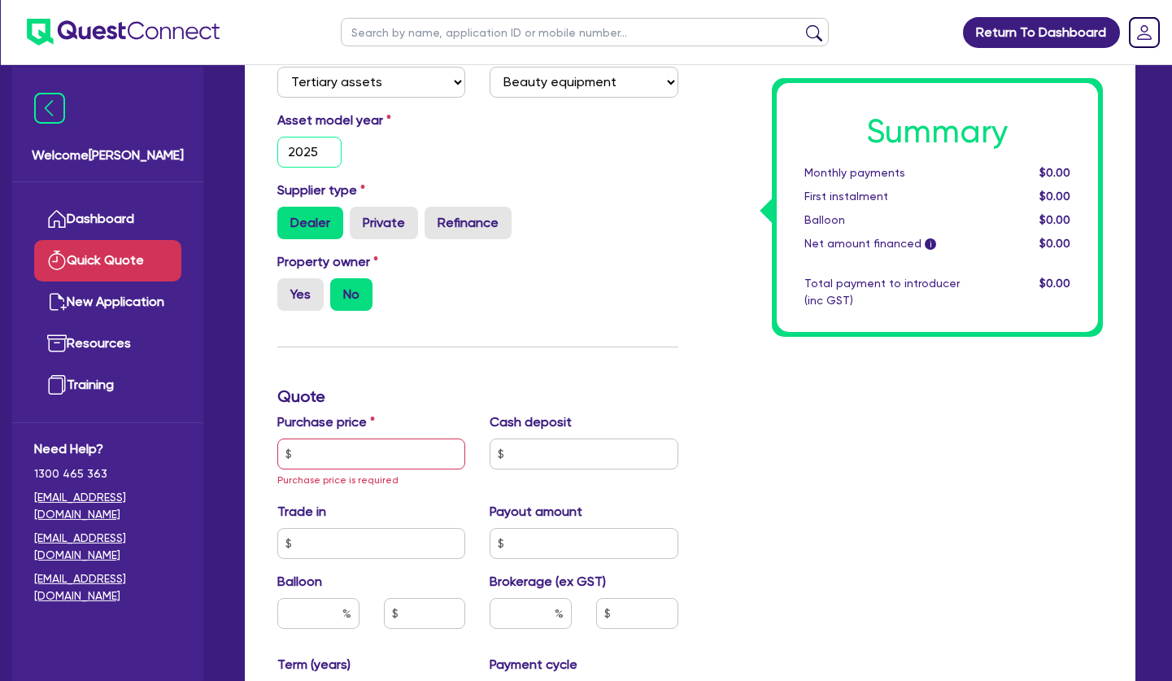
scroll to position [332, 0]
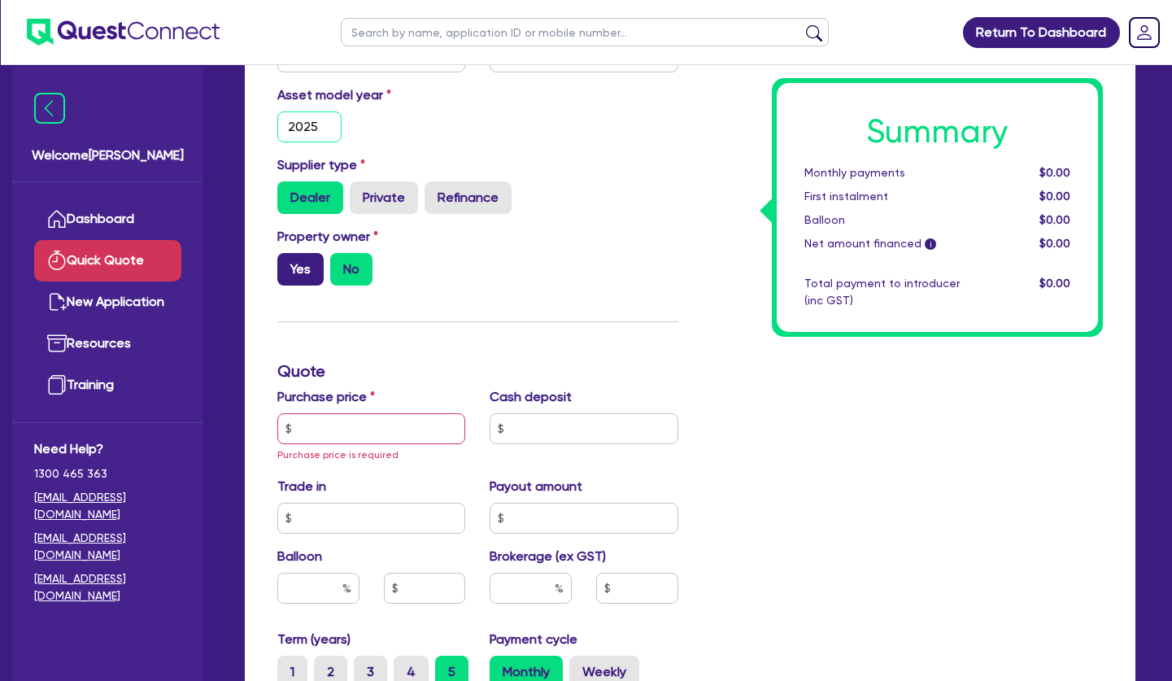
type input "2025"
click at [307, 285] on label "Yes" at bounding box center [300, 269] width 46 height 33
click at [288, 263] on input "Yes" at bounding box center [282, 258] width 11 height 11
radio input "true"
click at [352, 437] on input "text" at bounding box center [371, 428] width 188 height 31
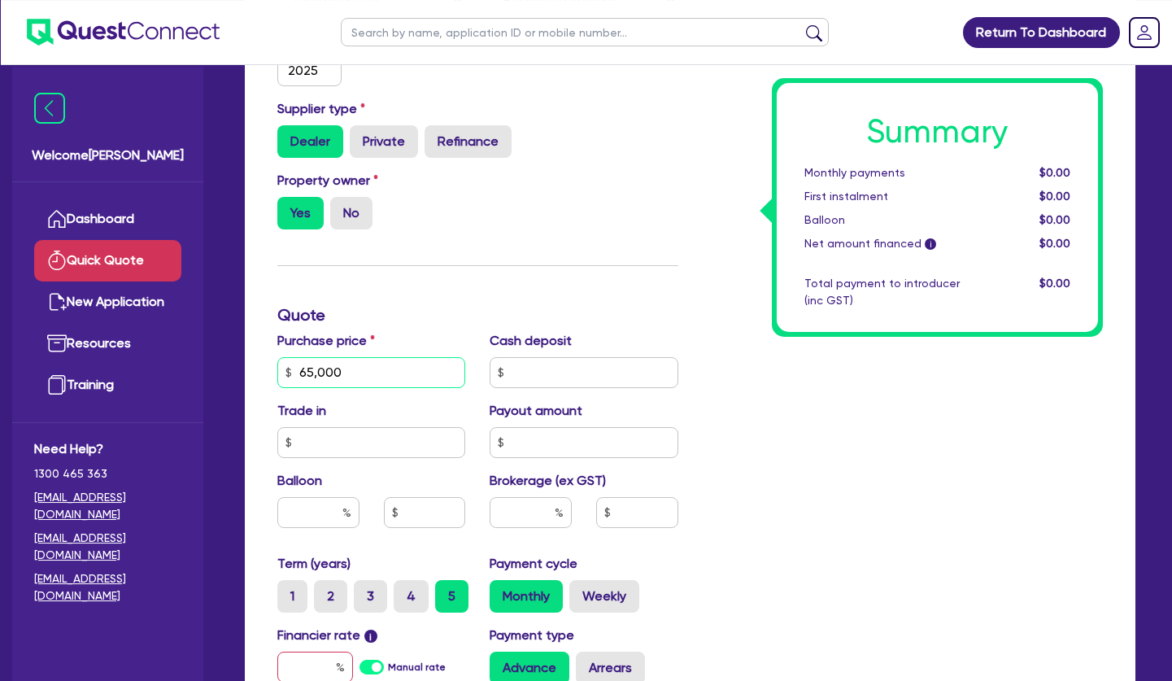
scroll to position [415, 0]
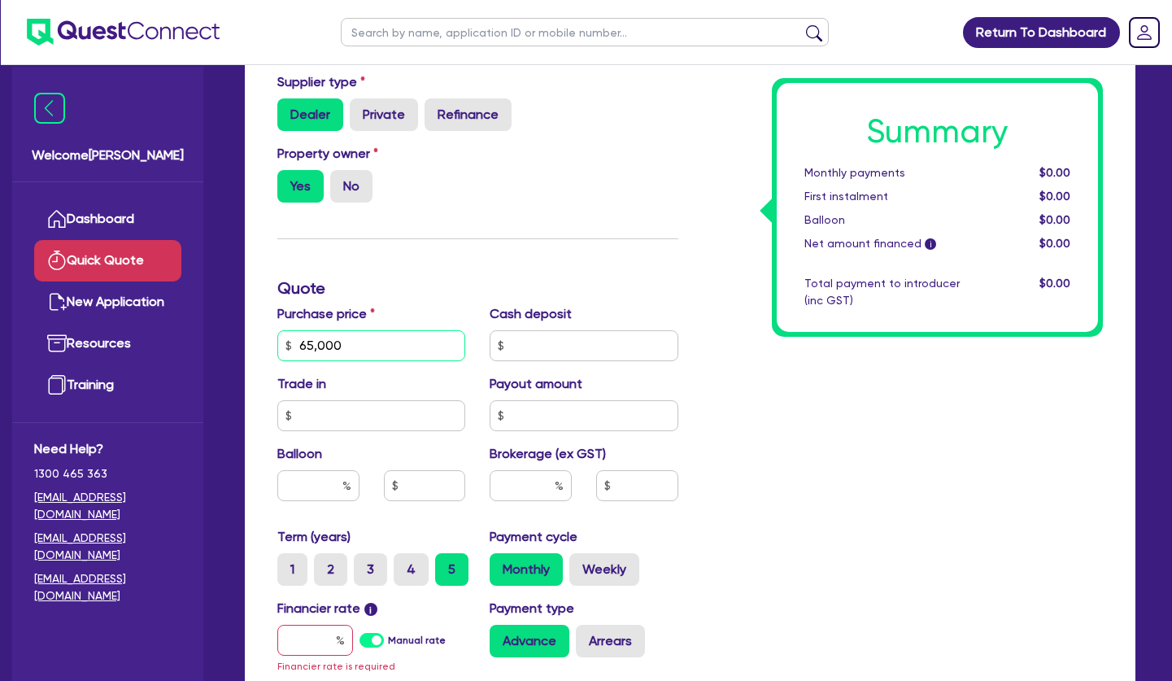
type input "65,000"
click at [333, 655] on input "text" at bounding box center [315, 640] width 76 height 31
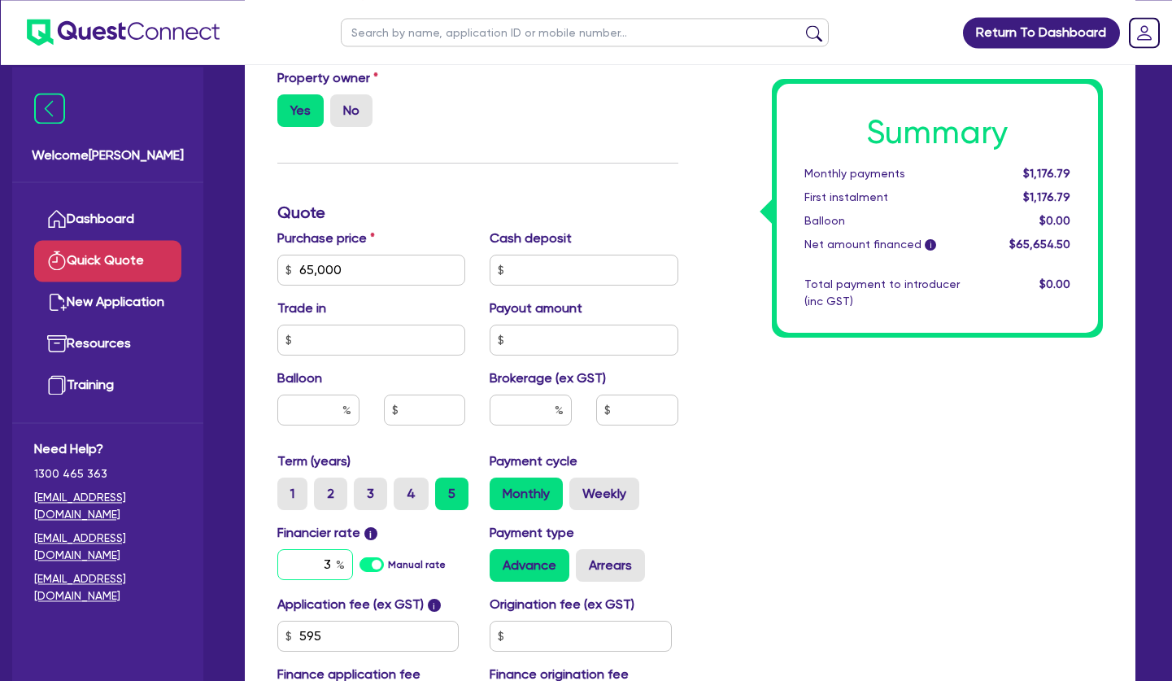
scroll to position [581, 0]
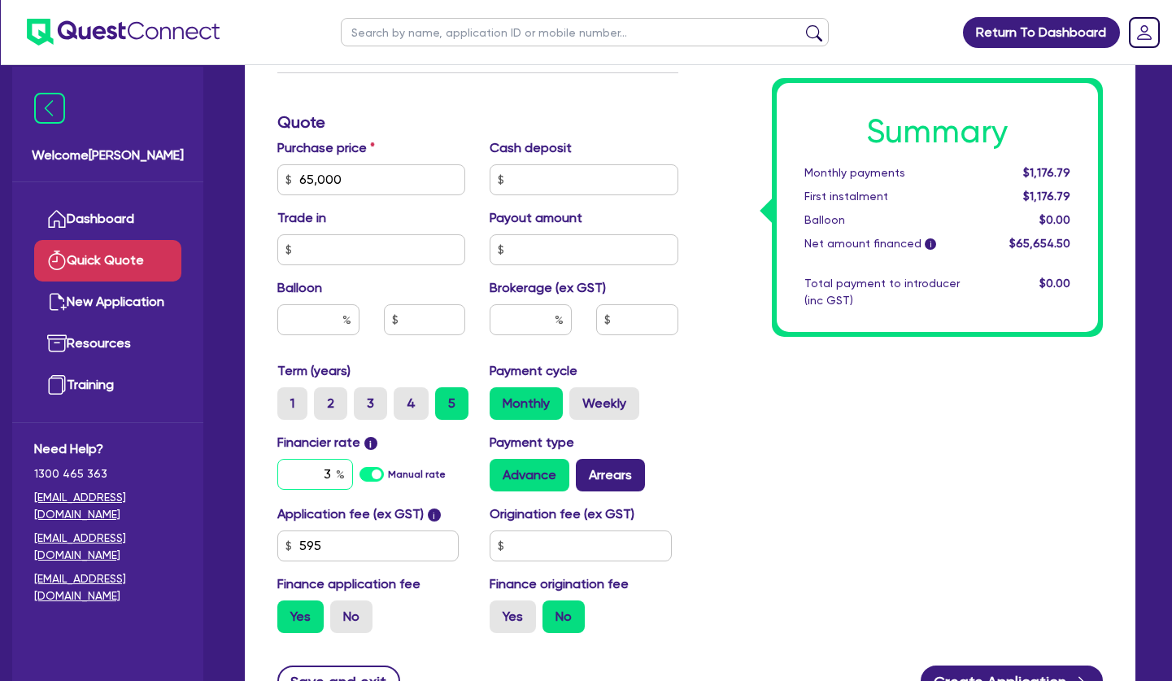
type input "3"
click at [612, 491] on label "Arrears" at bounding box center [610, 475] width 69 height 33
click at [586, 469] on input "Arrears" at bounding box center [581, 464] width 11 height 11
radio input "true"
click at [554, 491] on label "Advance" at bounding box center [530, 475] width 80 height 33
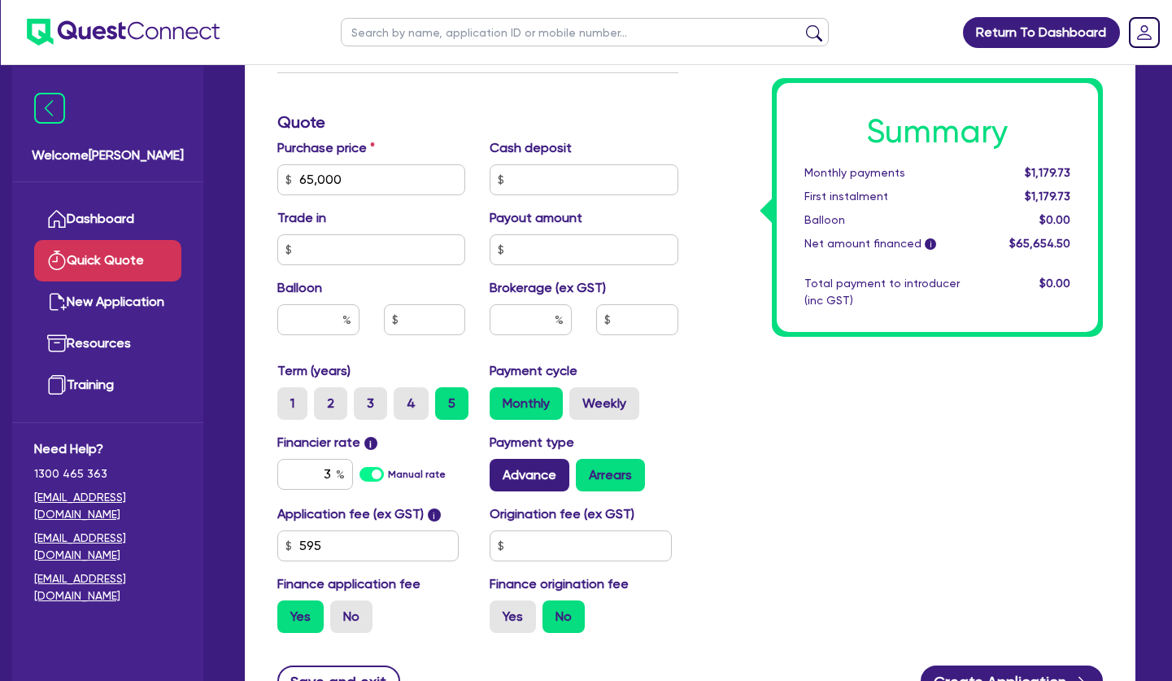
click at [500, 469] on input "Advance" at bounding box center [495, 464] width 11 height 11
radio input "true"
click at [362, 633] on label "No" at bounding box center [351, 616] width 42 height 33
click at [341, 611] on input "No" at bounding box center [335, 605] width 11 height 11
radio input "true"
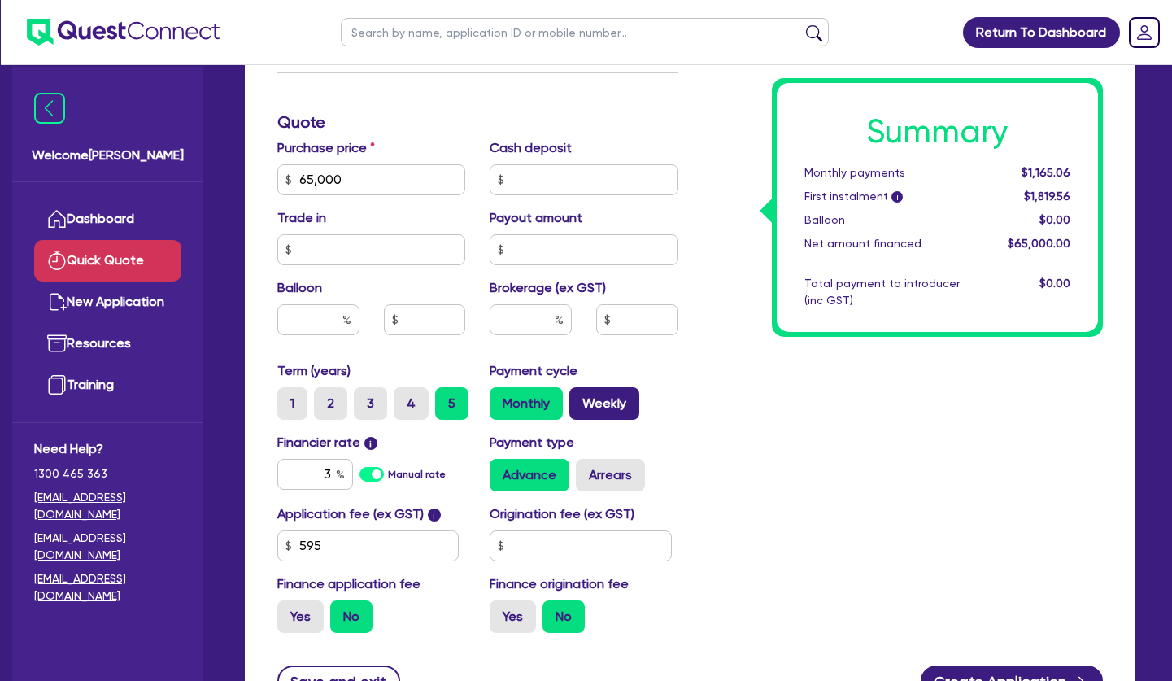
click at [626, 420] on label "Weekly" at bounding box center [604, 403] width 70 height 33
click at [580, 398] on input "Weekly" at bounding box center [574, 392] width 11 height 11
radio input "true"
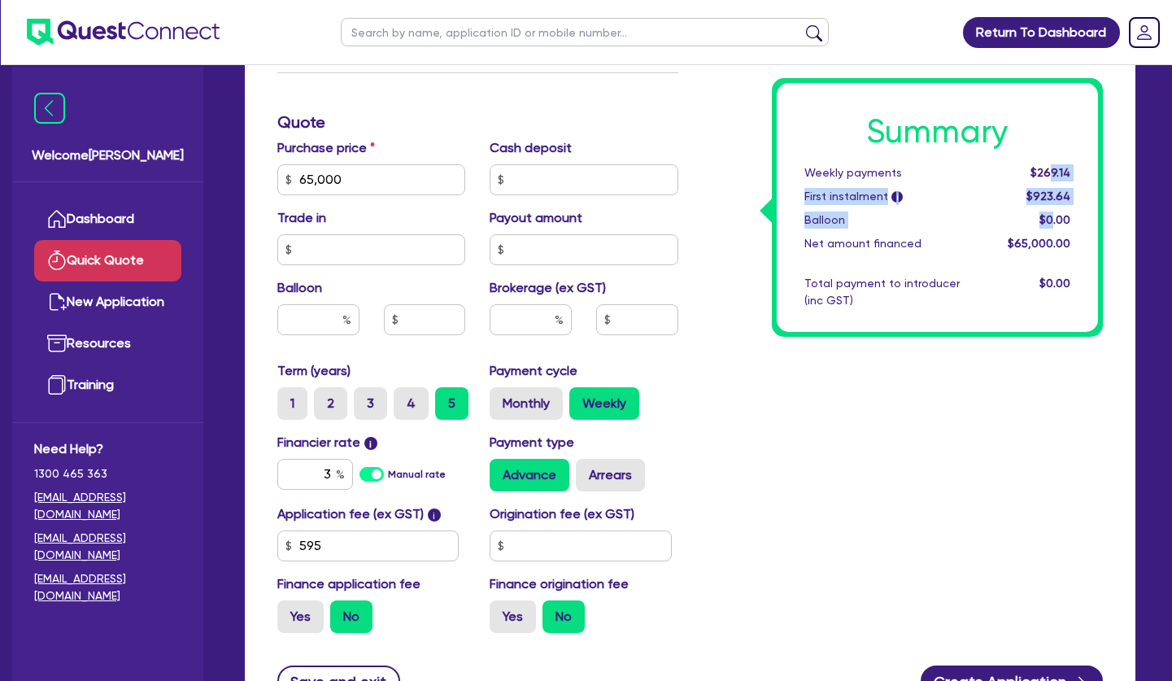
drag, startPoint x: 1050, startPoint y: 172, endPoint x: 1053, endPoint y: 223, distance: 50.5
click at [1053, 223] on div "Summary Weekly payments $269.14 First instalment i $923.64 Balloon $0.00 Net am…" at bounding box center [938, 207] width 322 height 249
click at [1053, 223] on span "$0.00" at bounding box center [1054, 219] width 31 height 13
click at [329, 488] on input "3" at bounding box center [315, 474] width 76 height 31
type input "30"
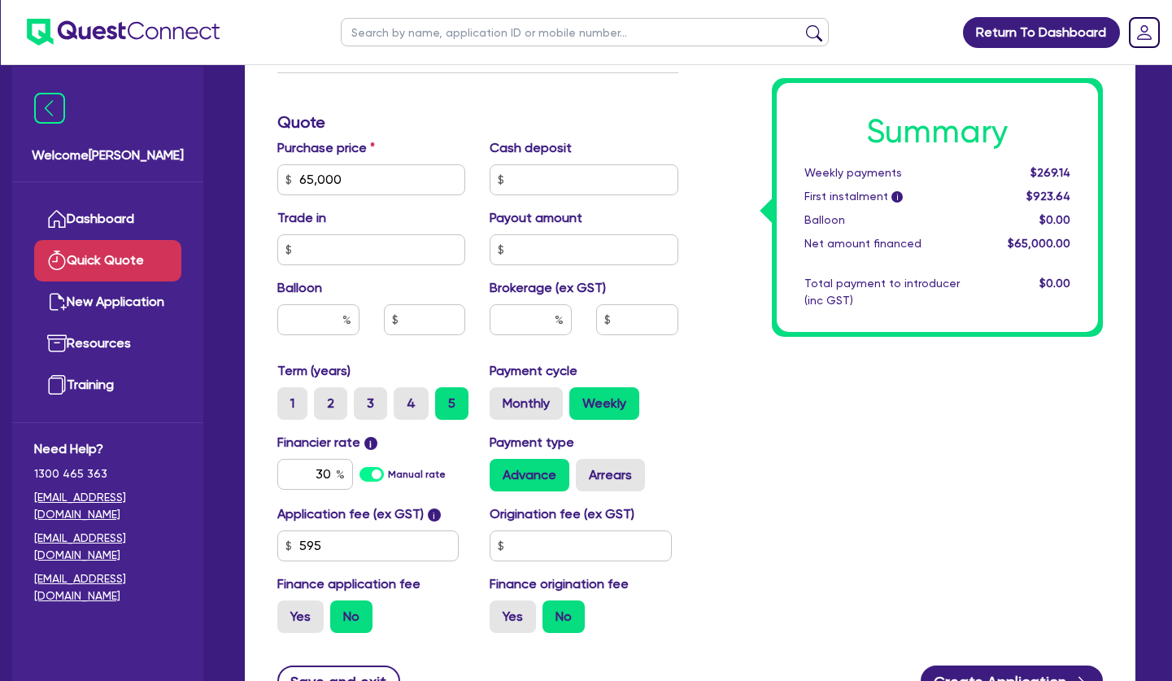
click at [754, 448] on div "Summary Weekly payments $269.14 First instalment i $923.64 Balloon $0.00 Net am…" at bounding box center [902, 122] width 425 height 1047
drag, startPoint x: 357, startPoint y: 198, endPoint x: 259, endPoint y: 198, distance: 97.6
click at [277, 195] on input "65,000" at bounding box center [371, 179] width 188 height 31
type input "59,100"
drag, startPoint x: 317, startPoint y: 490, endPoint x: 410, endPoint y: 477, distance: 93.6
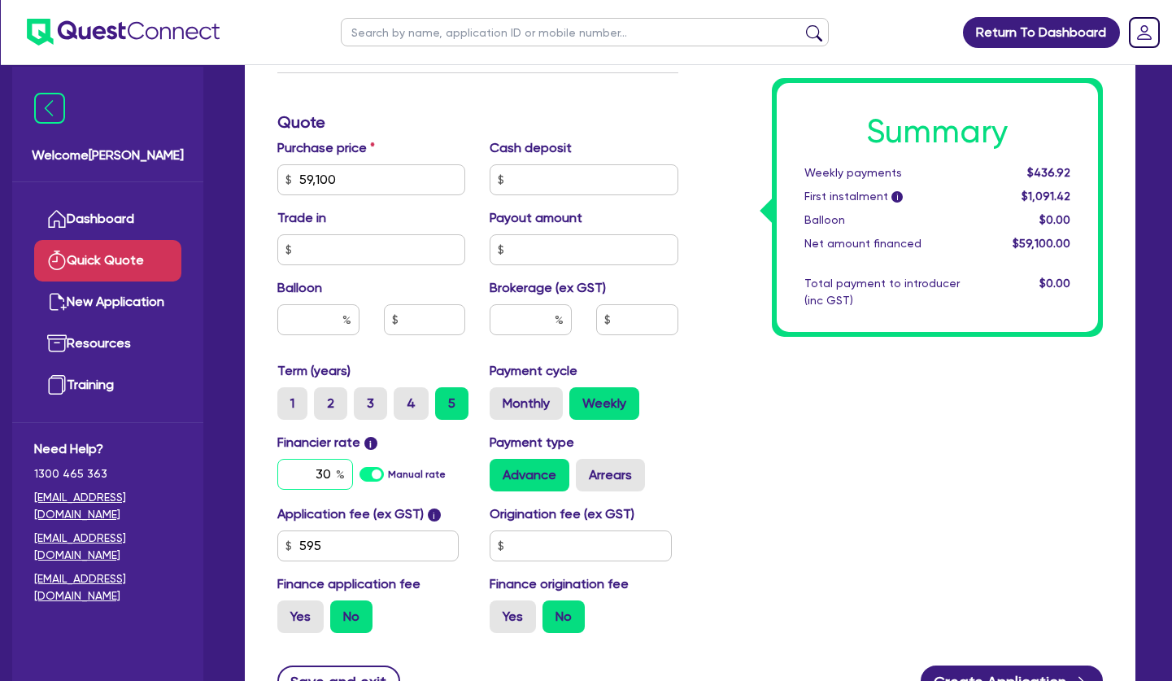
click at [353, 477] on input "30" at bounding box center [315, 474] width 76 height 31
type input "10"
click at [729, 446] on div "Summary Weekly payments $288.51 First instalment i $943.01 Balloon $0.00 Net am…" at bounding box center [902, 122] width 425 height 1047
click at [836, 465] on div "Summary Weekly payments $288.51 First instalment i $943.01 Balloon $0.00 Net am…" at bounding box center [902, 122] width 425 height 1047
click at [411, 417] on label "4" at bounding box center [411, 403] width 35 height 33
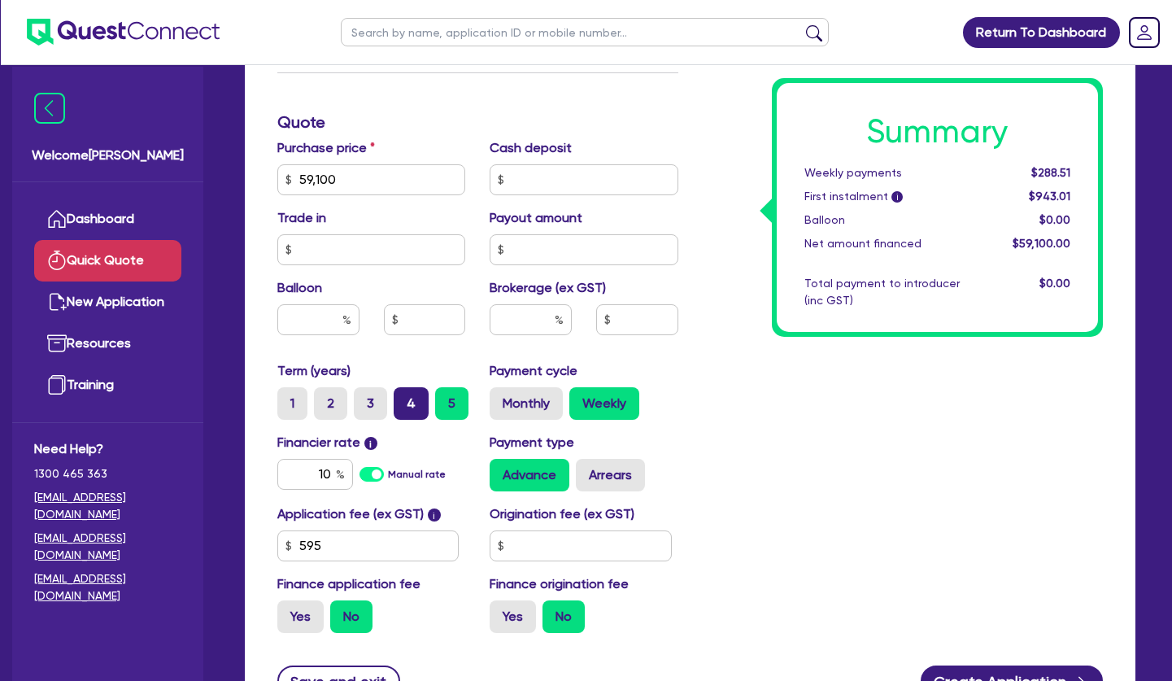
click at [404, 398] on input "4" at bounding box center [399, 392] width 11 height 11
radio input "true"
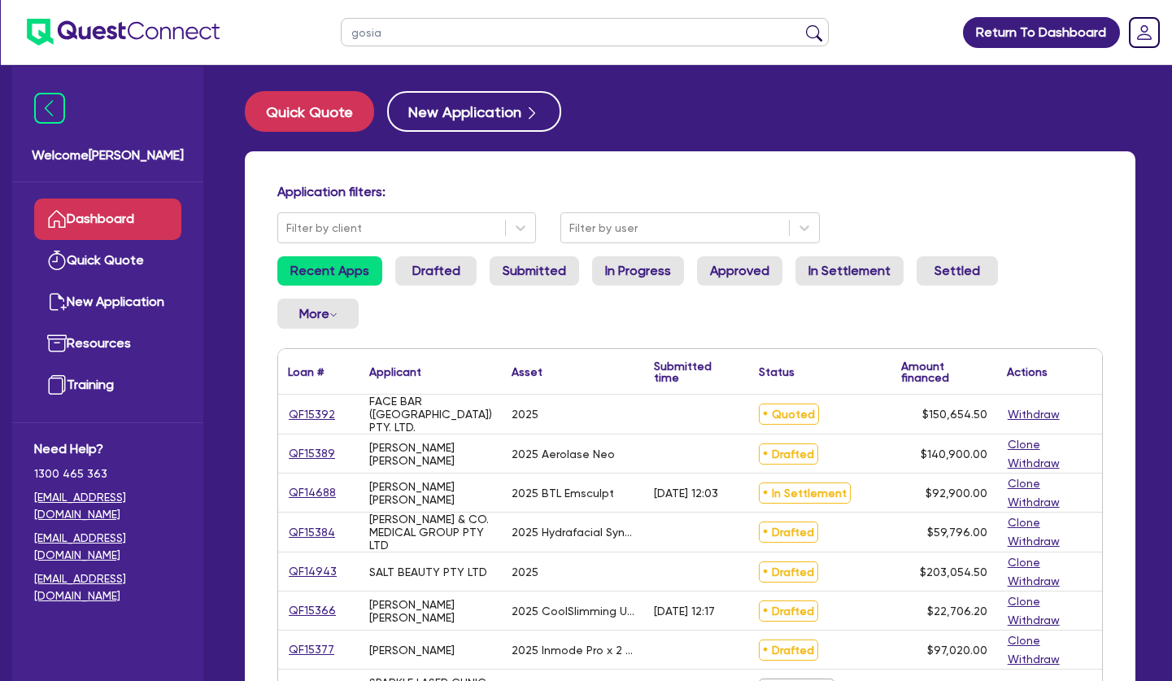
type input "gosia"
click at [801, 24] on button "submit" at bounding box center [814, 35] width 26 height 23
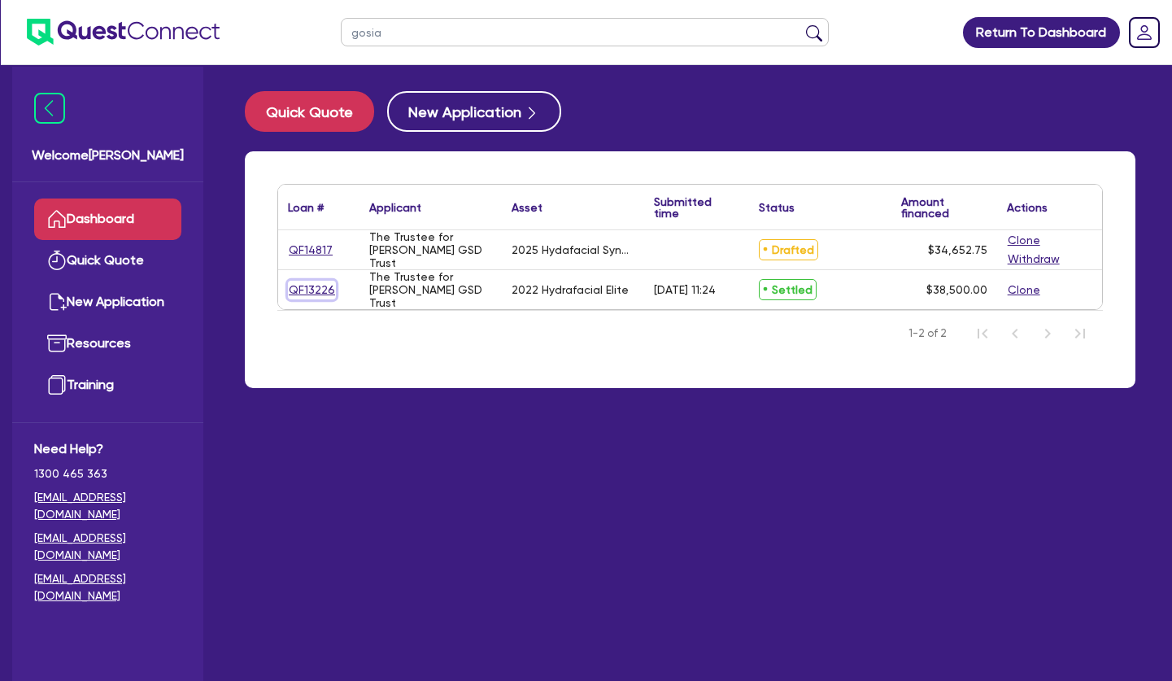
click at [309, 286] on link "QF13226" at bounding box center [312, 290] width 48 height 19
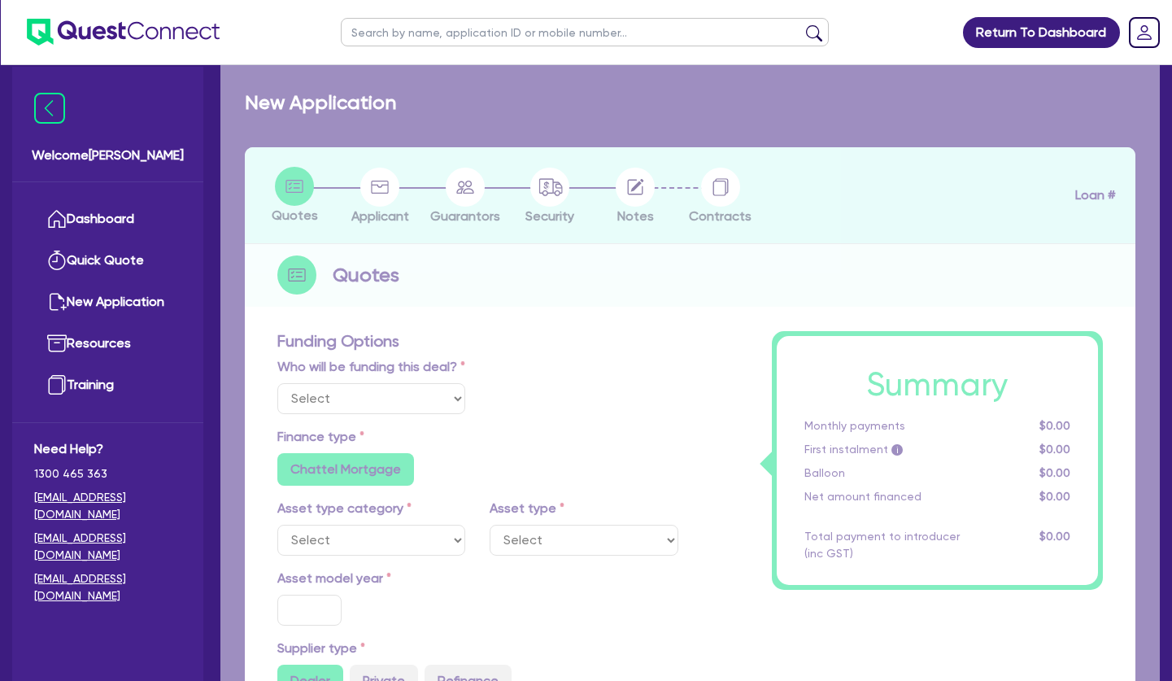
select select "Quest Finance - Platform Funding"
select select "TERTIARY_ASSETS"
type input "2022"
radio input "true"
type input "38,500"
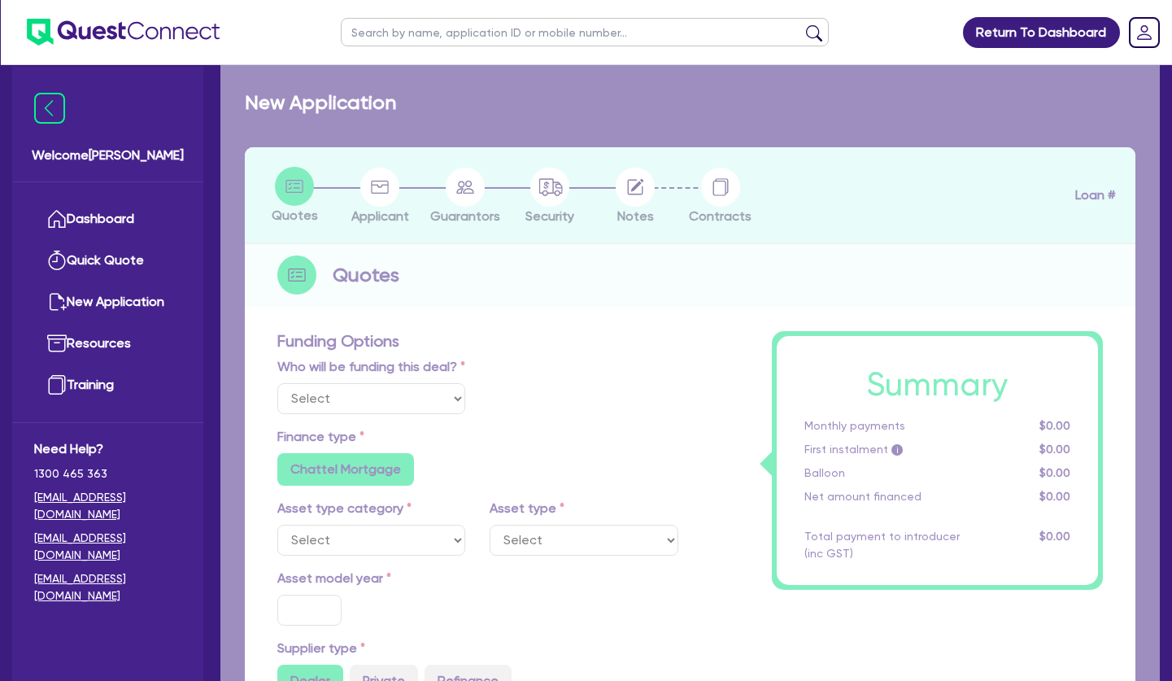
type input "4"
type input "1,540"
type input "17.25"
type input "495"
radio input "false"
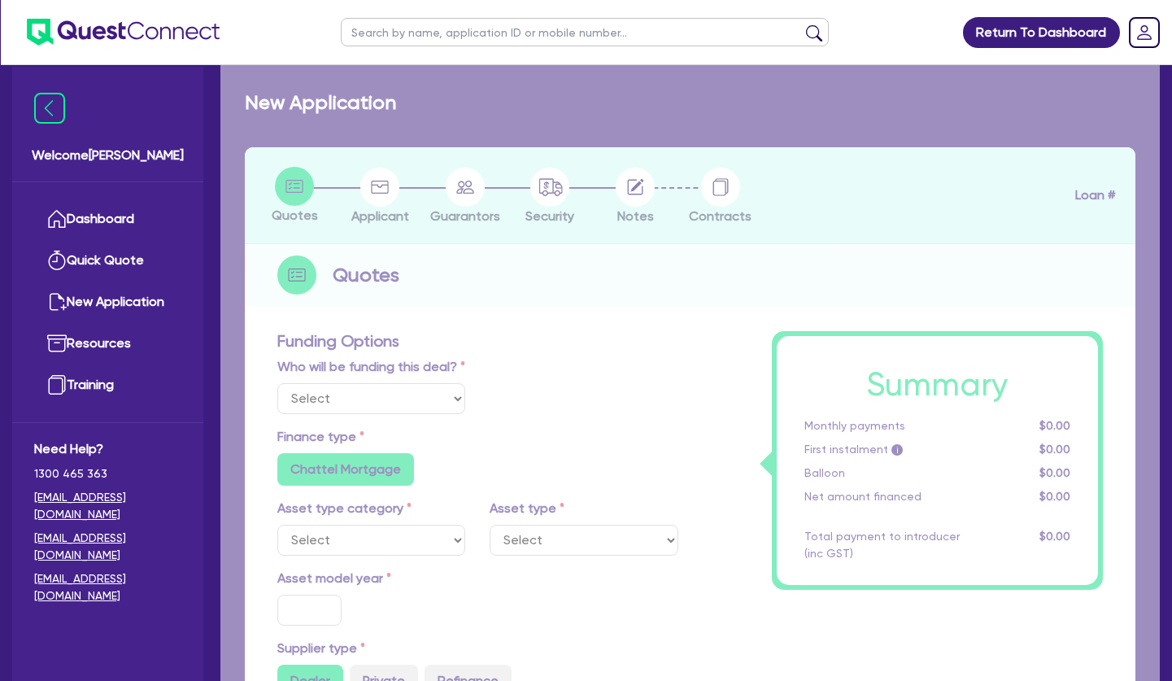
radio input "false"
select select "BEAUTY_EQUIPMENT"
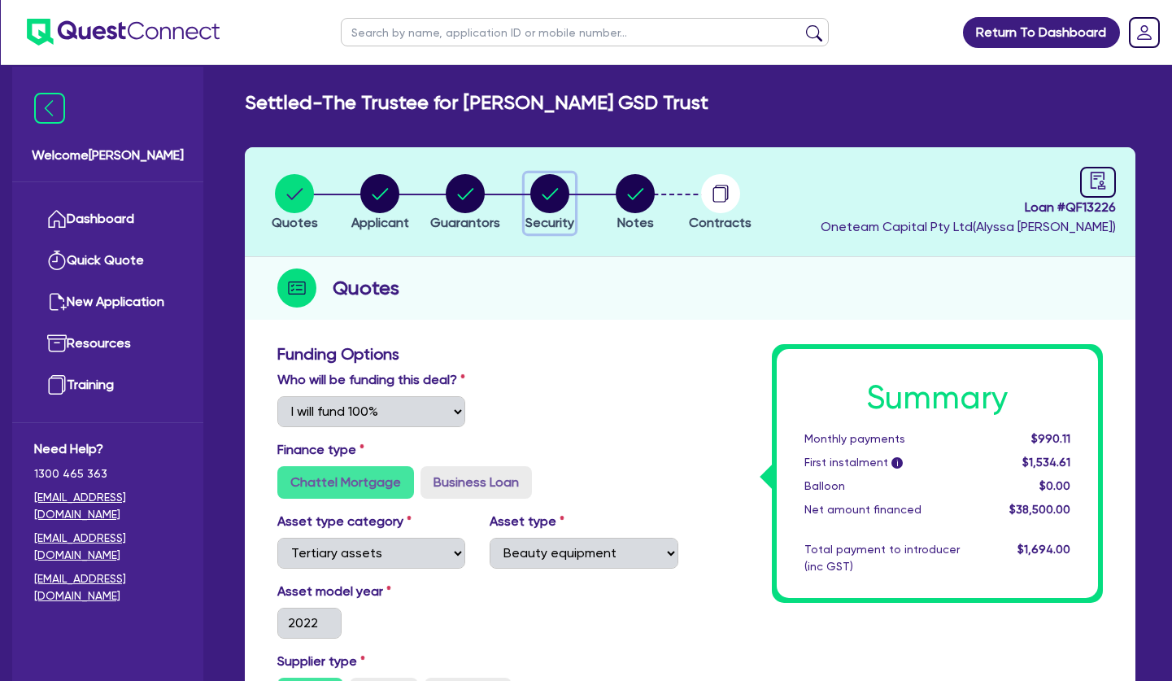
click at [563, 194] on circle "button" at bounding box center [549, 193] width 39 height 39
select select "TERTIARY_ASSETS"
select select "BEAUTY_EQUIPMENT"
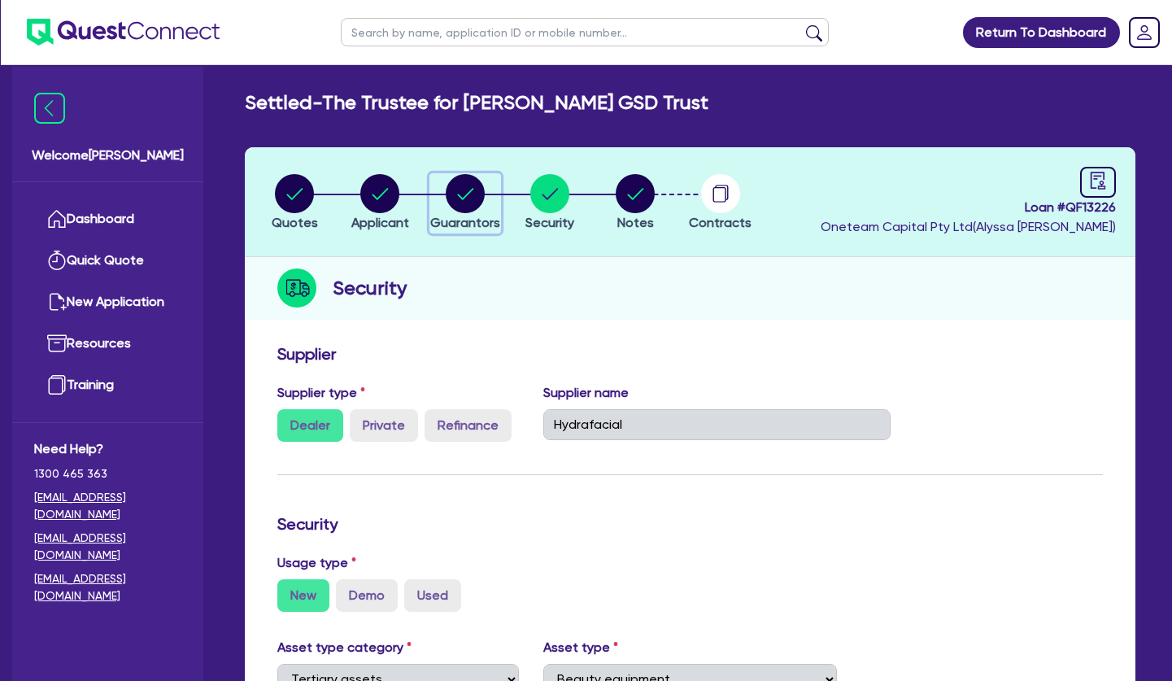
click at [446, 207] on icon "button" at bounding box center [465, 193] width 39 height 39
select select "MRS"
select select "WA"
select select "MARRIED"
select select "PROPERTY"
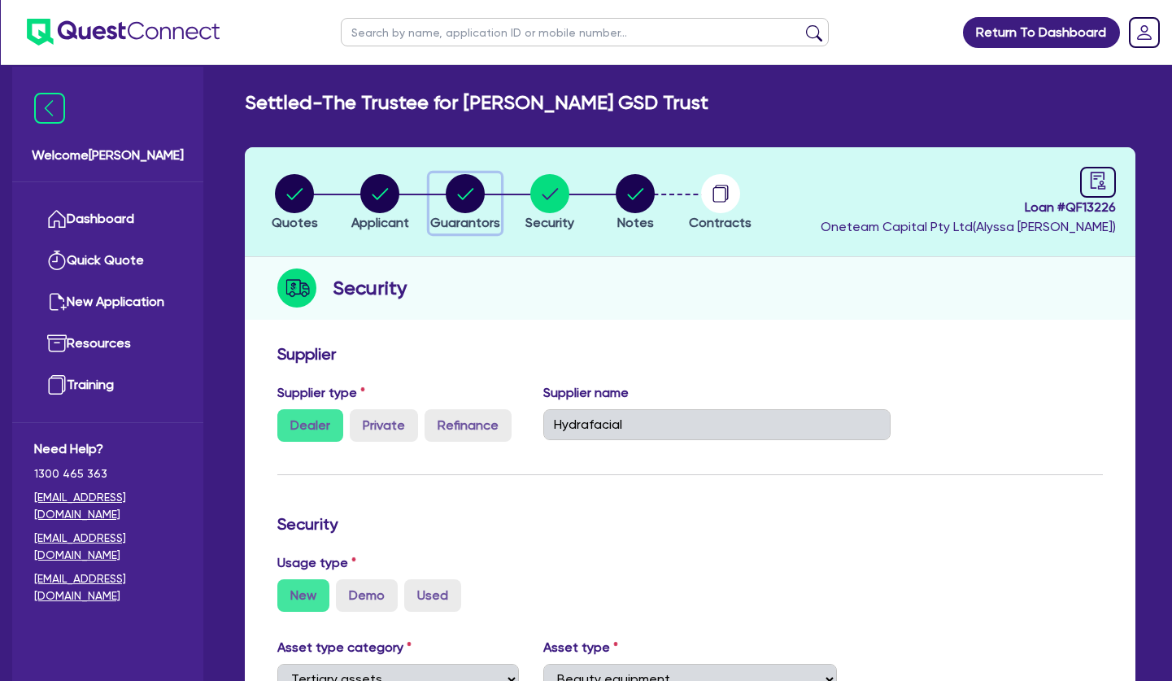
select select "CASH"
select select "VEHICLE"
select select "HOUSEHOLD_PERSONAL"
select select "OTHER"
select select "MORTGAGE"
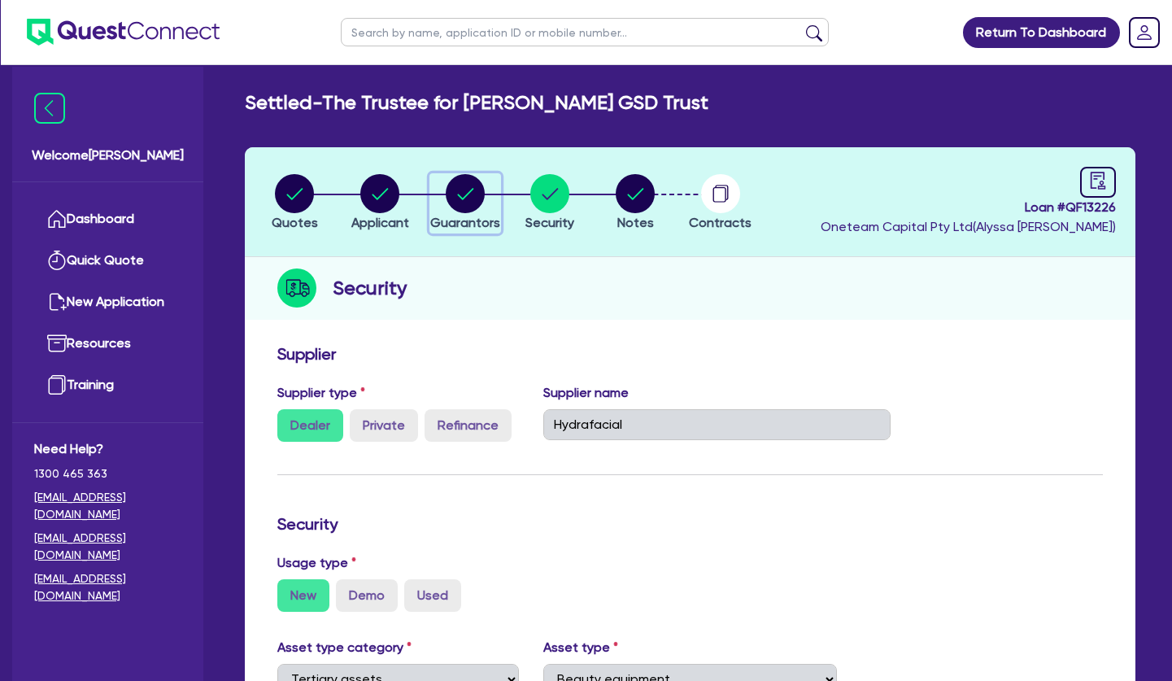
select select "OTHER"
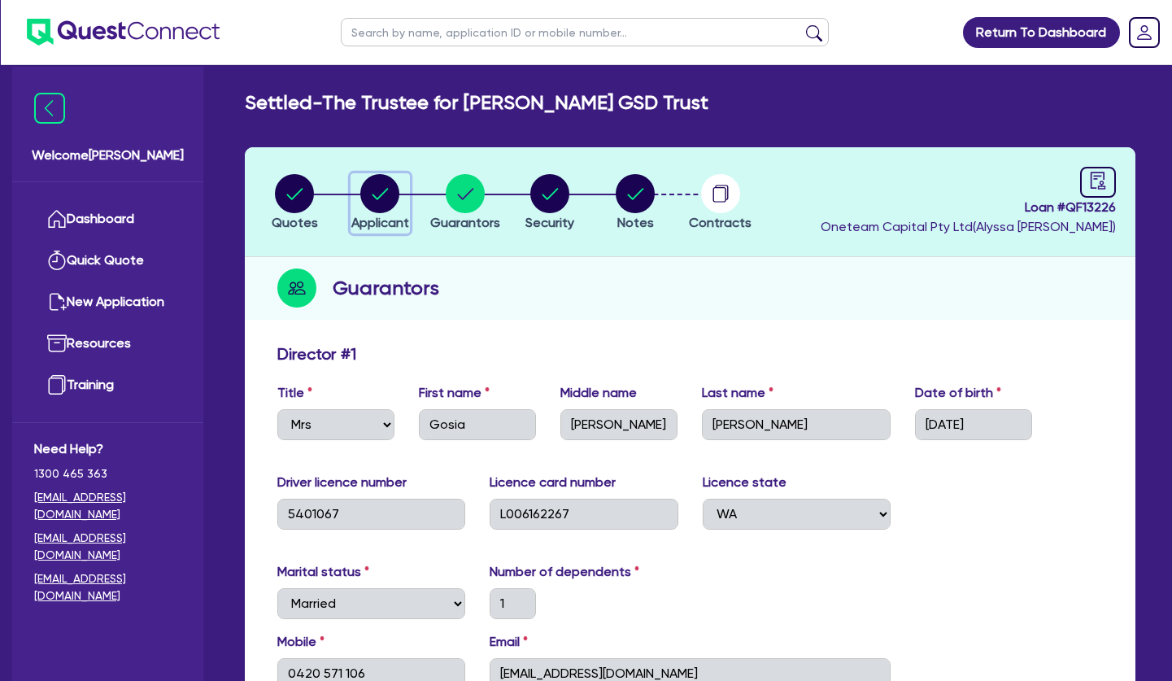
click at [396, 200] on circle "button" at bounding box center [379, 193] width 39 height 39
select select "TRUST"
select select "COMPANY"
select select "HEALTH_BEAUTY"
select select "HAIR_BEAUTY_SALONS"
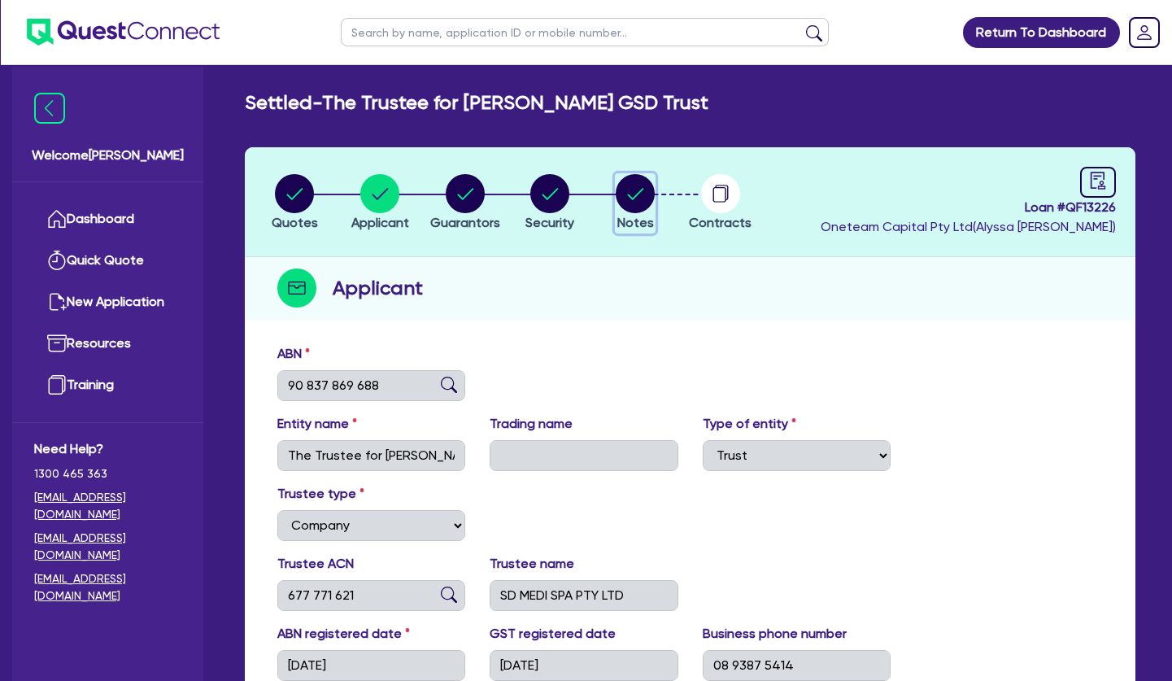
click at [641, 190] on icon "button" at bounding box center [636, 193] width 16 height 11
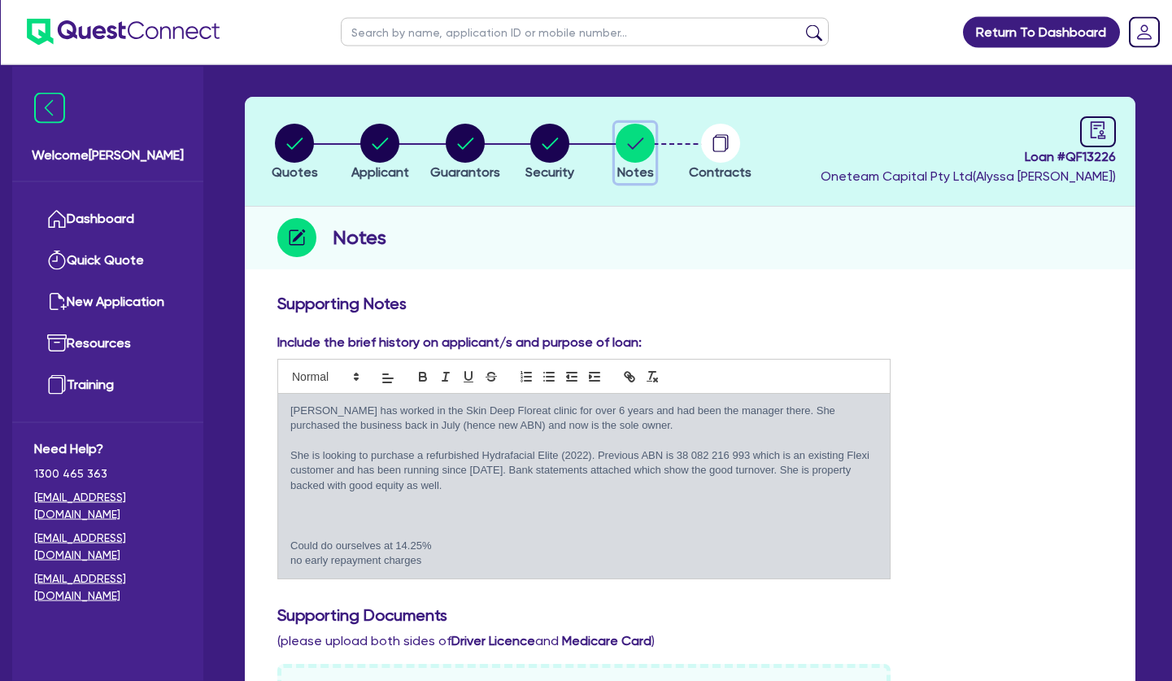
scroll to position [83, 0]
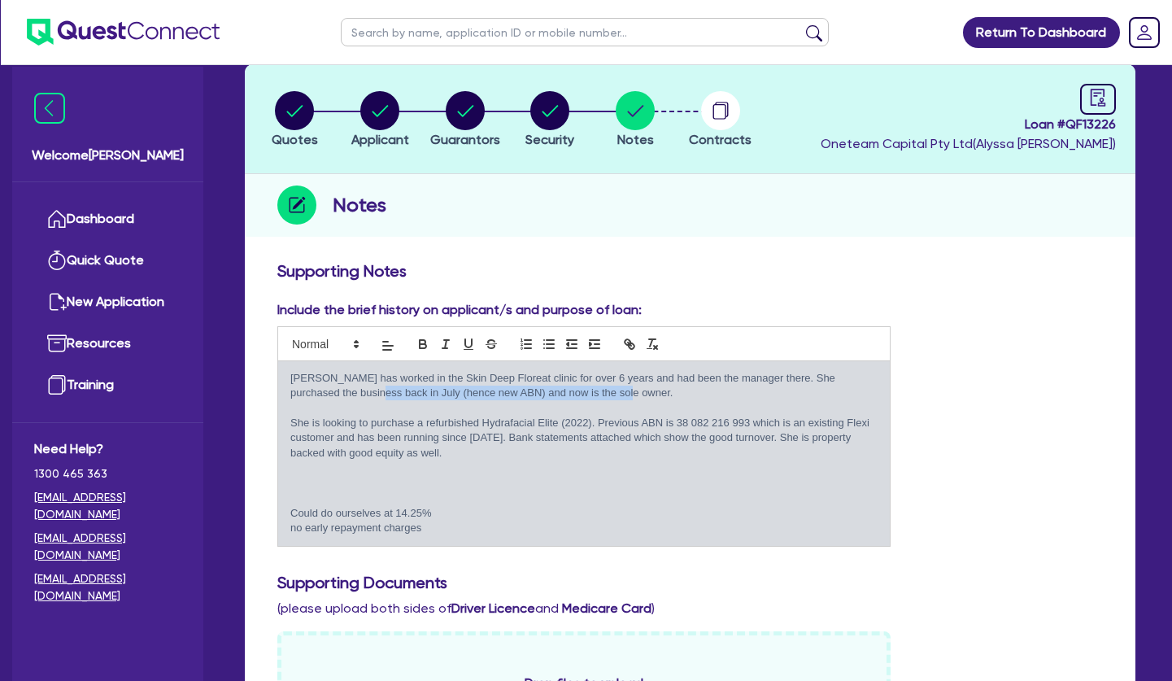
drag, startPoint x: 613, startPoint y: 396, endPoint x: 355, endPoint y: 392, distance: 257.8
click at [355, 392] on p "[PERSON_NAME] has worked in the Skin Deep Floreat clinic for over 6 years and h…" at bounding box center [583, 386] width 587 height 30
drag, startPoint x: 358, startPoint y: 392, endPoint x: 421, endPoint y: 396, distance: 63.6
click at [359, 392] on p "[PERSON_NAME] has worked in the Skin Deep Floreat clinic for over 6 years and h…" at bounding box center [583, 386] width 587 height 30
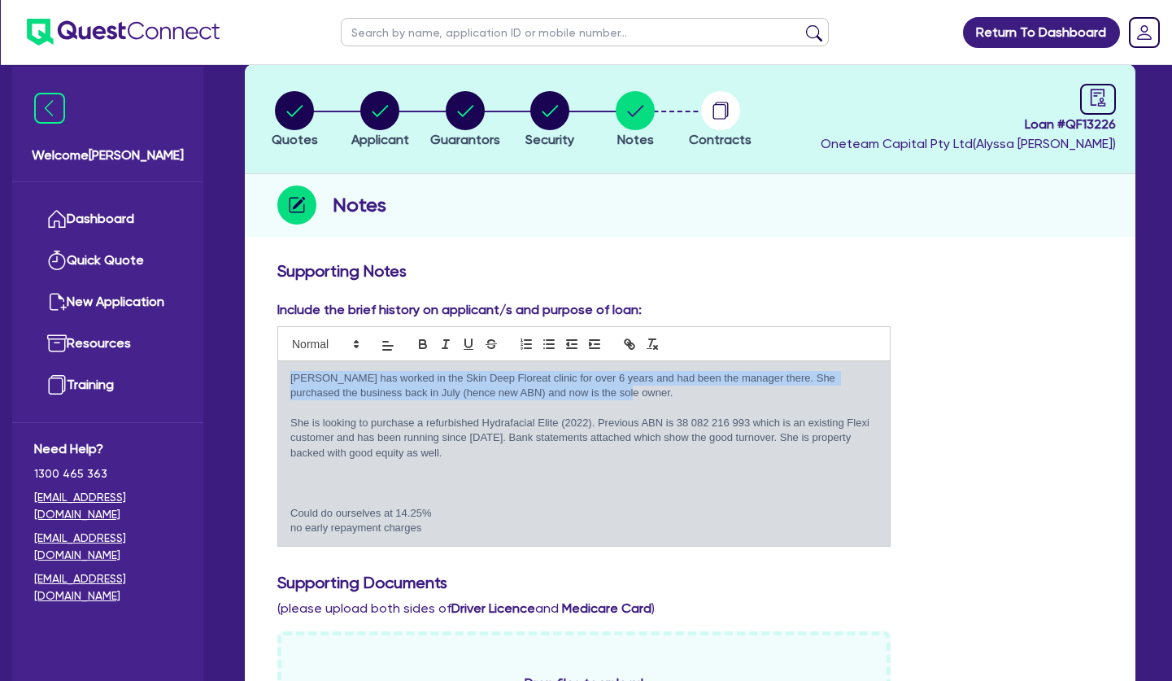
drag, startPoint x: 620, startPoint y: 397, endPoint x: 276, endPoint y: 378, distance: 343.7
click at [278, 378] on div "[PERSON_NAME] has worked in the Skin Deep Floreat clinic for over 6 years and h…" at bounding box center [584, 453] width 612 height 185
copy p "[PERSON_NAME] has worked in the Skin Deep Floreat clinic for over 6 years and h…"
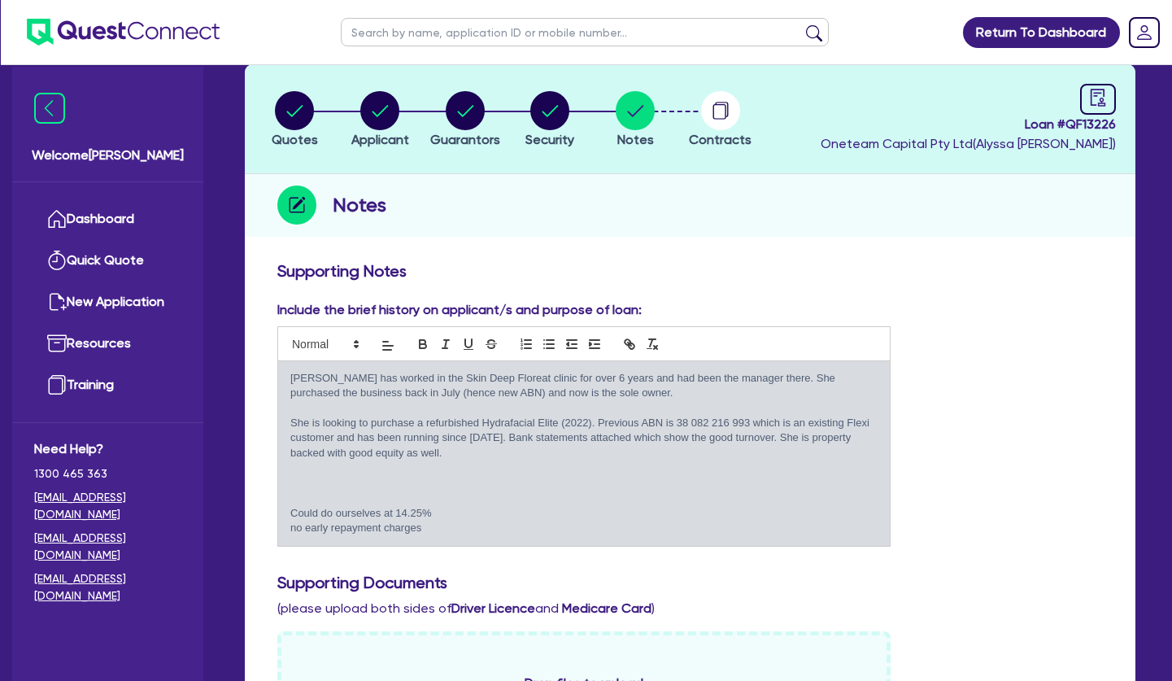
click at [473, 433] on p "She is looking to purchase a refurbished Hydrafacial Elite (2022). Previous ABN…" at bounding box center [583, 438] width 587 height 45
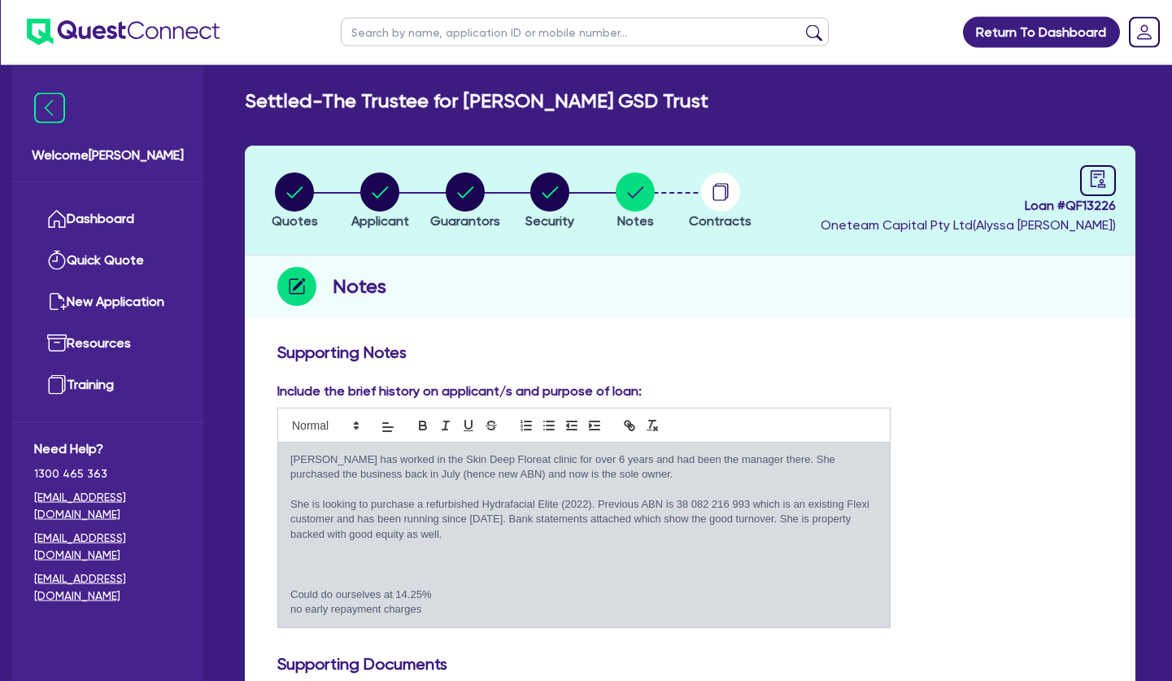
scroll to position [0, 0]
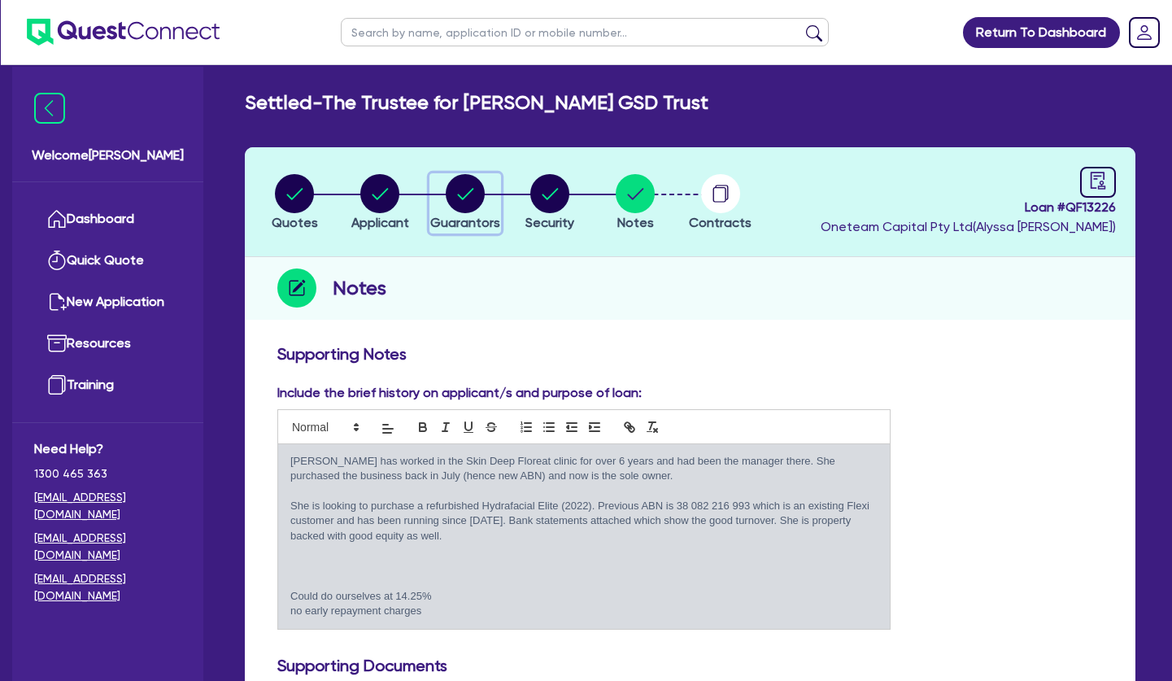
click at [459, 190] on circle "button" at bounding box center [465, 193] width 39 height 39
select select "MRS"
select select "WA"
select select "MARRIED"
select select "PROPERTY"
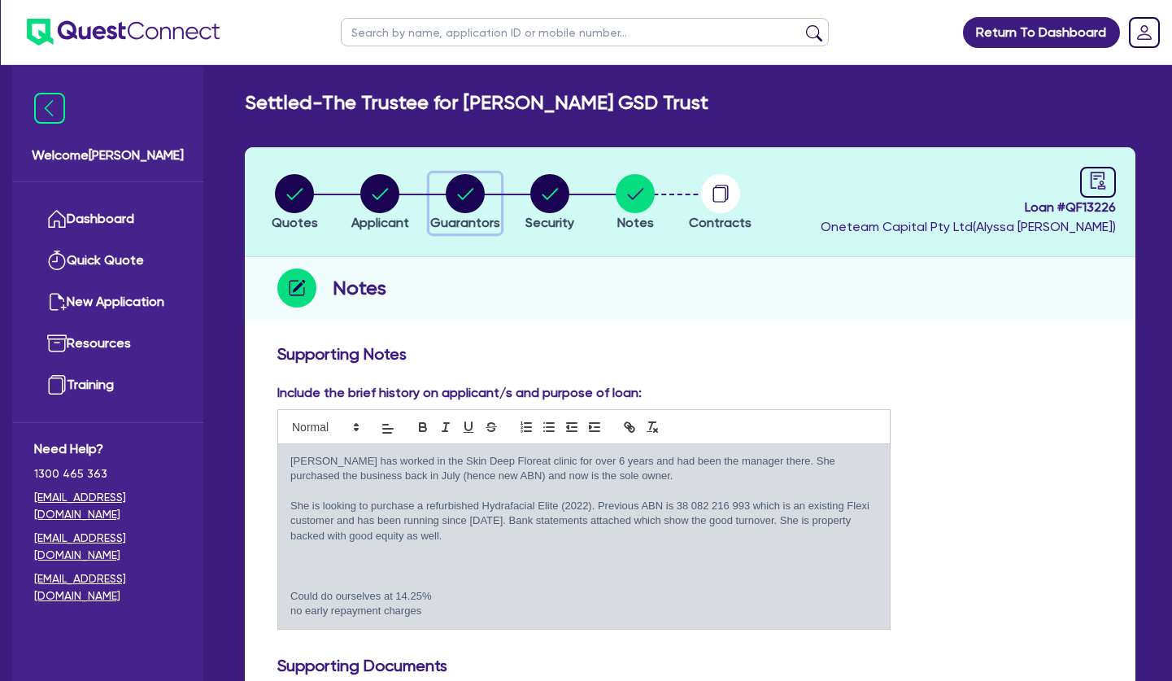
select select "CASH"
select select "VEHICLE"
select select "HOUSEHOLD_PERSONAL"
select select "OTHER"
select select "MORTGAGE"
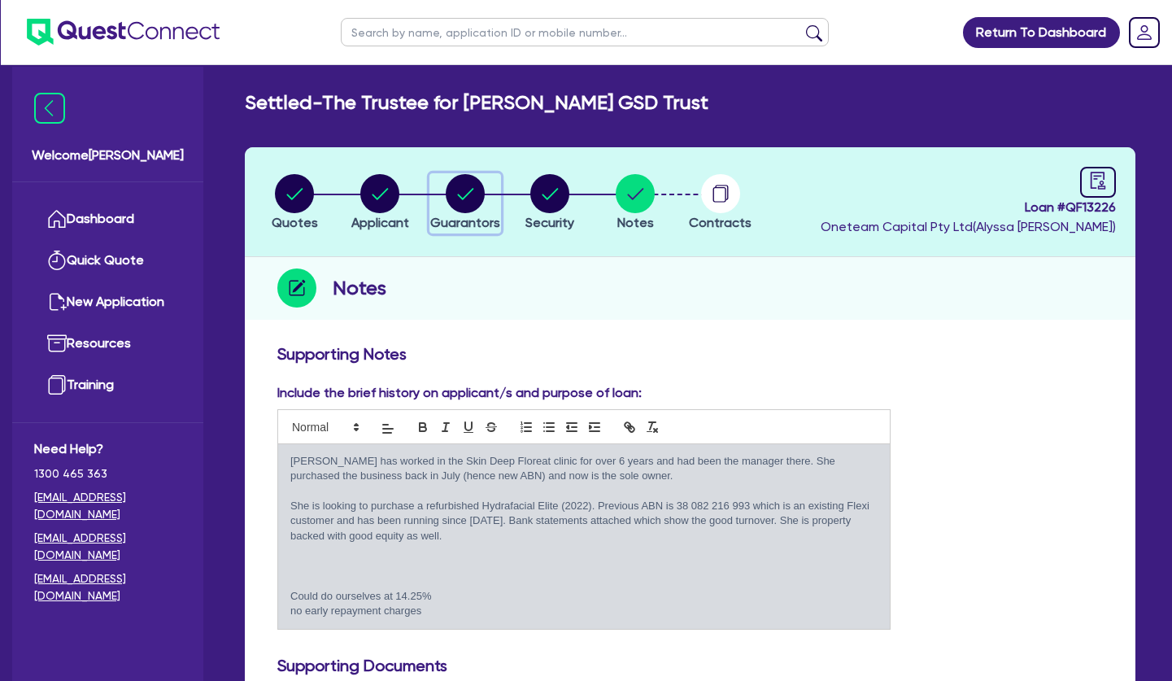
select select "OTHER"
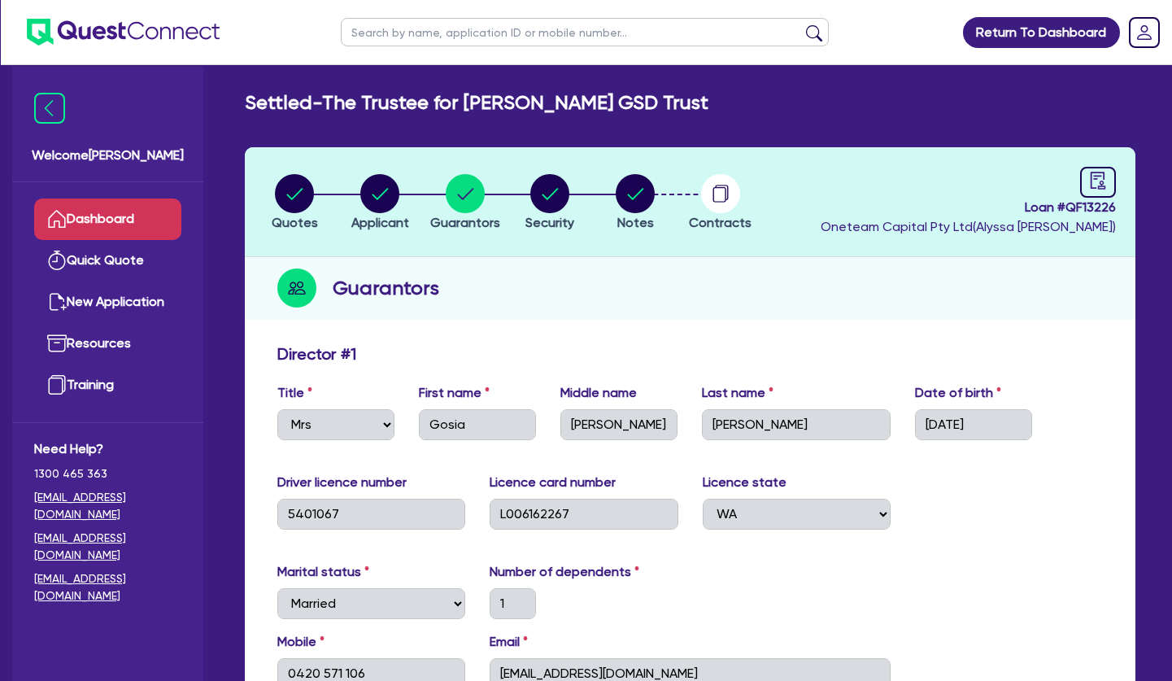
click at [125, 220] on link "Dashboard" at bounding box center [107, 218] width 147 height 41
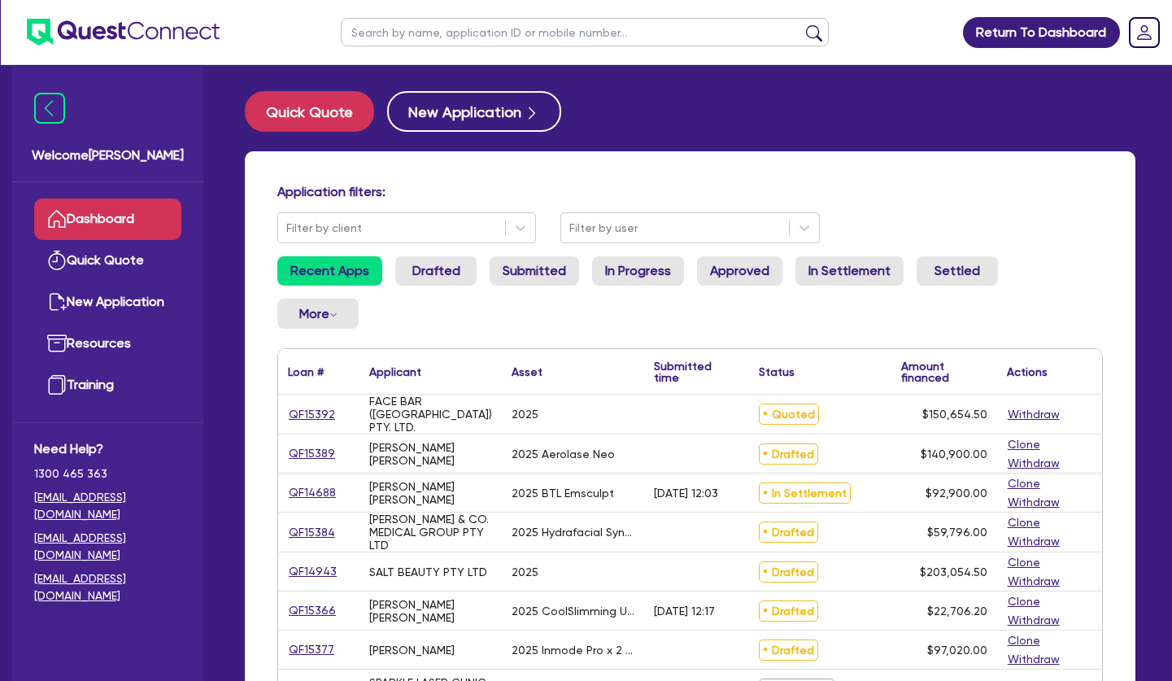
click at [526, 191] on h4 "Application filters:" at bounding box center [689, 191] width 825 height 15
